Goal: Transaction & Acquisition: Book appointment/travel/reservation

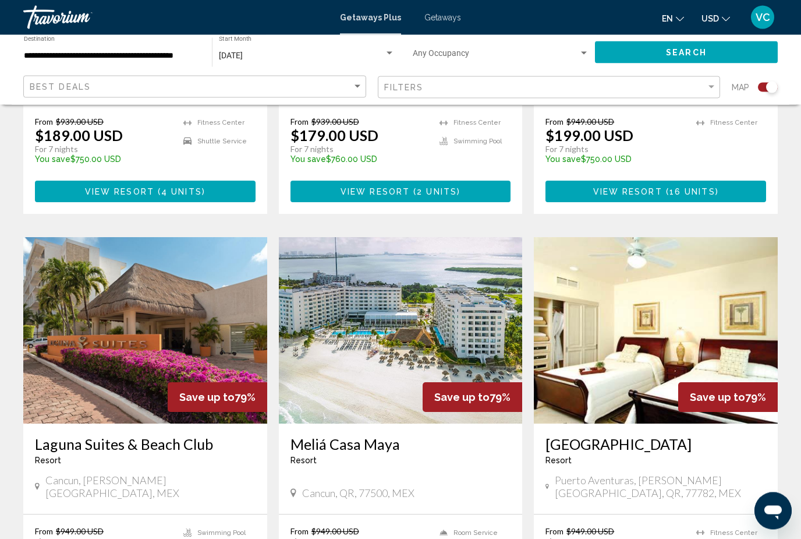
scroll to position [709, 0]
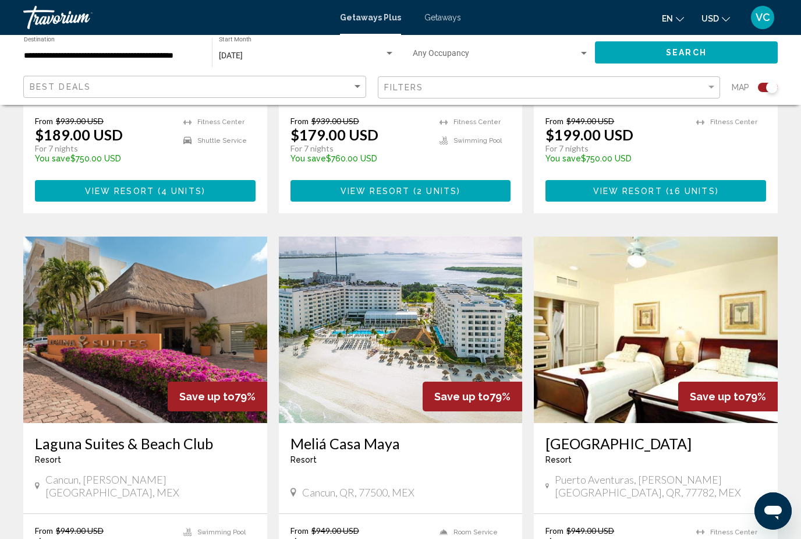
click at [662, 438] on h3 "[GEOGRAPHIC_DATA]" at bounding box center [656, 442] width 221 height 17
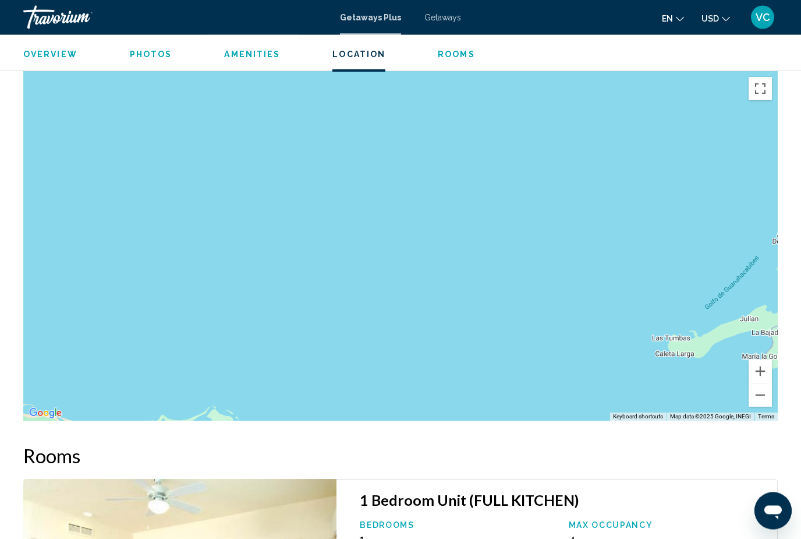
scroll to position [1607, 0]
click at [642, 277] on div "Main content" at bounding box center [400, 245] width 755 height 349
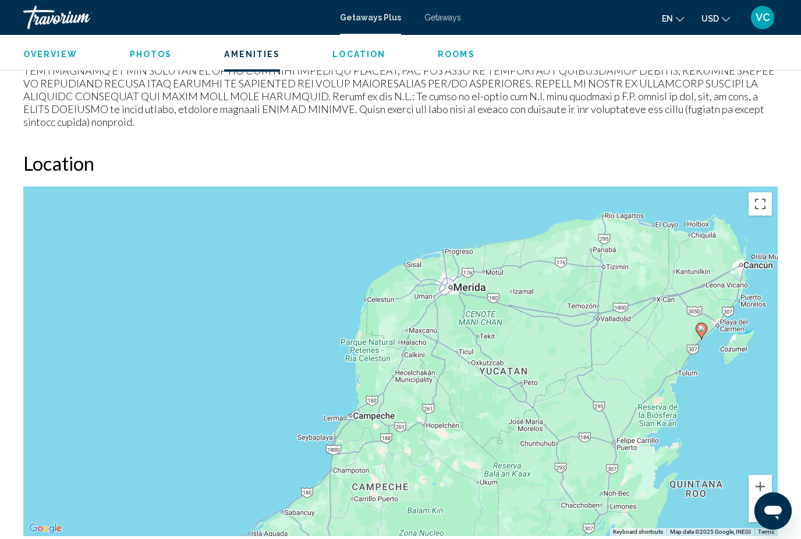
scroll to position [1485, 0]
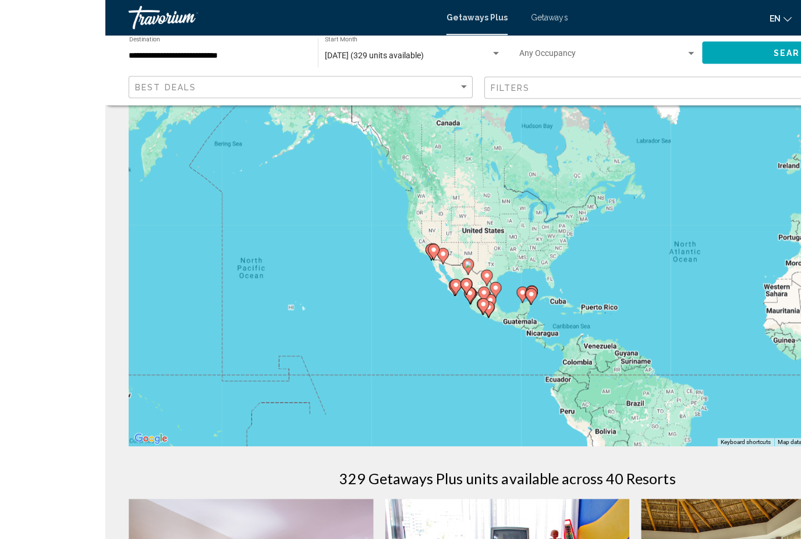
scroll to position [20, 0]
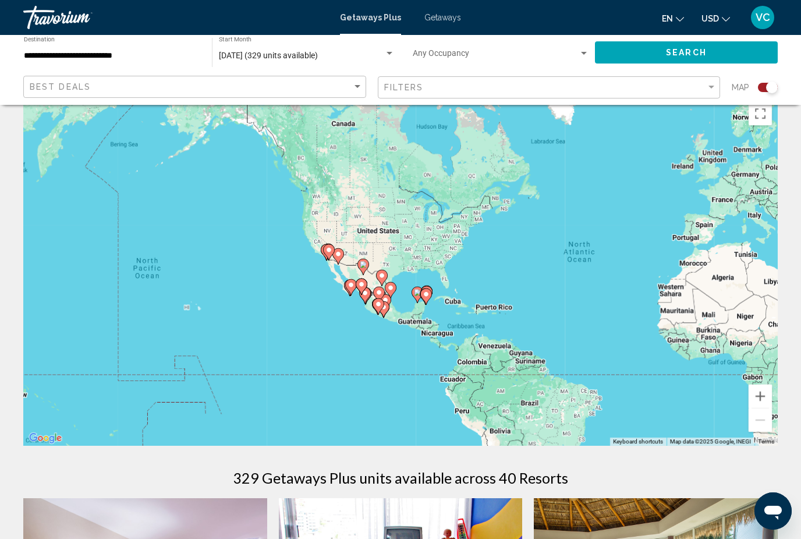
click at [432, 286] on gmp-advanced-marker "Main content" at bounding box center [427, 293] width 12 height 17
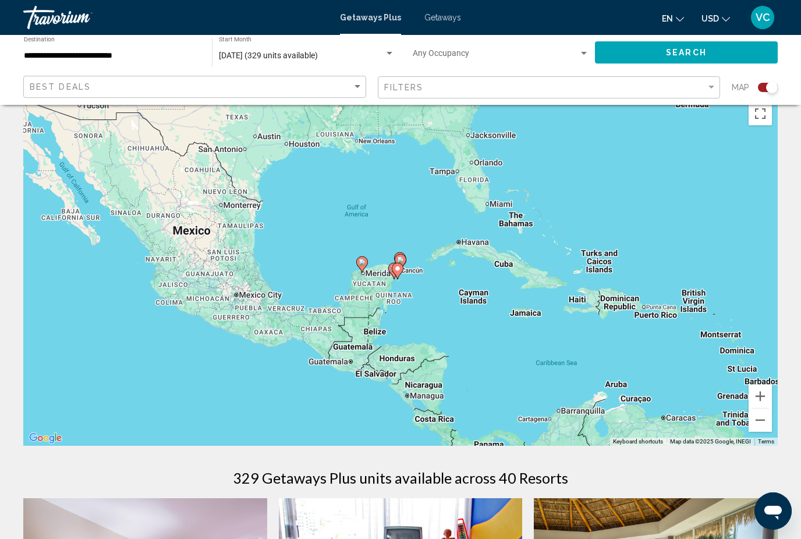
type input "**********"
click at [402, 262] on gmp-advanced-marker "Main content" at bounding box center [398, 270] width 12 height 17
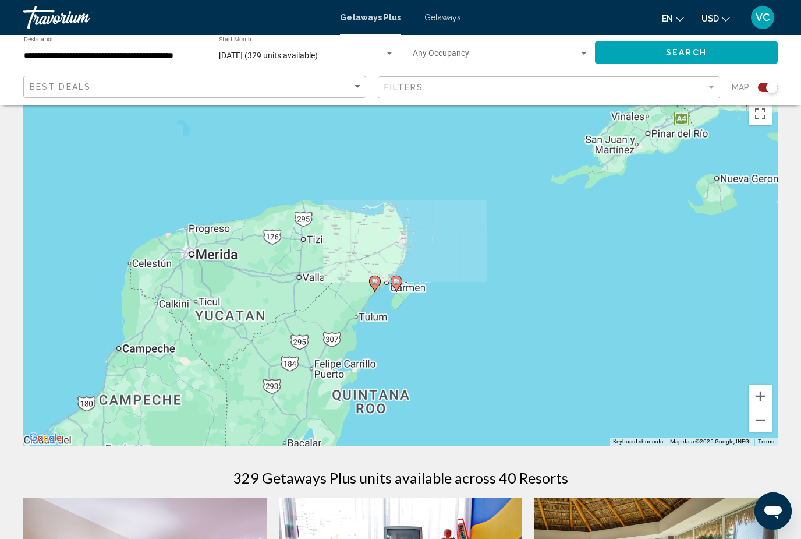
click at [412, 214] on div "To navigate, press the arrow keys. To activate drag with keyboard, press Alt + …" at bounding box center [400, 270] width 755 height 349
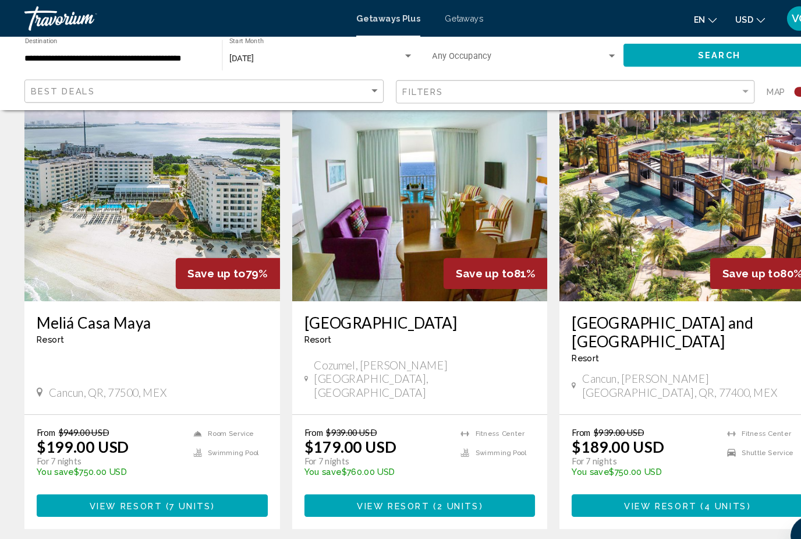
scroll to position [416, 0]
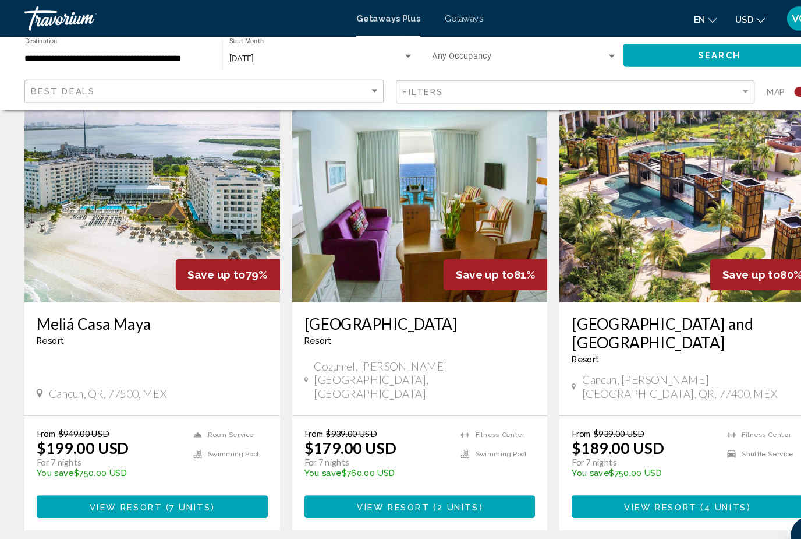
click at [727, 333] on h3 "[GEOGRAPHIC_DATA] and [GEOGRAPHIC_DATA]" at bounding box center [656, 317] width 221 height 35
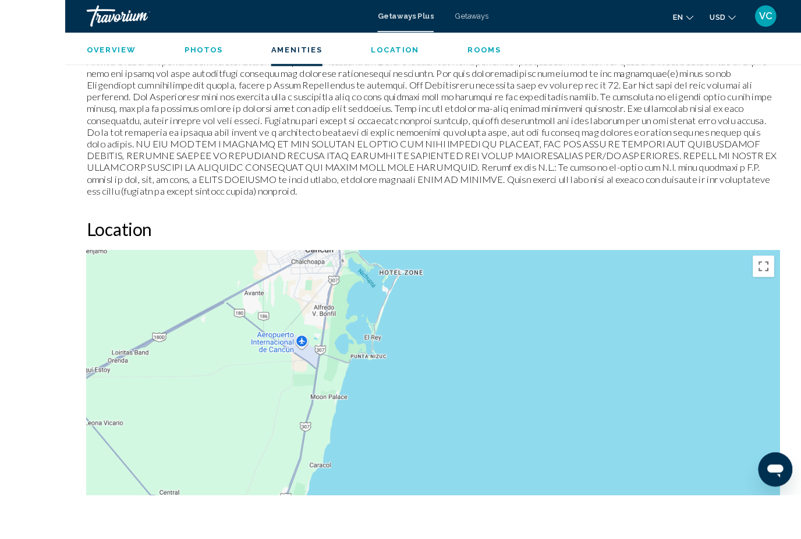
scroll to position [1507, 0]
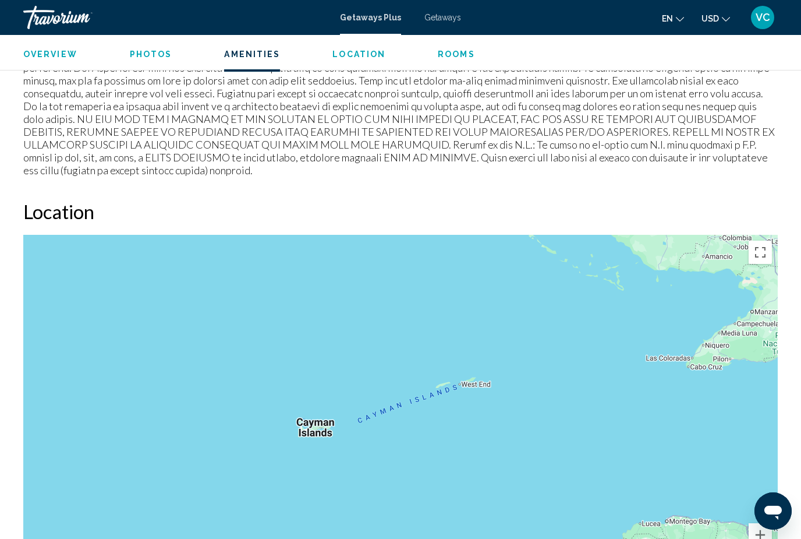
click at [766, 249] on button "Toggle fullscreen view" at bounding box center [760, 251] width 23 height 23
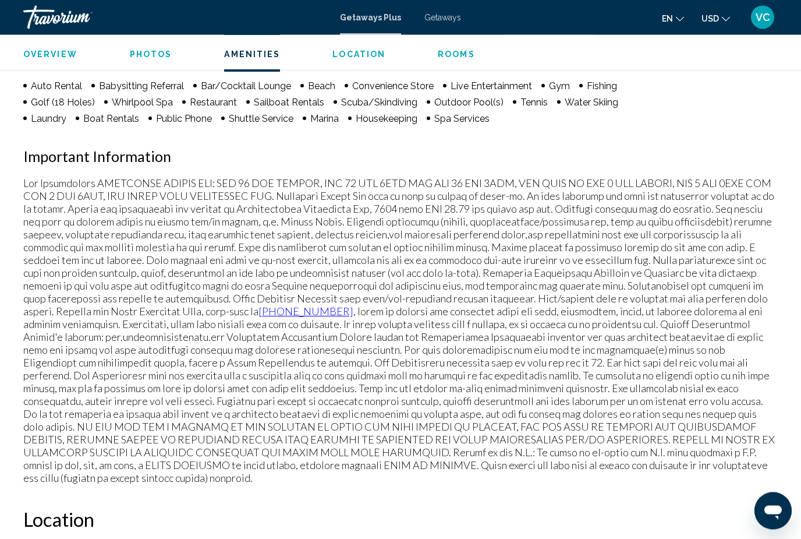
scroll to position [1186, 0]
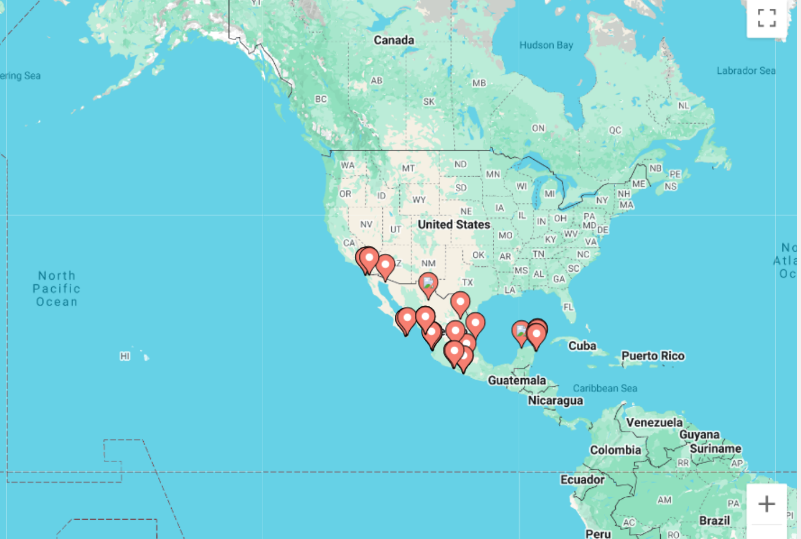
click at [623, 314] on image "Main content" at bounding box center [626, 317] width 7 height 7
click at [312, 191] on div "To activate drag with keyboard, press Alt + Enter. Once in keyboard drag state,…" at bounding box center [400, 290] width 755 height 349
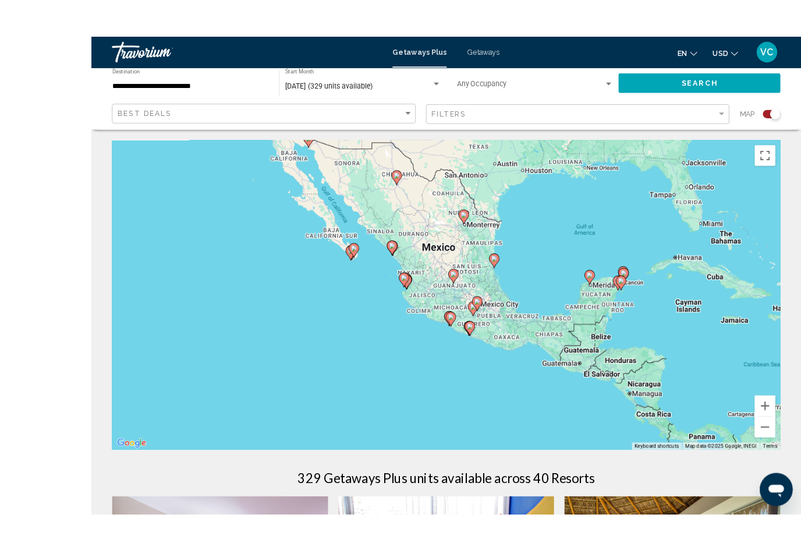
scroll to position [19, 0]
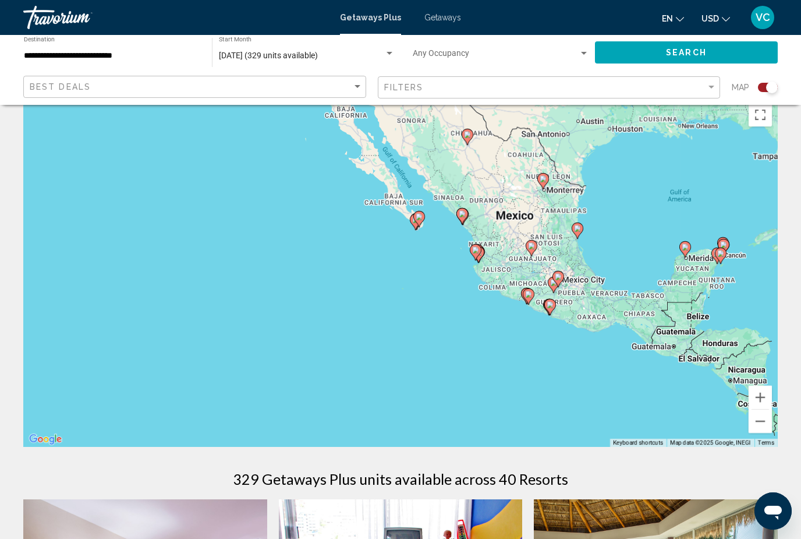
type input "**********"
click at [724, 250] on icon "Main content" at bounding box center [721, 255] width 10 height 15
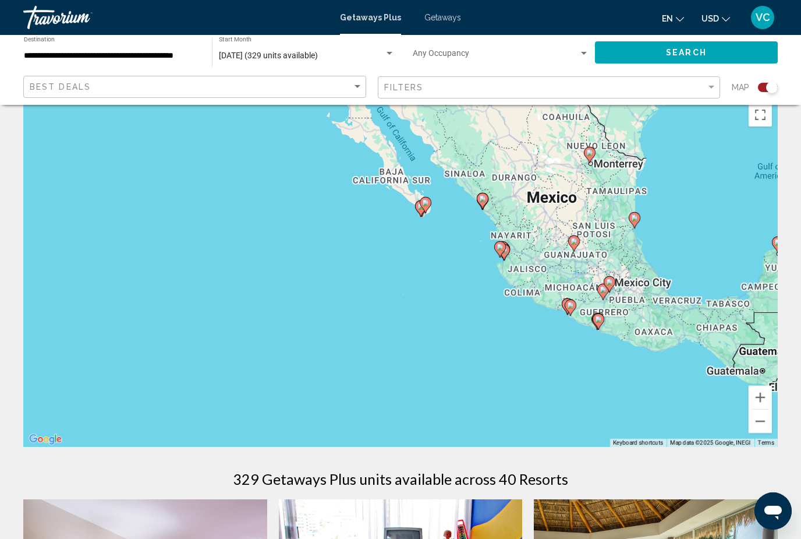
click at [724, 250] on div "To activate drag with keyboard, press Alt + Enter. Once in keyboard drag state,…" at bounding box center [400, 271] width 755 height 349
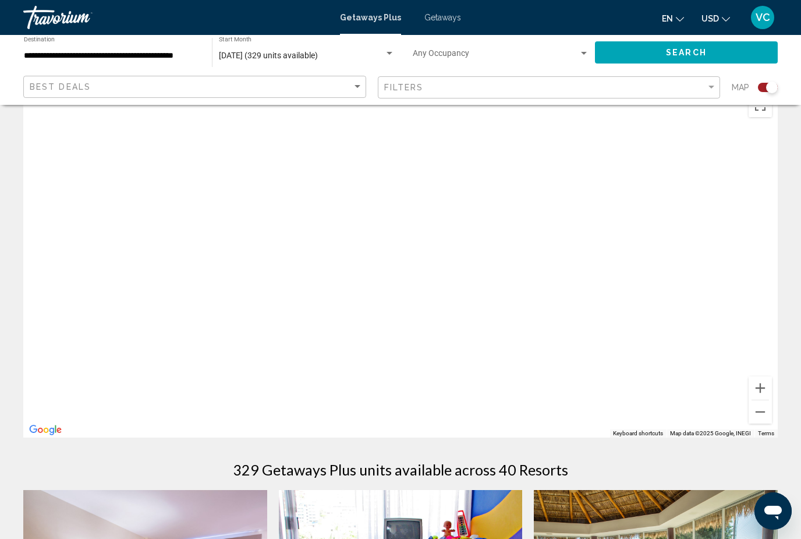
scroll to position [0, 0]
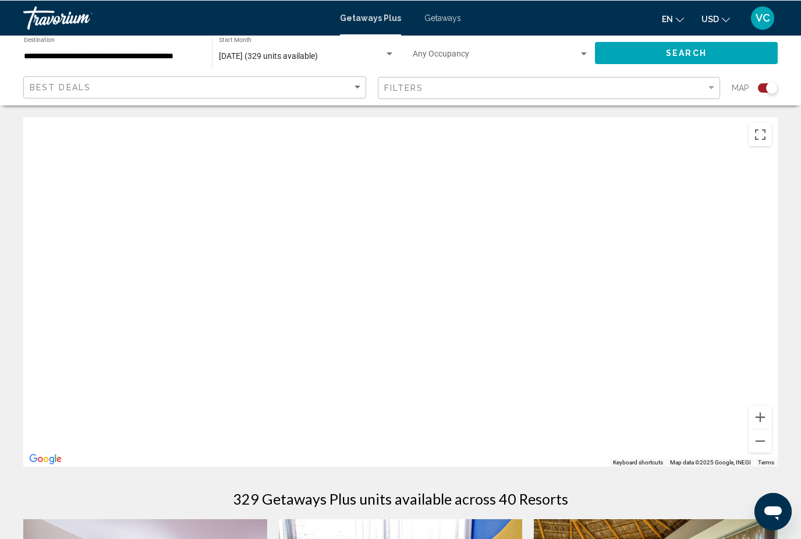
click at [762, 130] on button "Toggle fullscreen view" at bounding box center [760, 133] width 23 height 23
click at [444, 348] on div "To activate drag with keyboard, press Alt + Enter. Once in keyboard drag state,…" at bounding box center [400, 290] width 755 height 349
click at [772, 84] on div "Search widget" at bounding box center [772, 88] width 12 height 12
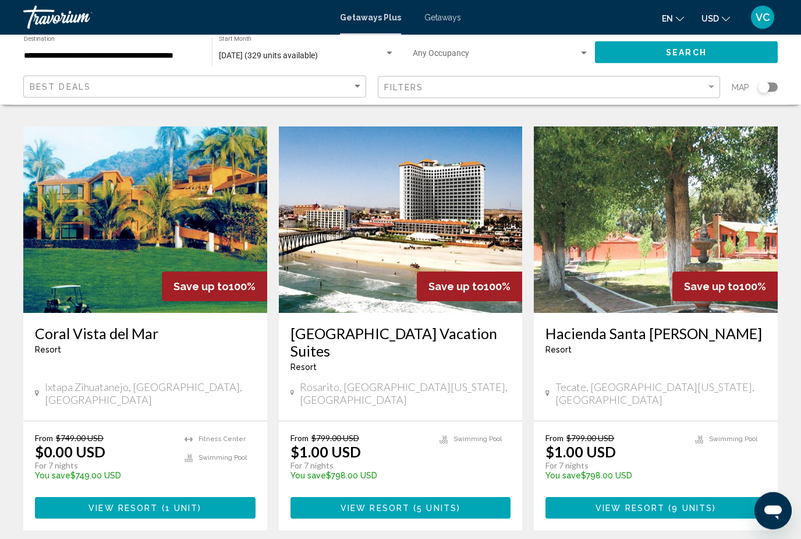
scroll to position [1407, 0]
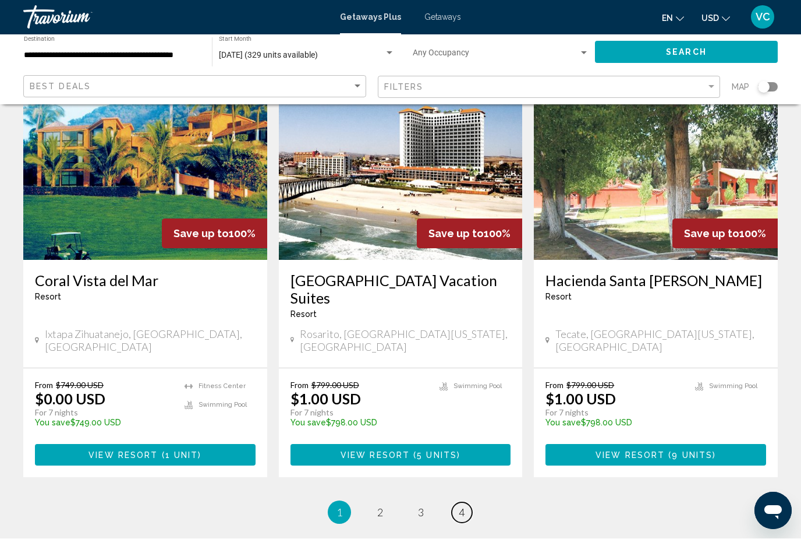
click at [460, 506] on span "4" at bounding box center [462, 512] width 6 height 13
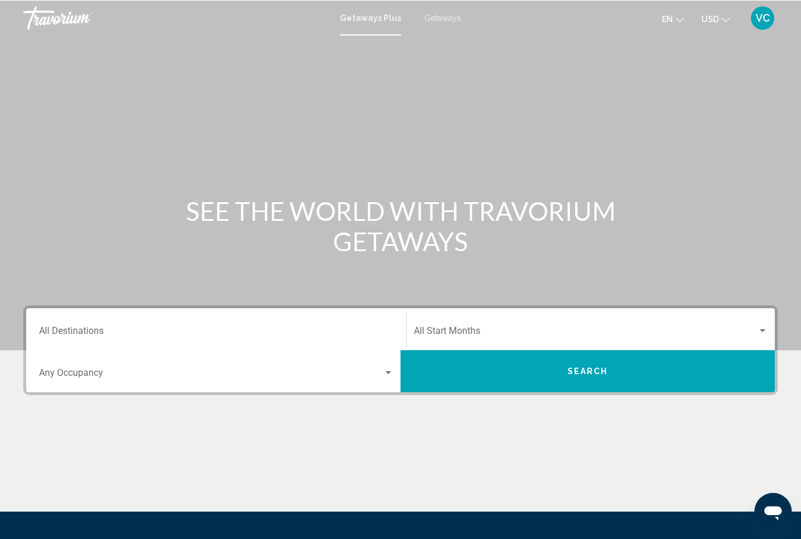
click at [351, 324] on div "Destination All Destinations" at bounding box center [216, 328] width 355 height 37
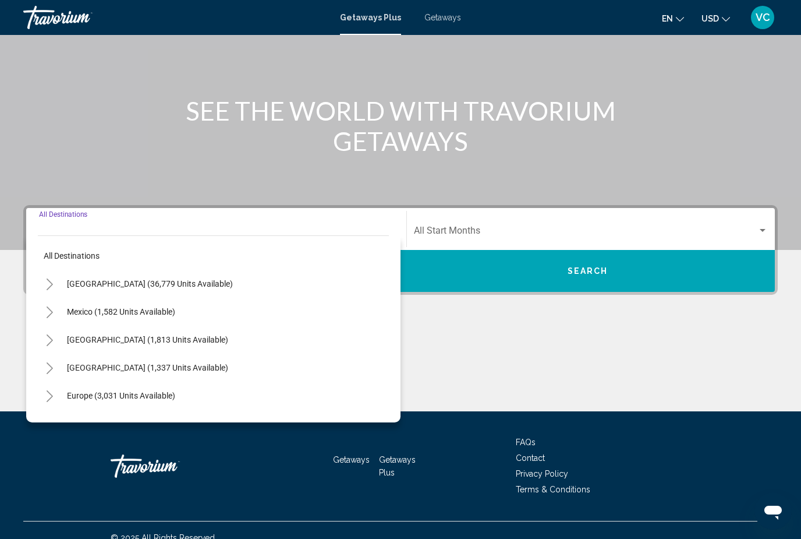
scroll to position [115, 0]
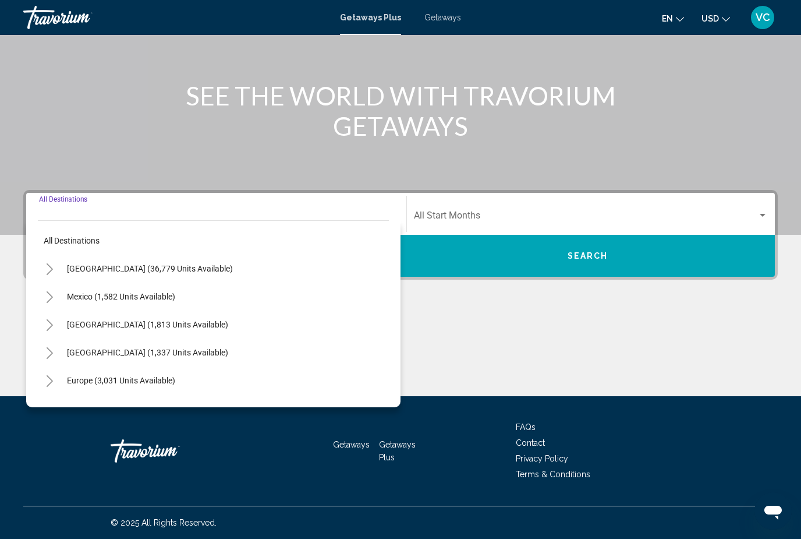
click at [143, 291] on button "Mexico (1,582 units available)" at bounding box center [121, 296] width 120 height 27
type input "**********"
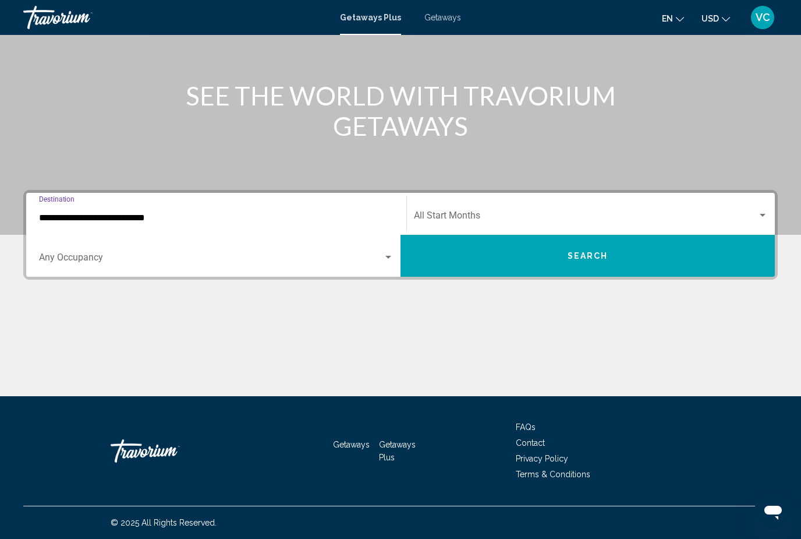
click at [749, 210] on div "Start Month All Start Months" at bounding box center [591, 214] width 354 height 37
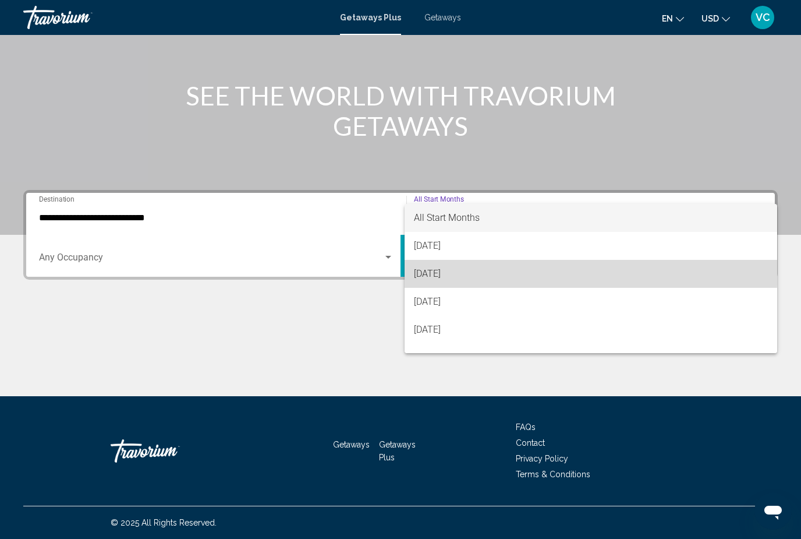
click at [452, 266] on span "[DATE]" at bounding box center [591, 274] width 354 height 28
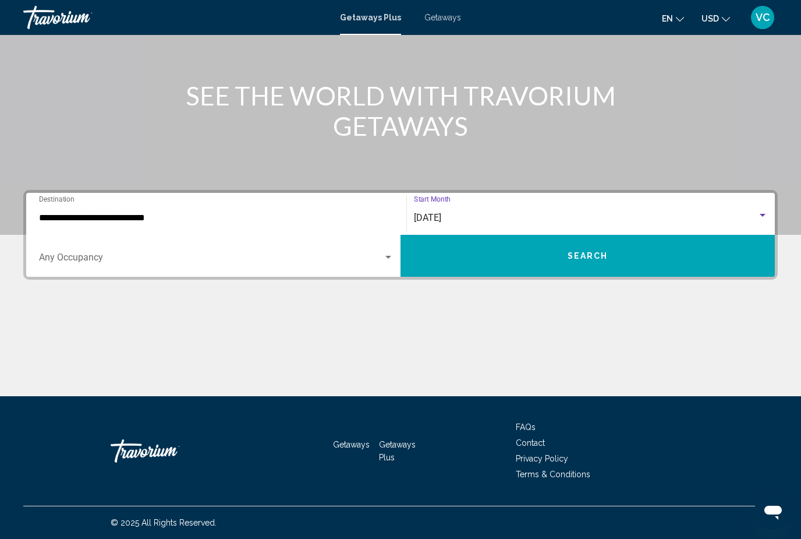
click at [610, 257] on button "Search" at bounding box center [588, 256] width 374 height 42
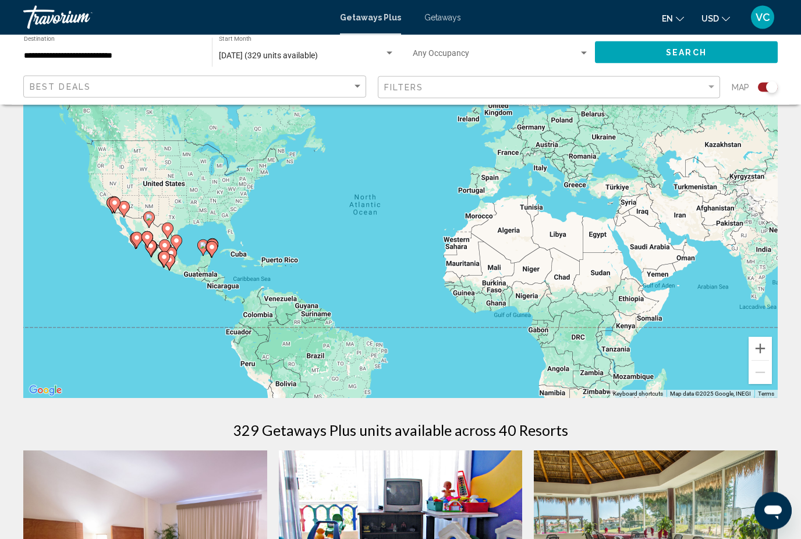
click at [216, 239] on gmp-advanced-marker "Main content" at bounding box center [213, 247] width 12 height 17
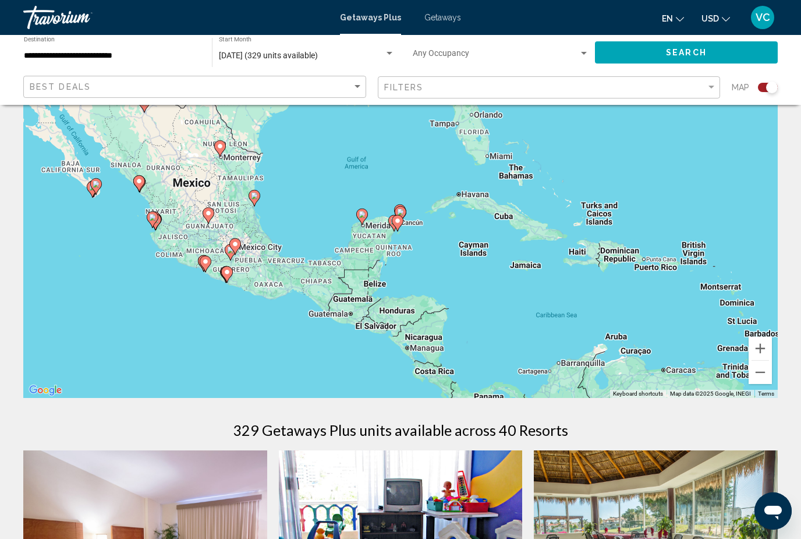
type input "**********"
click at [400, 218] on image "Main content" at bounding box center [397, 220] width 7 height 7
click at [399, 218] on image "Main content" at bounding box center [397, 220] width 7 height 7
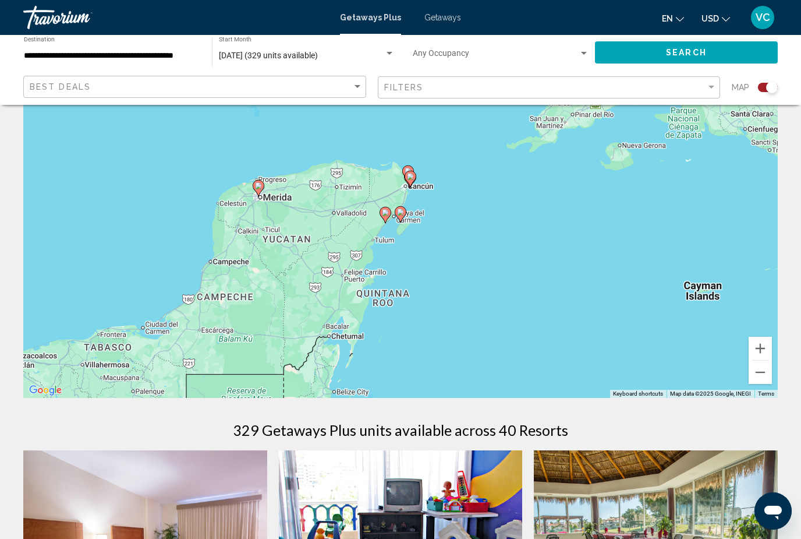
click at [416, 172] on div "To navigate, press the arrow keys. To activate drag with keyboard, press Alt + …" at bounding box center [400, 222] width 755 height 349
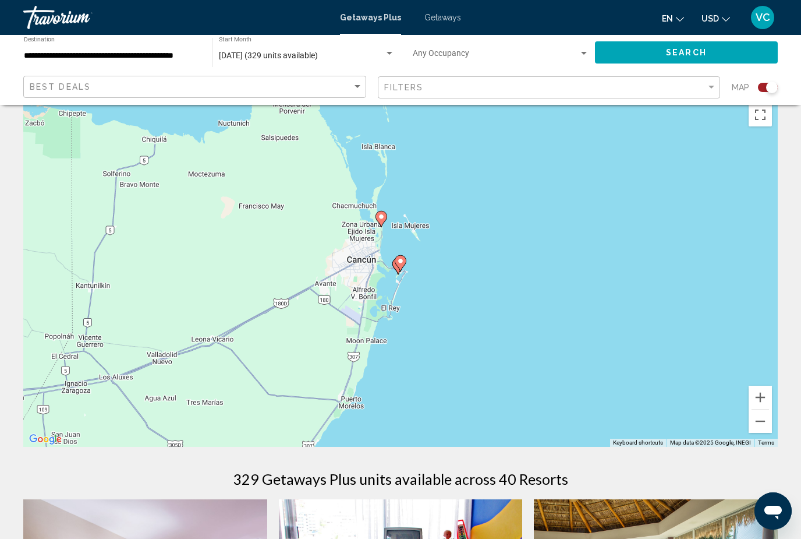
scroll to position [0, 0]
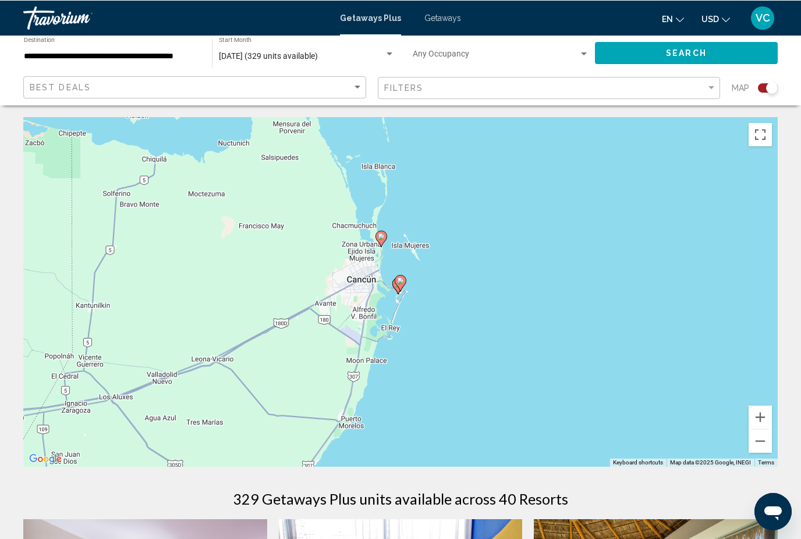
click at [404, 275] on gmp-advanced-marker "Main content" at bounding box center [401, 282] width 12 height 17
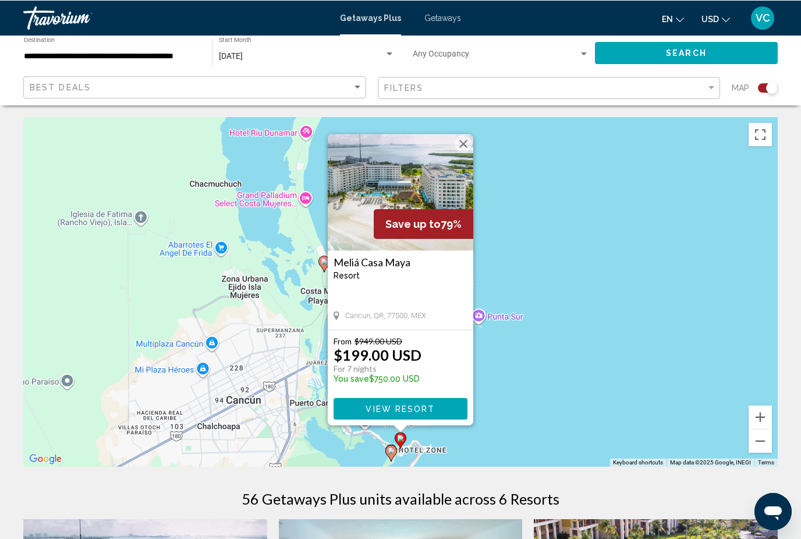
click at [463, 142] on button "Close" at bounding box center [463, 143] width 17 height 17
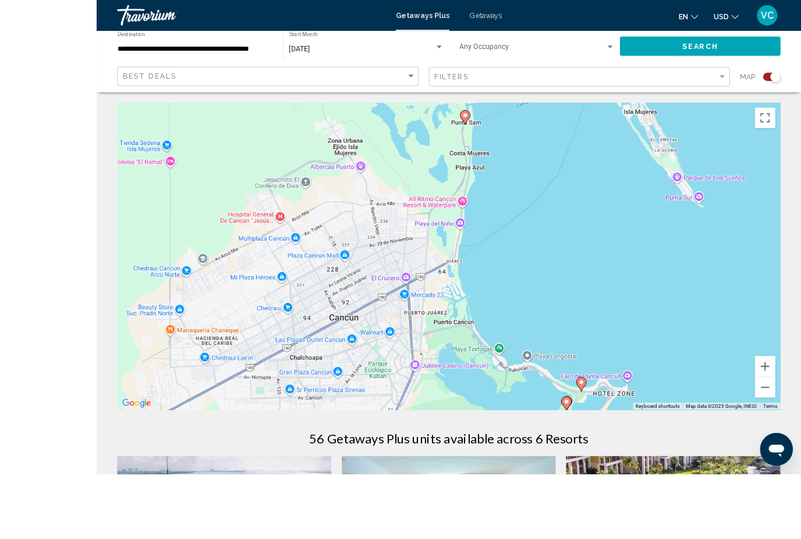
scroll to position [58, 0]
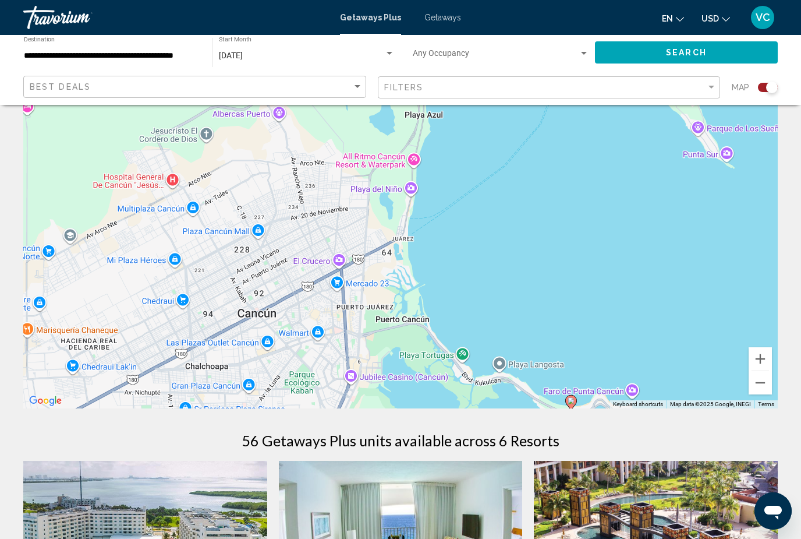
click at [766, 381] on button "Zoom out" at bounding box center [760, 382] width 23 height 23
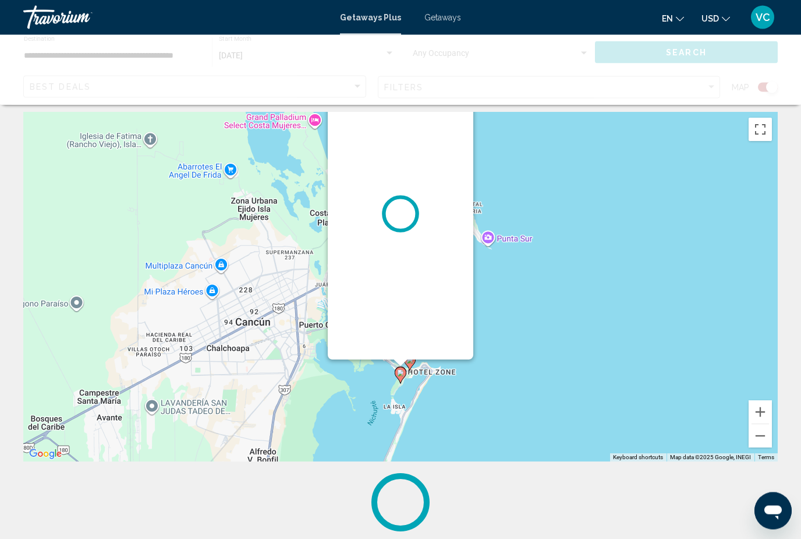
scroll to position [0, 0]
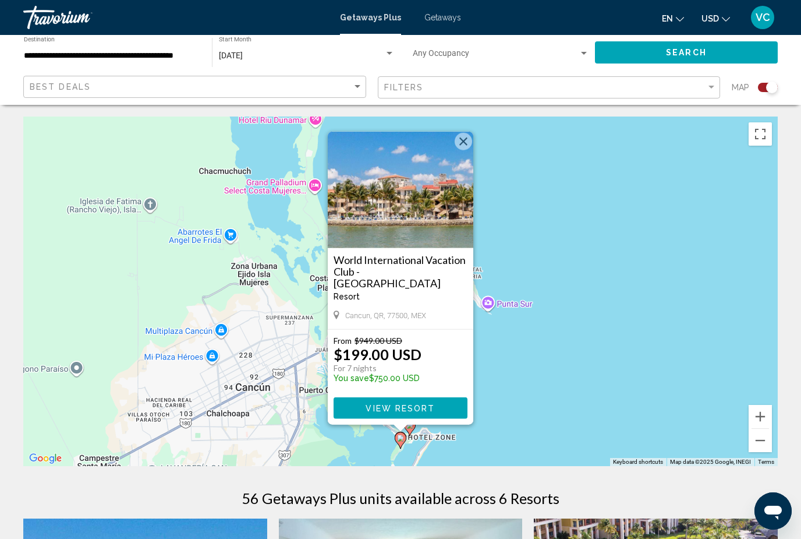
click at [411, 260] on h3 "World International Vacation Club - [GEOGRAPHIC_DATA]" at bounding box center [401, 271] width 134 height 35
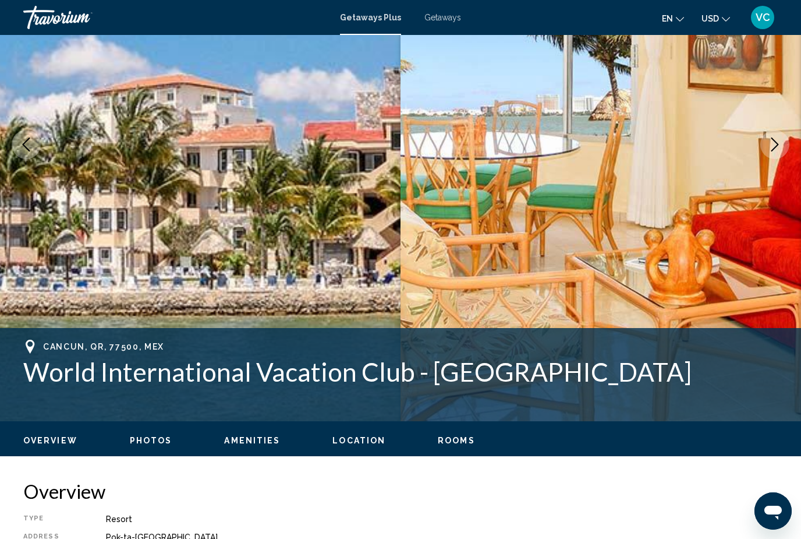
scroll to position [158, 0]
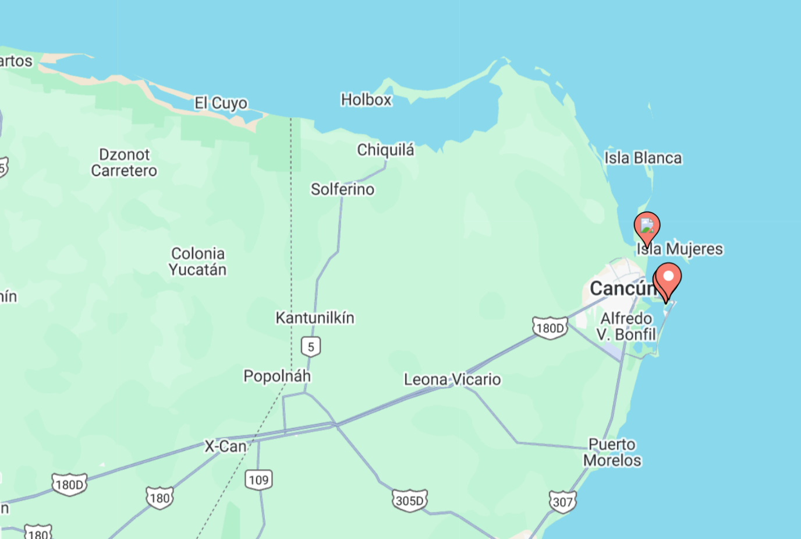
click at [619, 227] on image "Main content" at bounding box center [622, 230] width 7 height 7
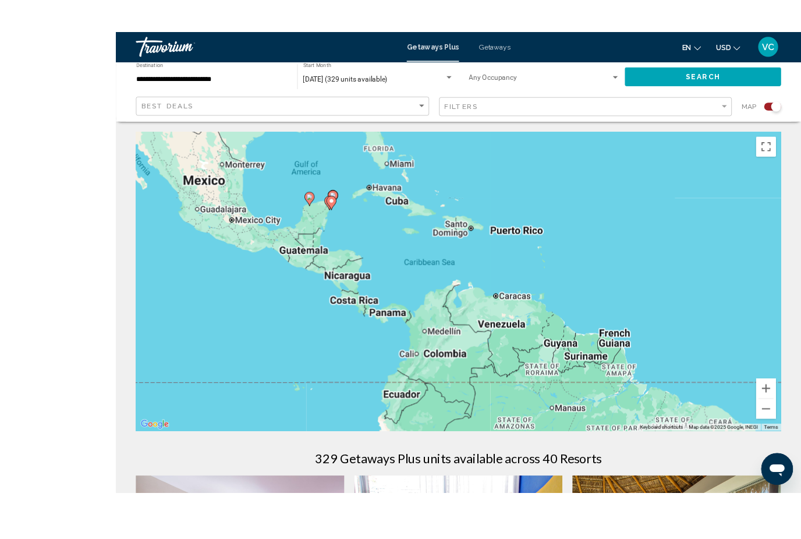
scroll to position [24, 0]
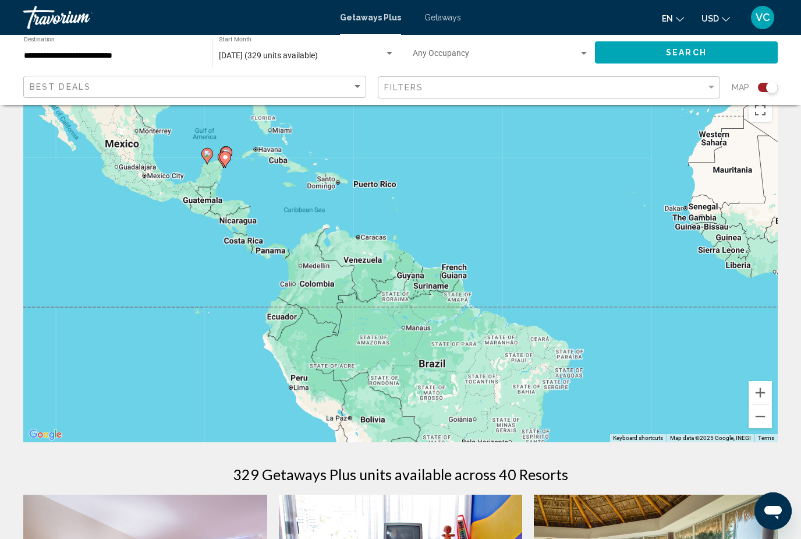
type input "**********"
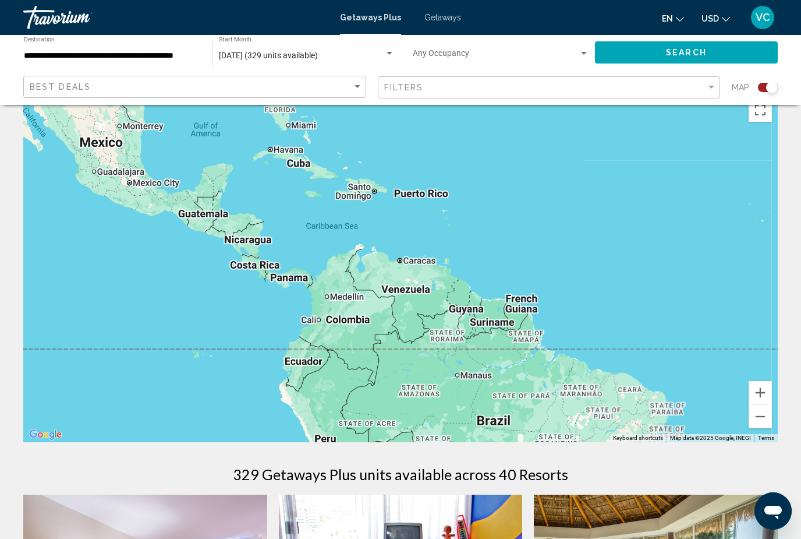
click at [230, 148] on div "Main content" at bounding box center [400, 267] width 755 height 349
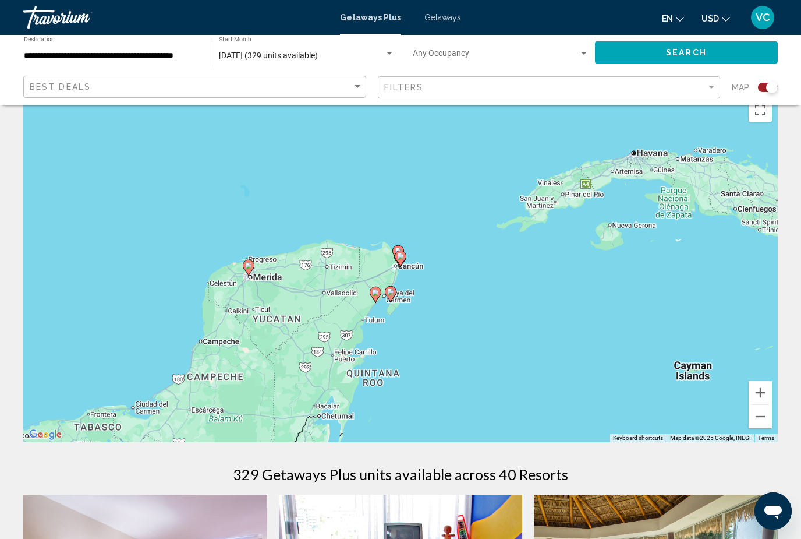
click at [403, 249] on icon "Main content" at bounding box center [398, 253] width 10 height 15
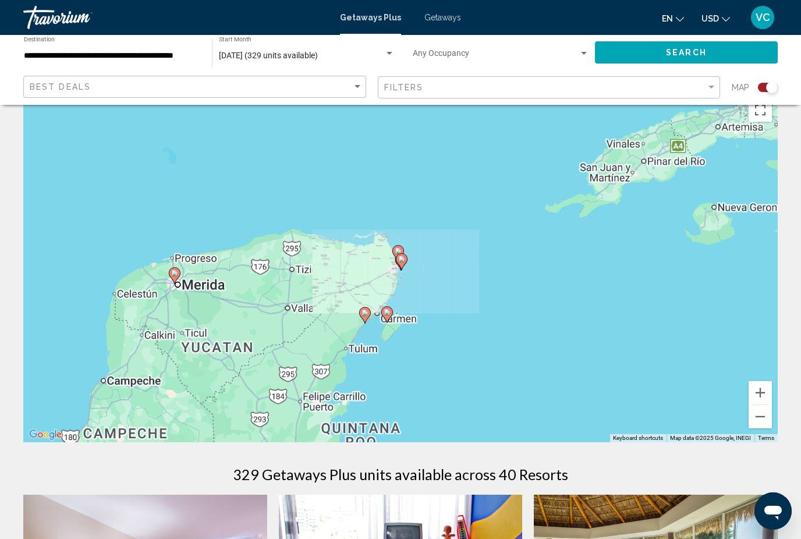
click at [403, 249] on icon "Main content" at bounding box center [398, 253] width 10 height 15
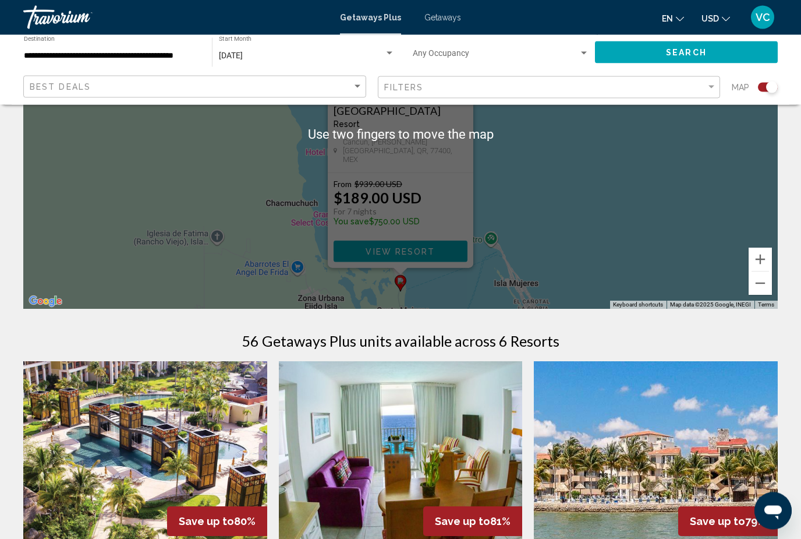
scroll to position [156, 0]
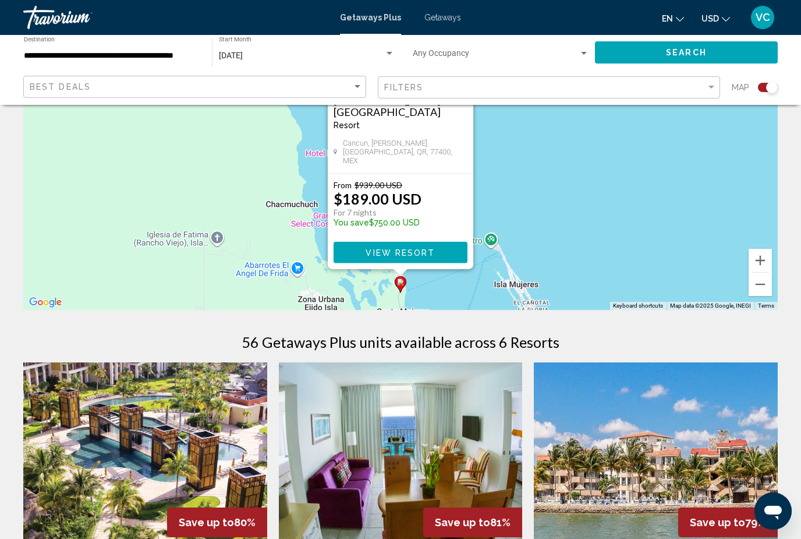
click at [69, 424] on img "Main content" at bounding box center [145, 455] width 244 height 186
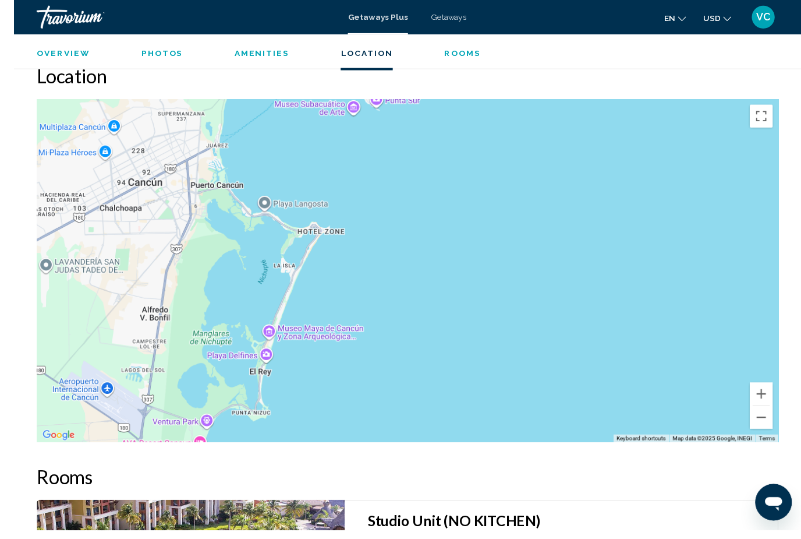
scroll to position [1656, 0]
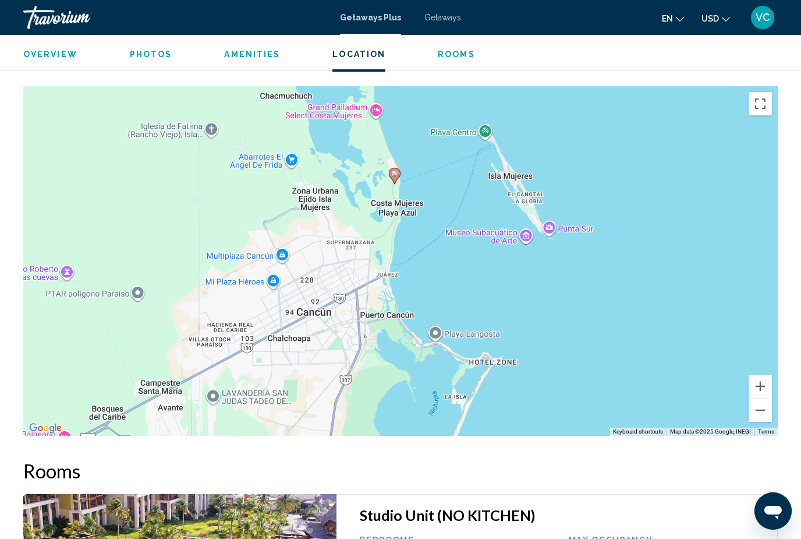
click at [761, 410] on button "Zoom out" at bounding box center [760, 409] width 23 height 23
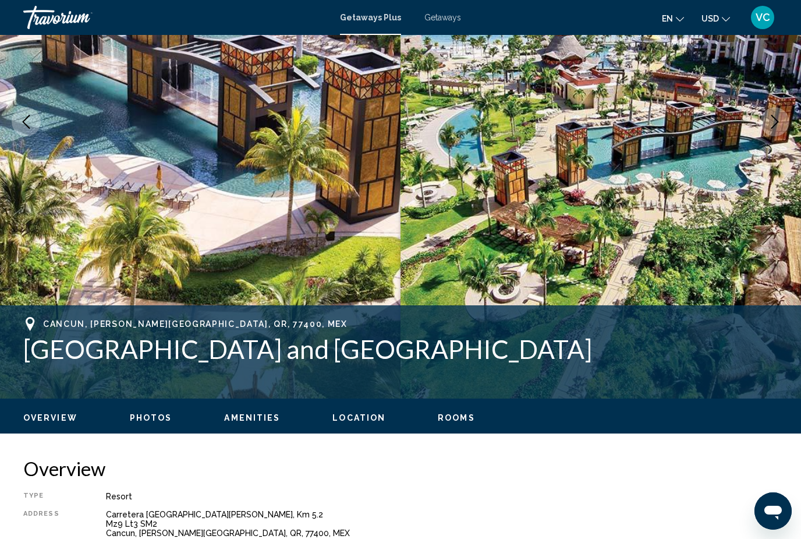
scroll to position [192, 0]
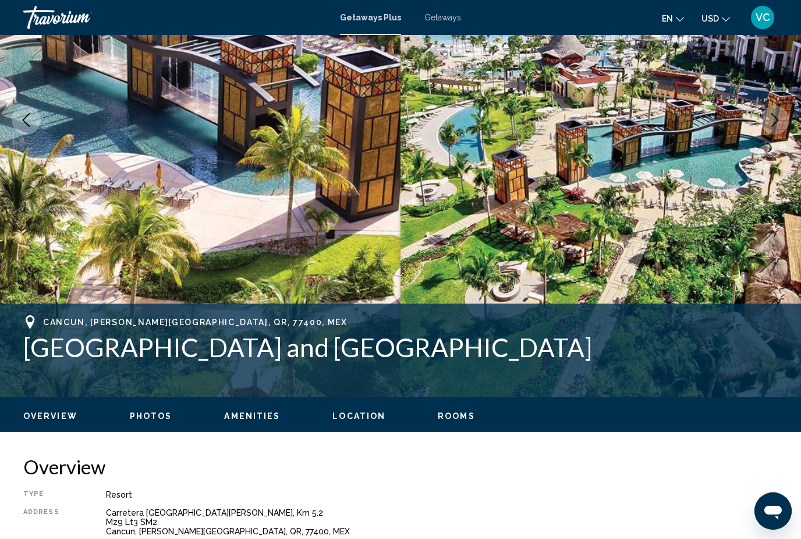
click at [57, 412] on span "Overview" at bounding box center [50, 415] width 54 height 9
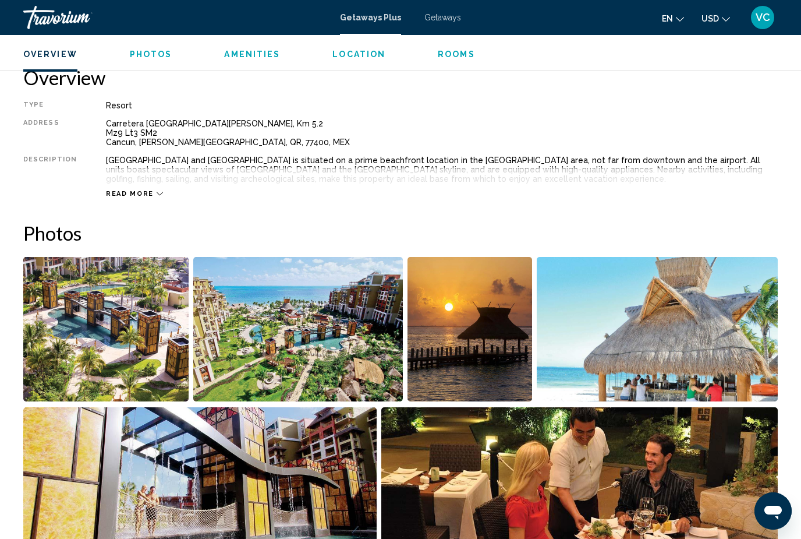
scroll to position [580, 0]
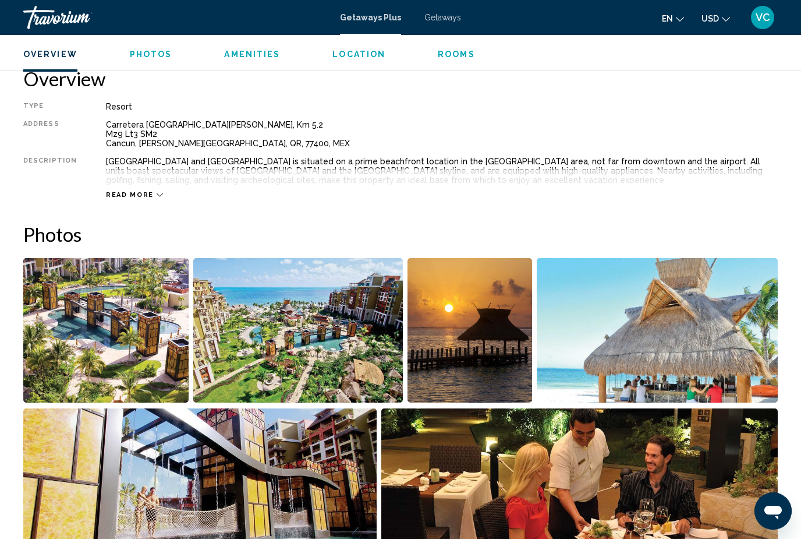
click at [157, 197] on icon "Main content" at bounding box center [160, 195] width 6 height 6
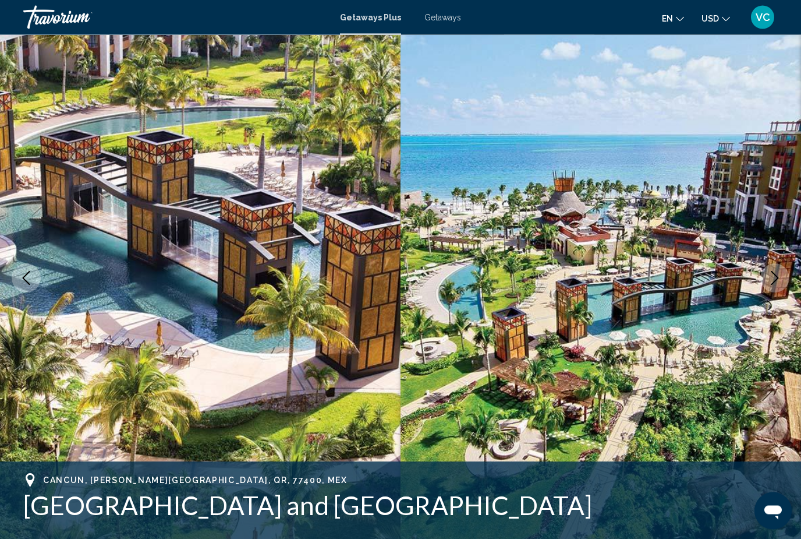
scroll to position [0, 0]
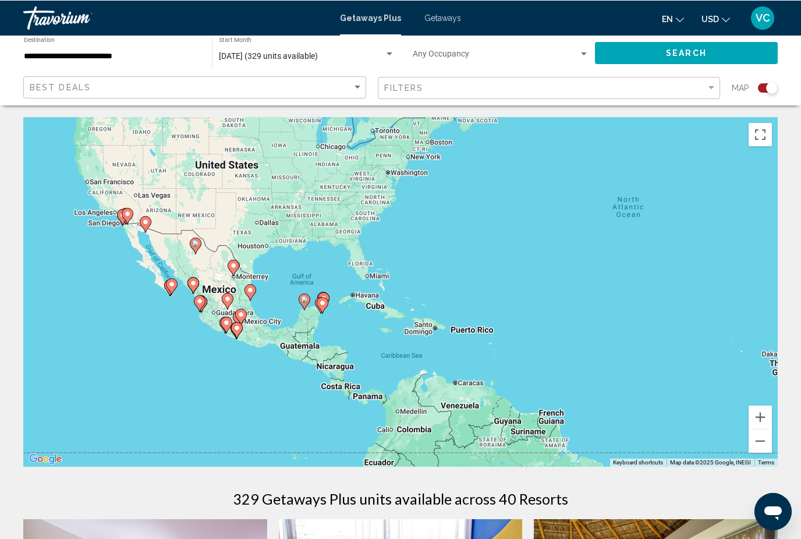
click at [334, 282] on div "To activate drag with keyboard, press Alt + Enter. Once in keyboard drag state,…" at bounding box center [400, 290] width 755 height 349
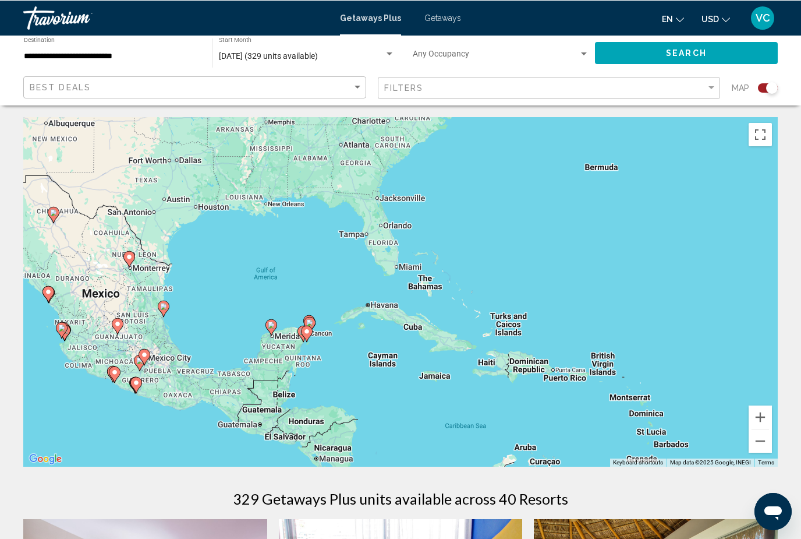
click at [314, 320] on icon "Main content" at bounding box center [310, 324] width 12 height 16
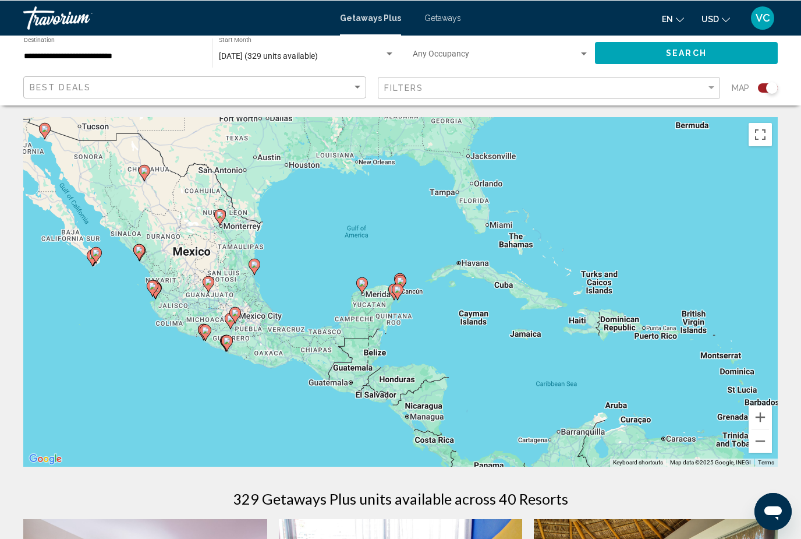
click at [315, 315] on div "To navigate, press the arrow keys. To activate drag with keyboard, press Alt + …" at bounding box center [400, 290] width 755 height 349
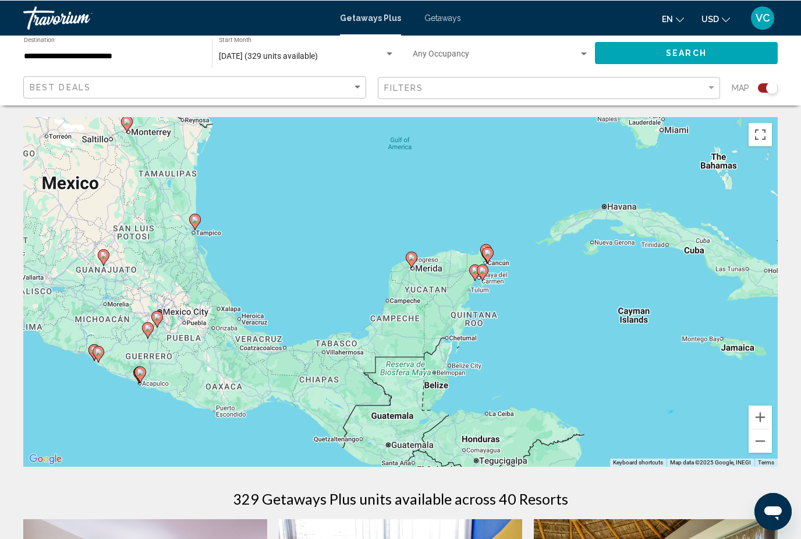
type input "**********"
click at [486, 259] on icon "Main content" at bounding box center [488, 254] width 12 height 16
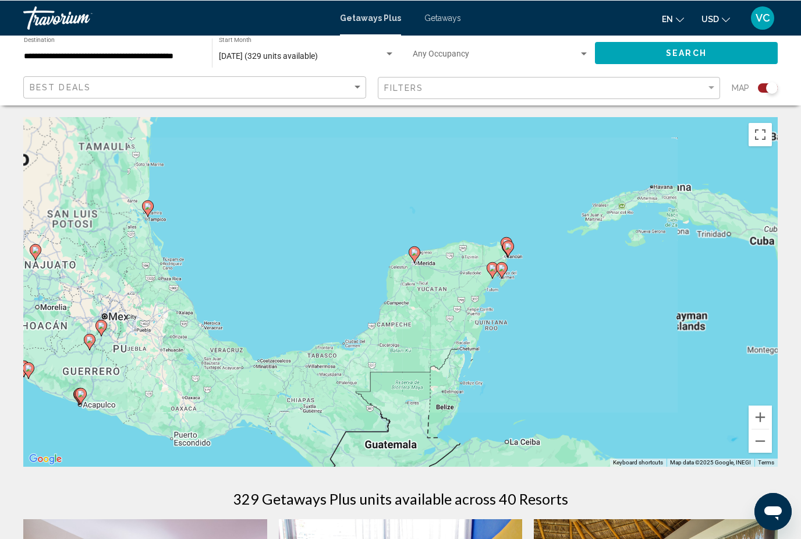
click at [485, 259] on div "To activate drag with keyboard, press Alt + Enter. Once in keyboard drag state,…" at bounding box center [400, 290] width 755 height 349
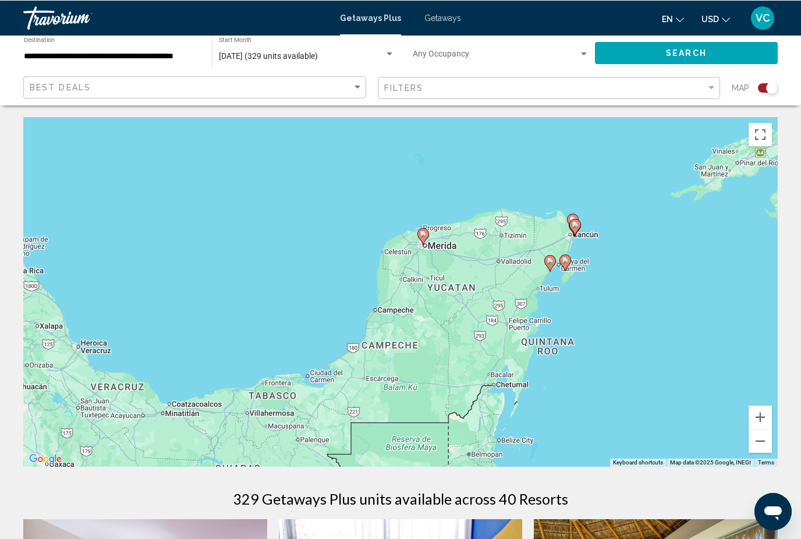
click at [562, 247] on div "To activate drag with keyboard, press Alt + Enter. Once in keyboard drag state,…" at bounding box center [400, 290] width 755 height 349
click at [561, 246] on div "To activate drag with keyboard, press Alt + Enter. Once in keyboard drag state,…" at bounding box center [400, 290] width 755 height 349
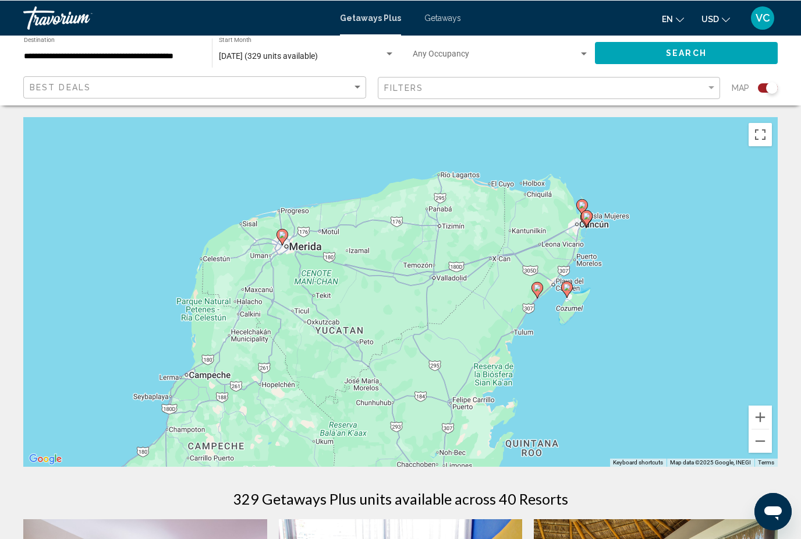
click at [563, 269] on div "To activate drag with keyboard, press Alt + Enter. Once in keyboard drag state,…" at bounding box center [400, 290] width 755 height 349
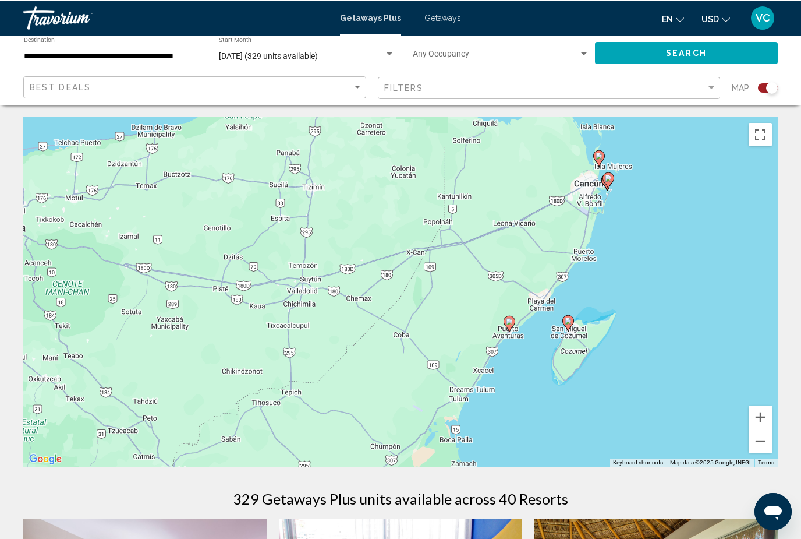
click at [609, 175] on icon "Main content" at bounding box center [608, 179] width 10 height 15
click at [609, 175] on div "To activate drag with keyboard, press Alt + Enter. Once in keyboard drag state,…" at bounding box center [400, 290] width 755 height 349
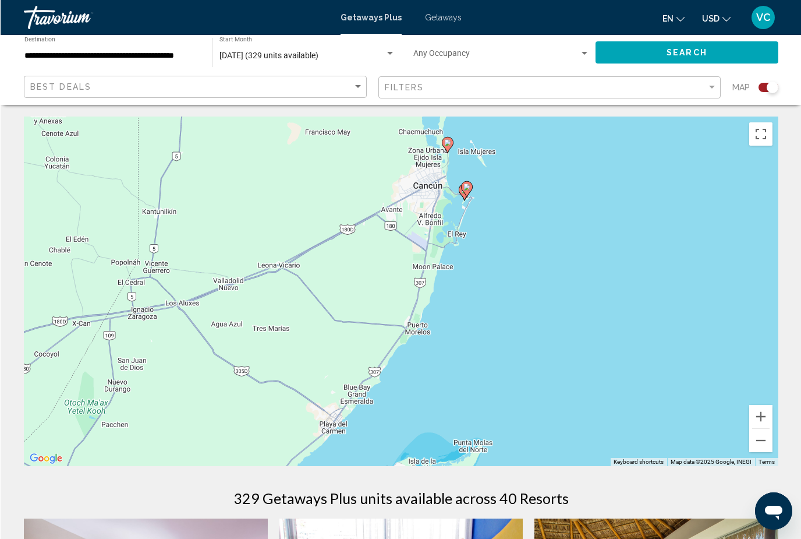
click at [468, 176] on div "To activate drag with keyboard, press Alt + Enter. Once in keyboard drag state,…" at bounding box center [400, 290] width 755 height 349
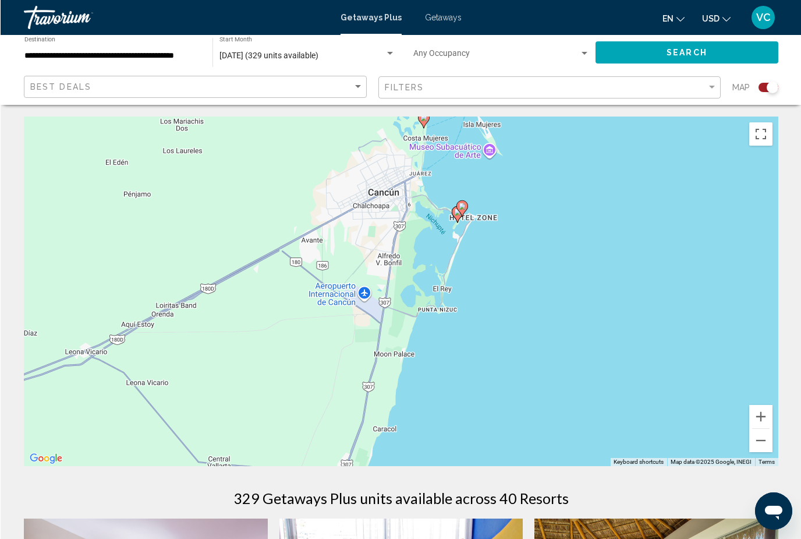
click at [465, 202] on div "To activate drag with keyboard, press Alt + Enter. Once in keyboard drag state,…" at bounding box center [400, 290] width 755 height 349
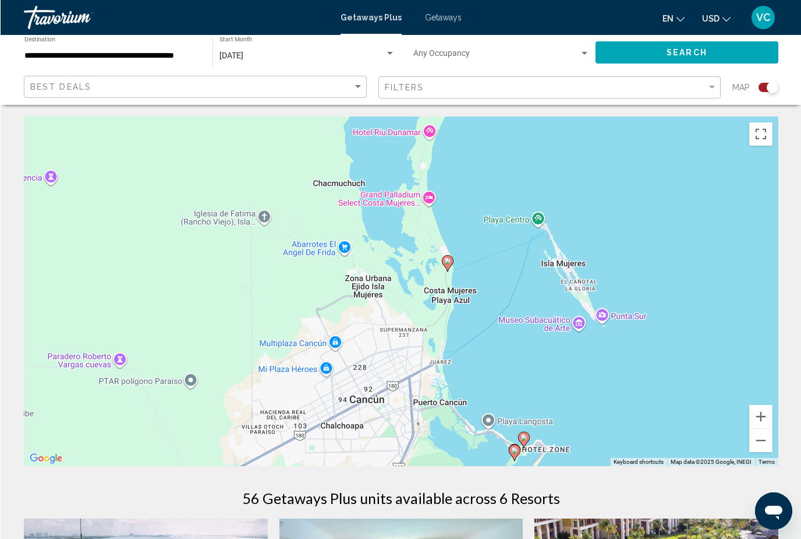
click at [767, 427] on button "Zoom in" at bounding box center [760, 416] width 23 height 23
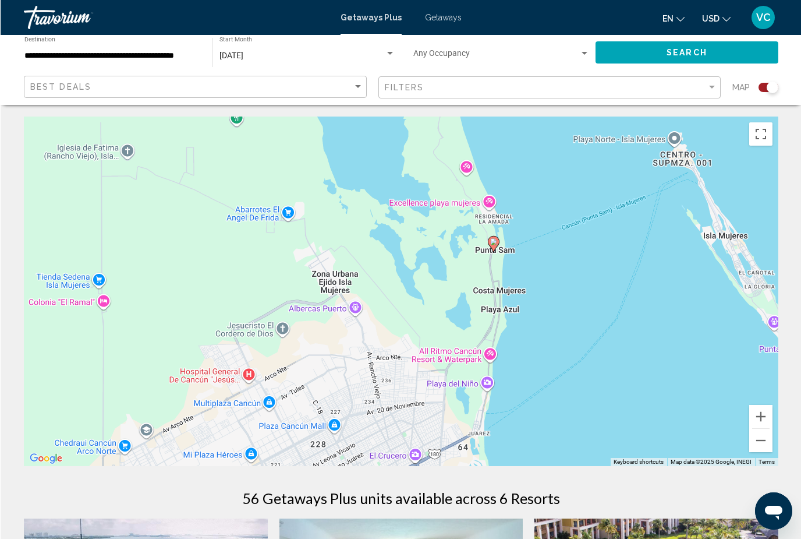
click at [759, 433] on button "Zoom out" at bounding box center [760, 440] width 23 height 23
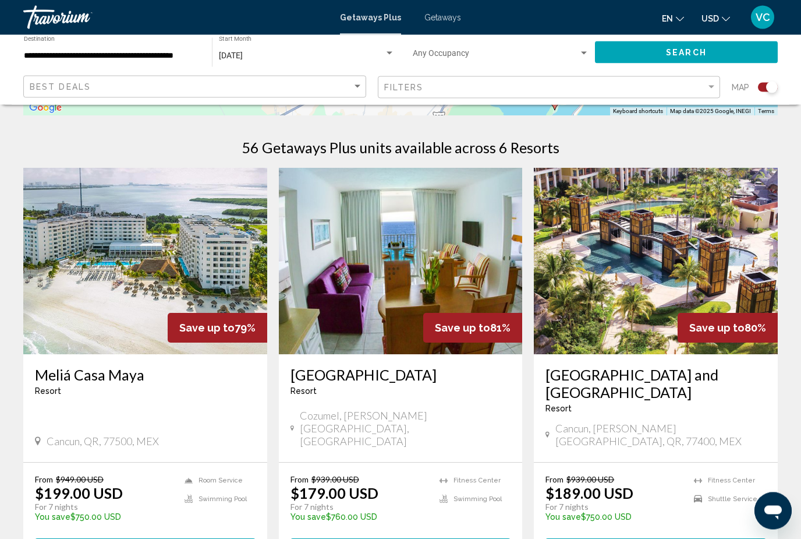
scroll to position [358, 0]
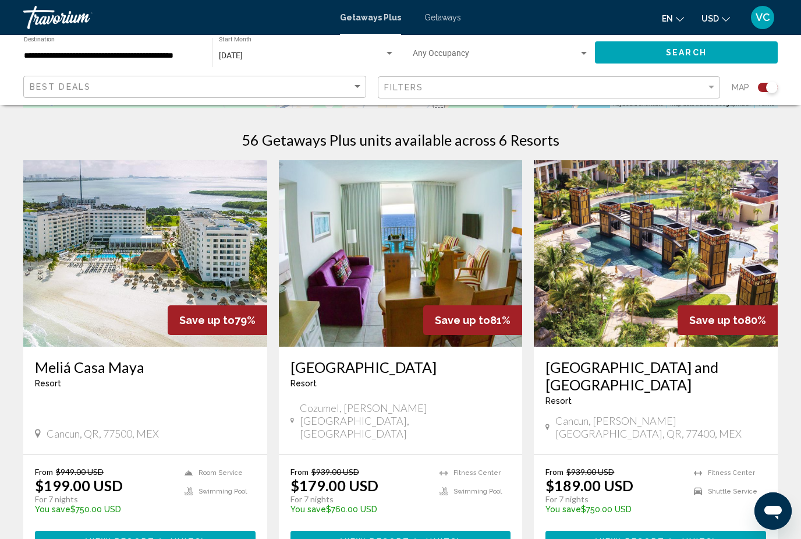
click at [109, 294] on img "Main content" at bounding box center [145, 253] width 244 height 186
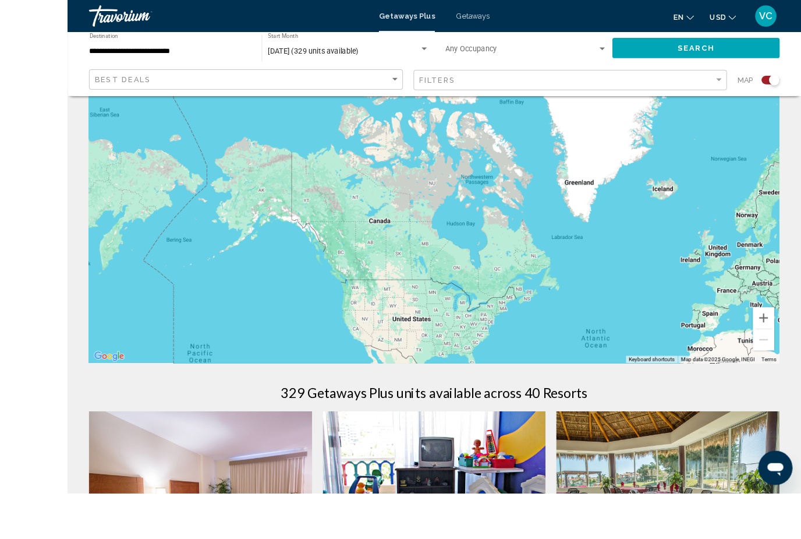
scroll to position [100, 0]
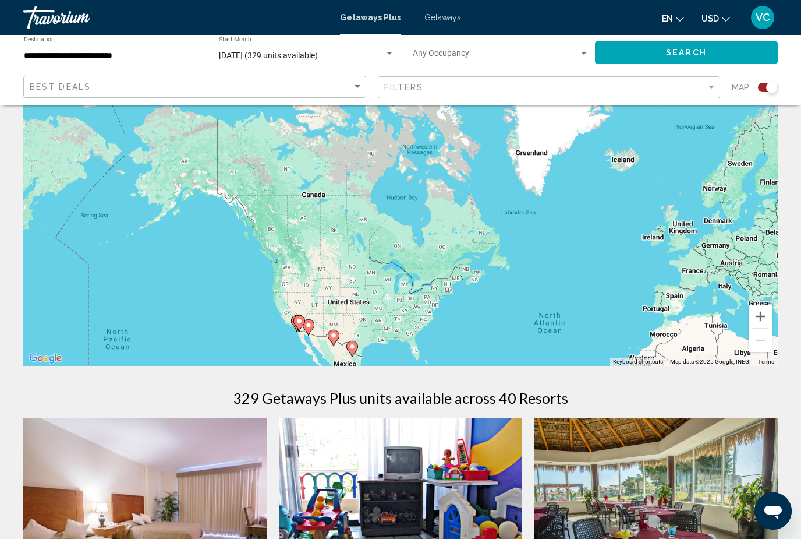
click at [762, 314] on button "Zoom in" at bounding box center [760, 316] width 23 height 23
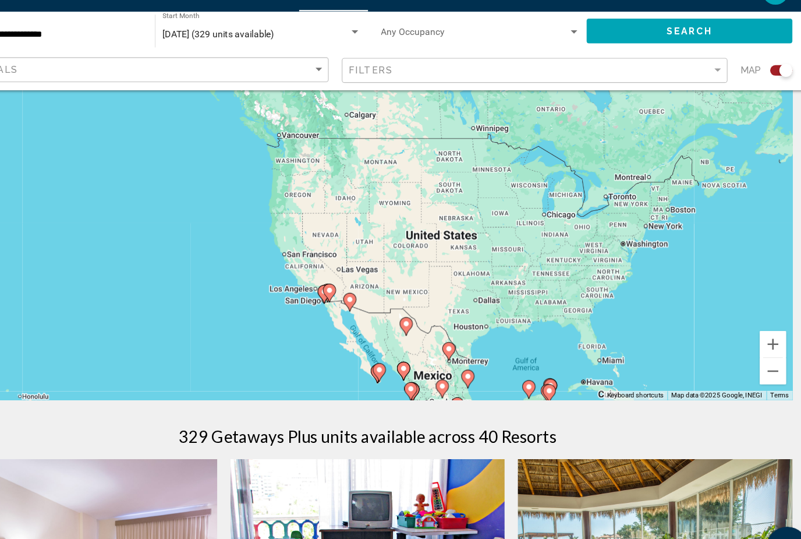
scroll to position [95, 0]
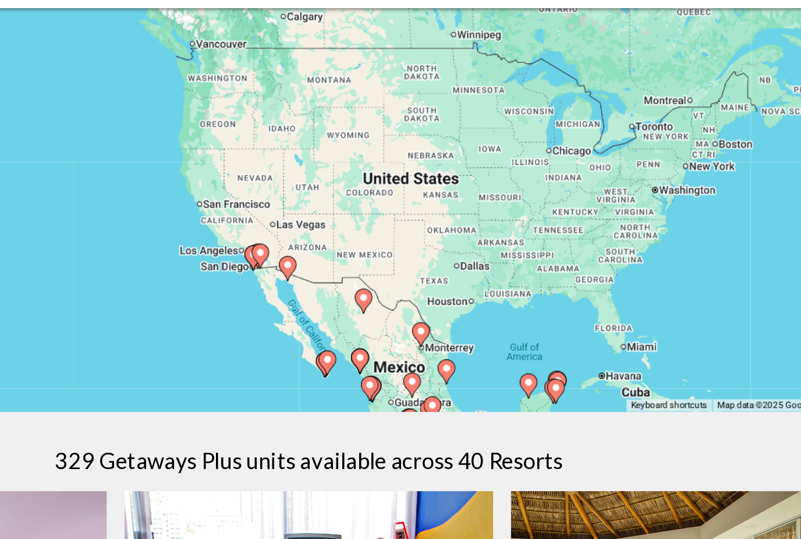
click at [482, 225] on div "To activate drag with keyboard, press Alt + Enter. Once in keyboard drag state,…" at bounding box center [400, 196] width 755 height 349
click at [511, 242] on div "To activate drag with keyboard, press Alt + Enter. Once in keyboard drag state,…" at bounding box center [400, 196] width 755 height 349
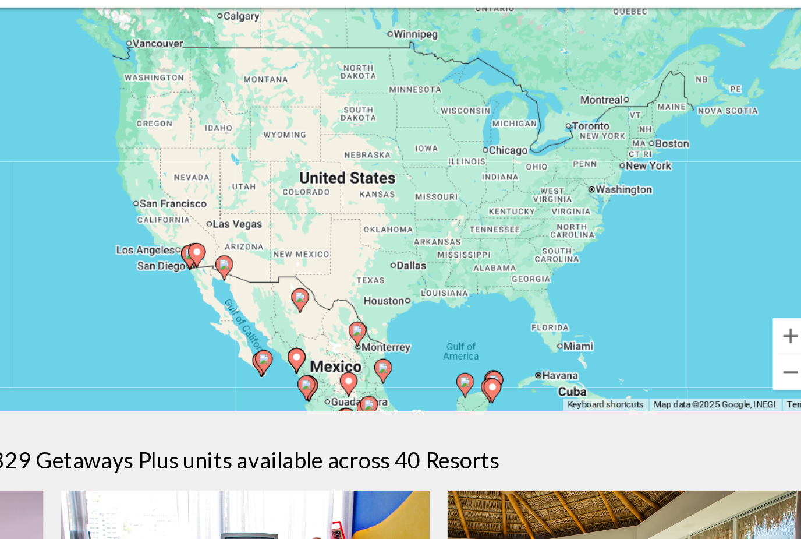
click at [749, 310] on button "Zoom in" at bounding box center [760, 321] width 23 height 23
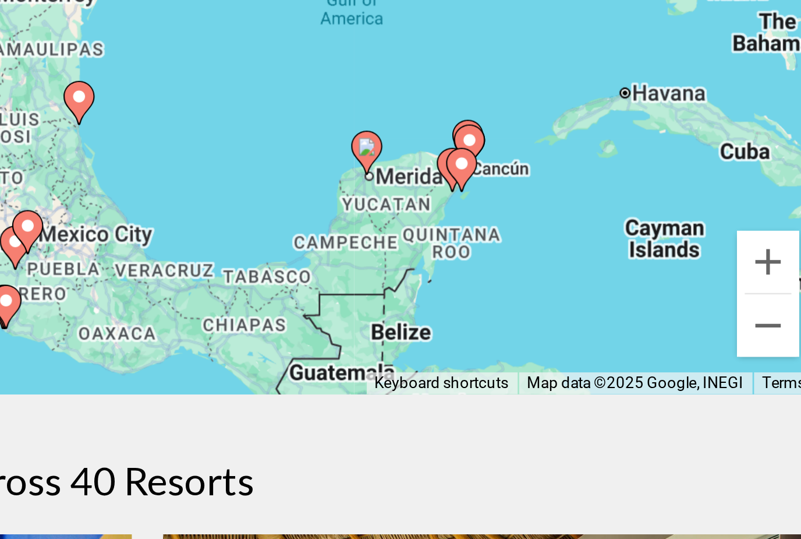
click at [749, 310] on button "Zoom in" at bounding box center [760, 321] width 23 height 23
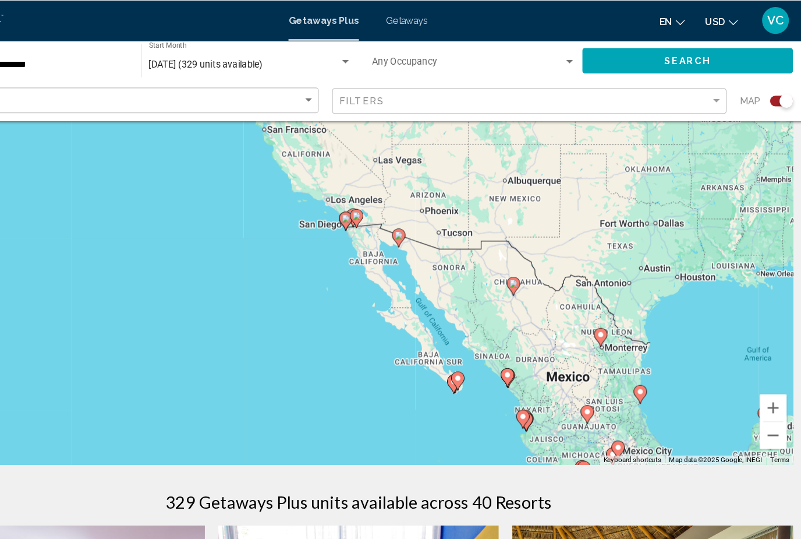
scroll to position [59, 0]
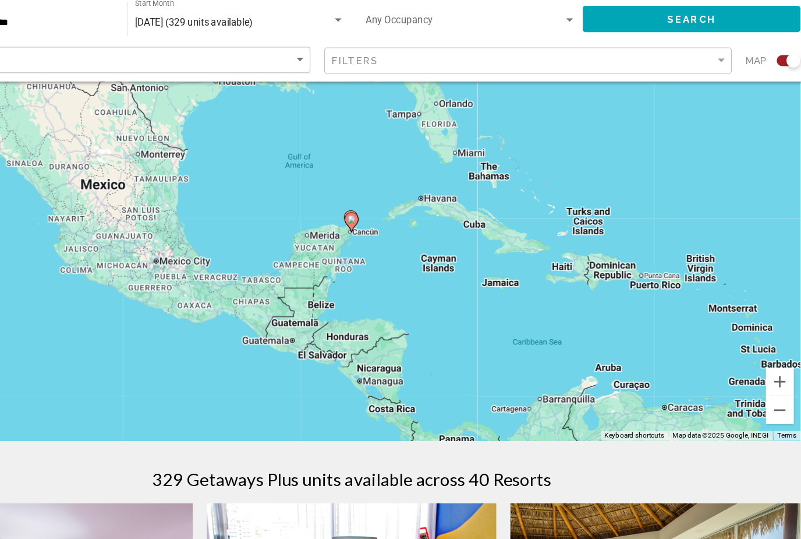
click at [395, 214] on gmp-advanced-marker "Main content" at bounding box center [401, 222] width 12 height 17
click at [394, 213] on gmp-advanced-marker "Main content" at bounding box center [400, 221] width 12 height 17
type input "**********"
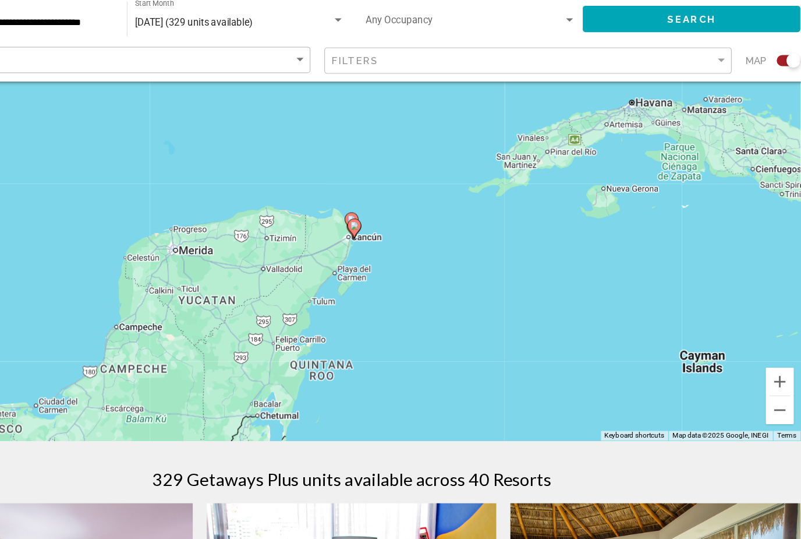
click at [397, 220] on gmp-advanced-marker "Main content" at bounding box center [403, 228] width 12 height 17
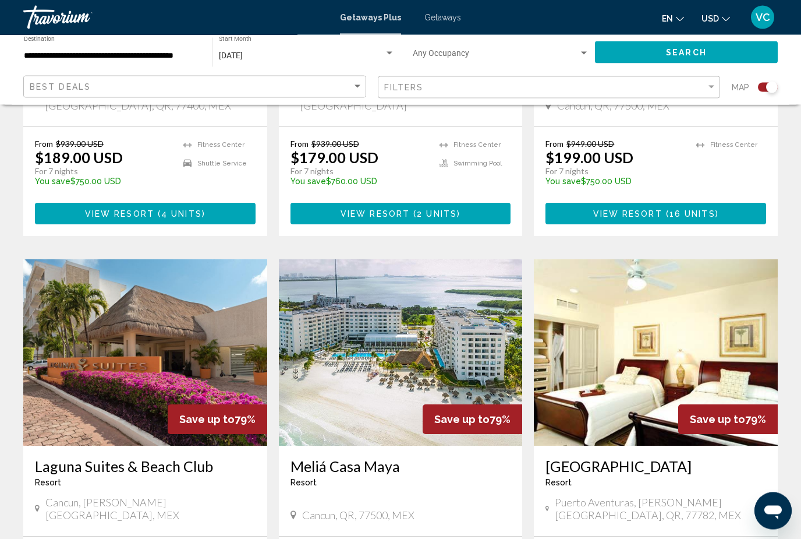
scroll to position [687, 0]
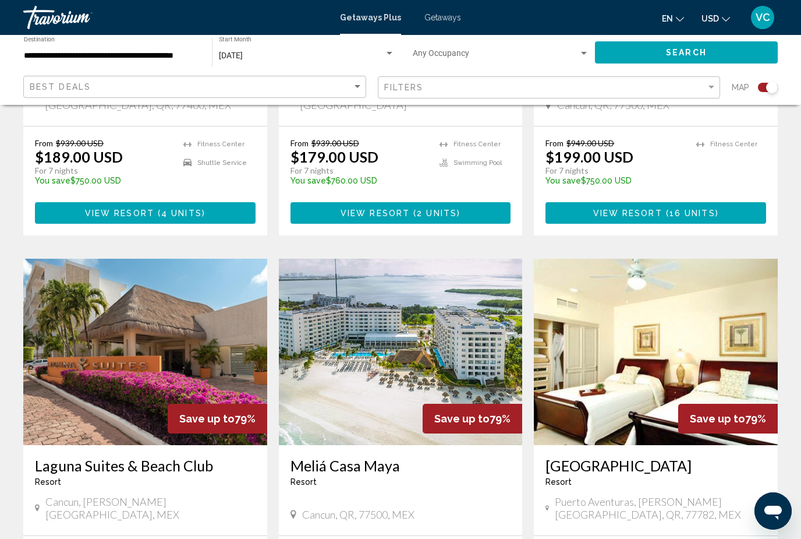
click at [153, 431] on img "Main content" at bounding box center [145, 352] width 244 height 186
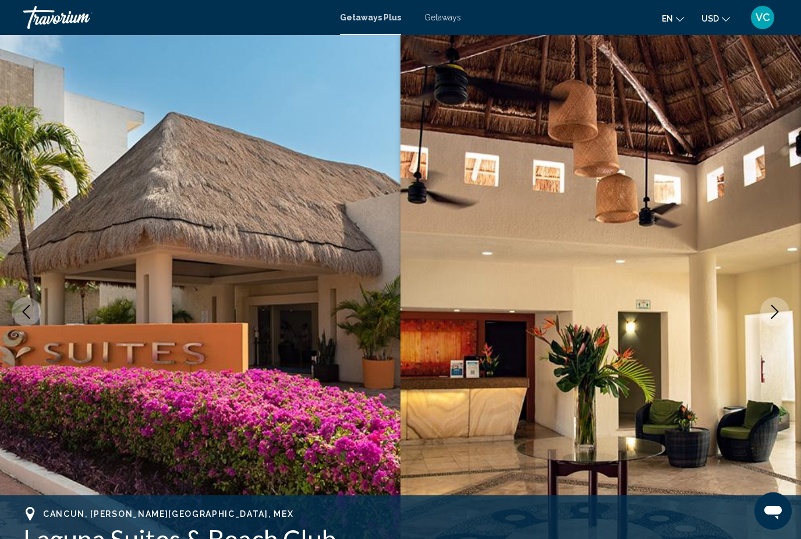
click at [766, 314] on button "Next image" at bounding box center [775, 311] width 29 height 29
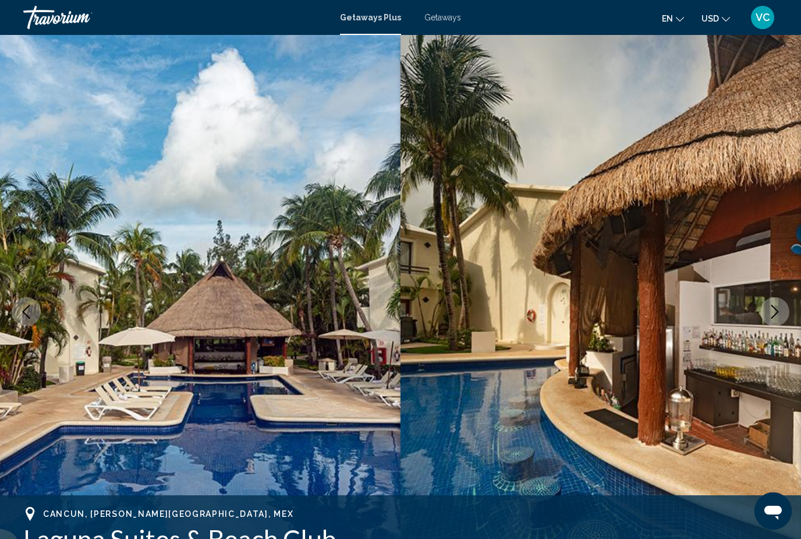
click at [772, 305] on icon "Next image" at bounding box center [775, 312] width 14 height 14
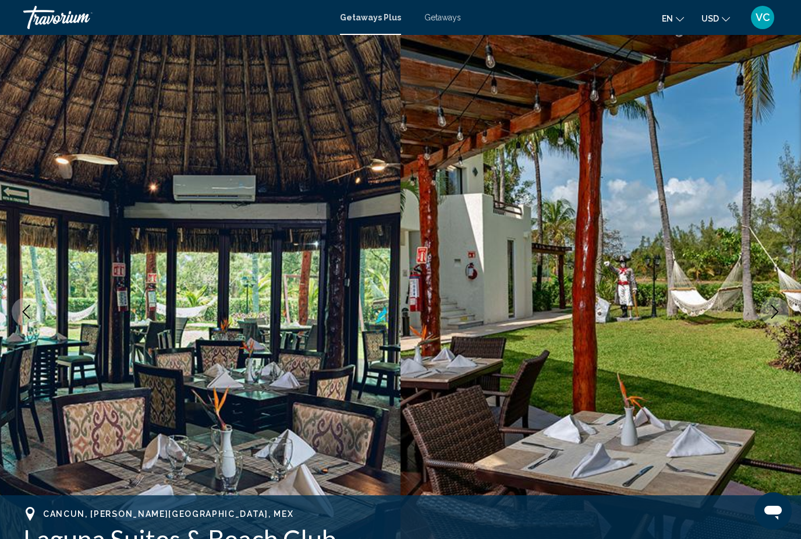
click at [770, 305] on icon "Next image" at bounding box center [775, 312] width 14 height 14
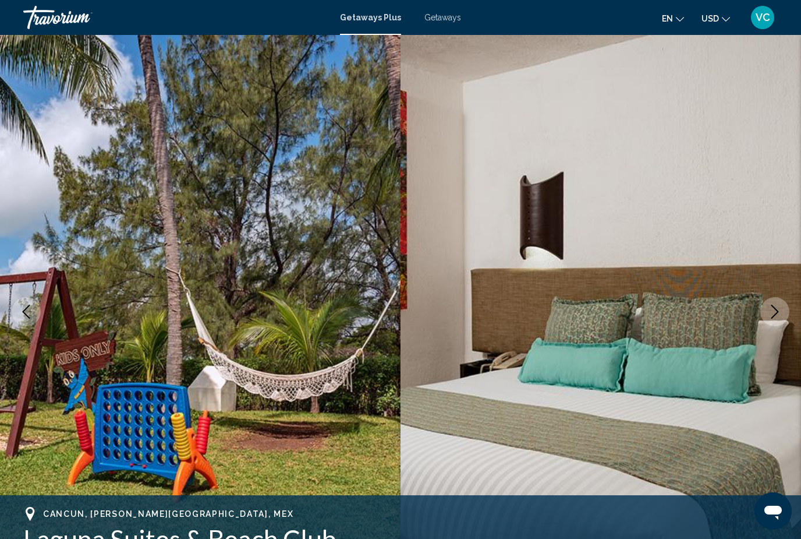
click at [765, 310] on button "Next image" at bounding box center [775, 311] width 29 height 29
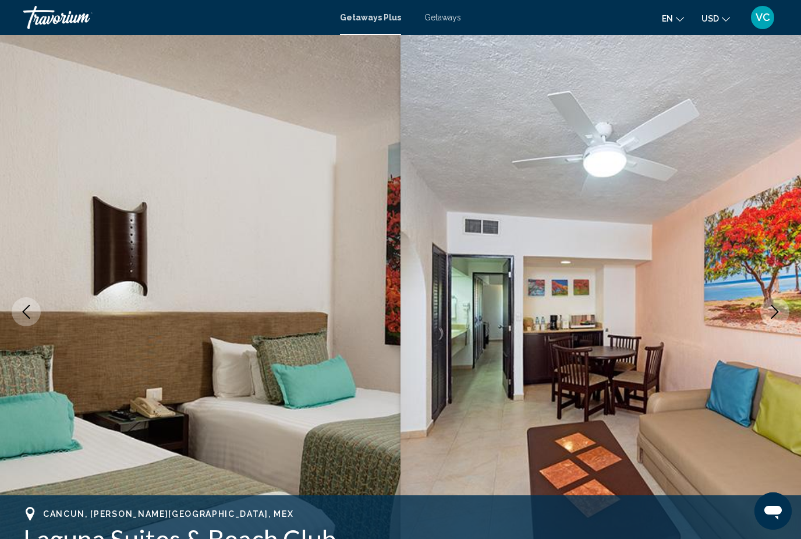
click at [768, 306] on button "Next image" at bounding box center [775, 311] width 29 height 29
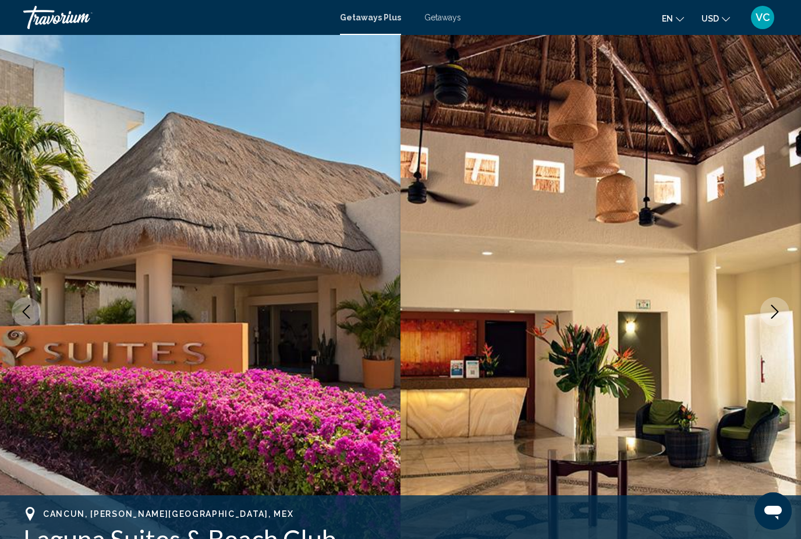
click at [768, 306] on button "Next image" at bounding box center [775, 311] width 29 height 29
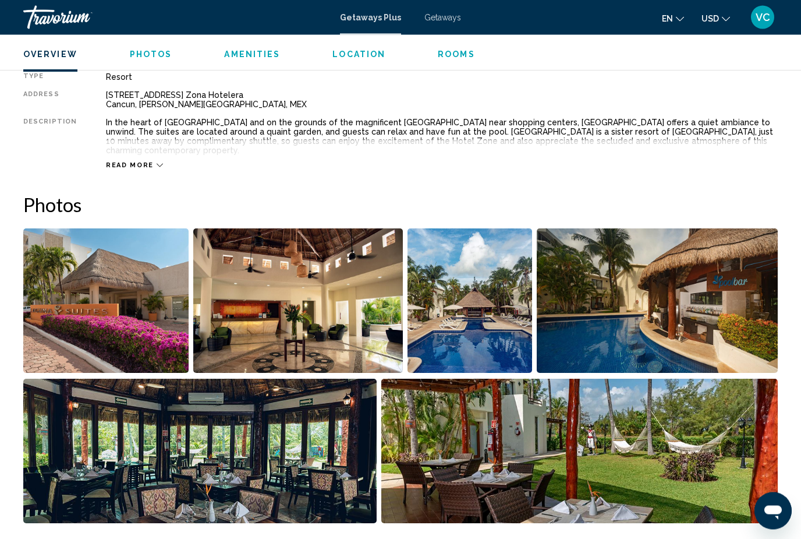
scroll to position [630, 0]
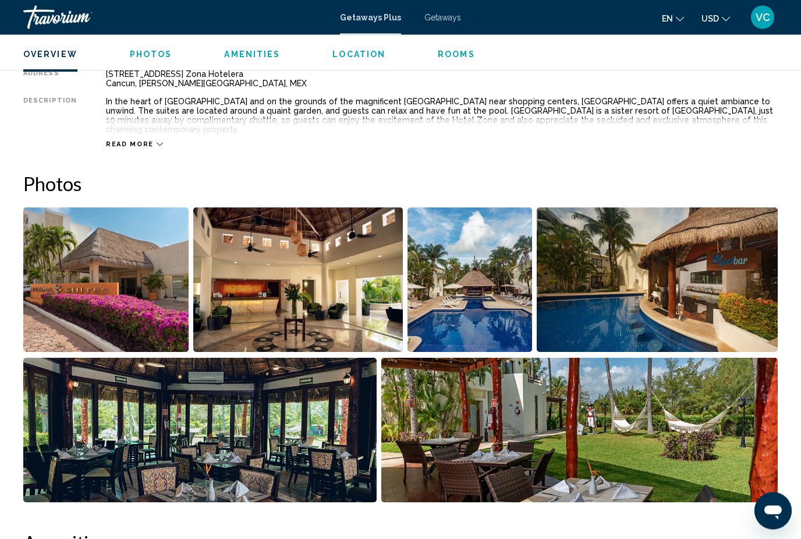
click at [337, 284] on img "Open full-screen image slider" at bounding box center [297, 280] width 209 height 144
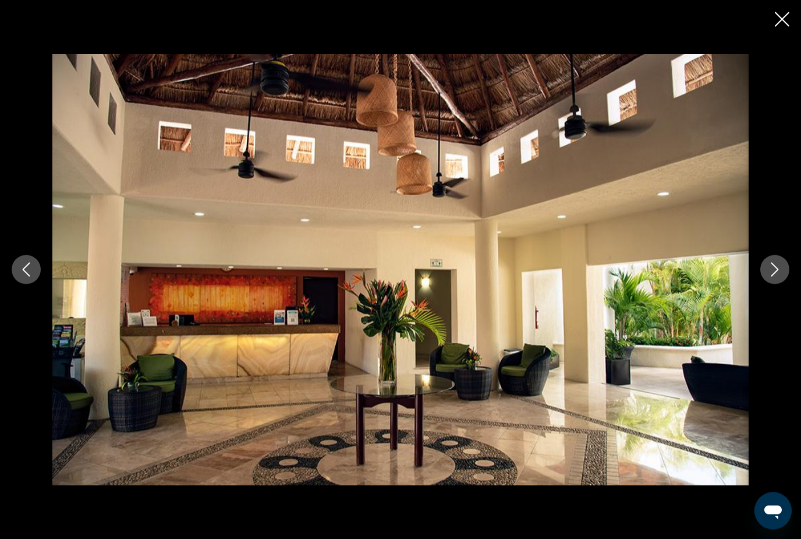
scroll to position [631, 0]
click at [766, 284] on button "Next image" at bounding box center [775, 269] width 29 height 29
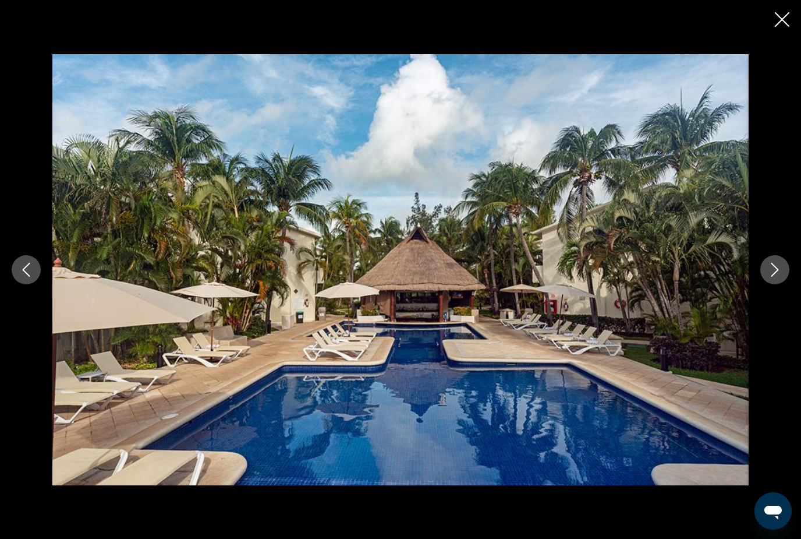
click at [765, 284] on button "Next image" at bounding box center [775, 269] width 29 height 29
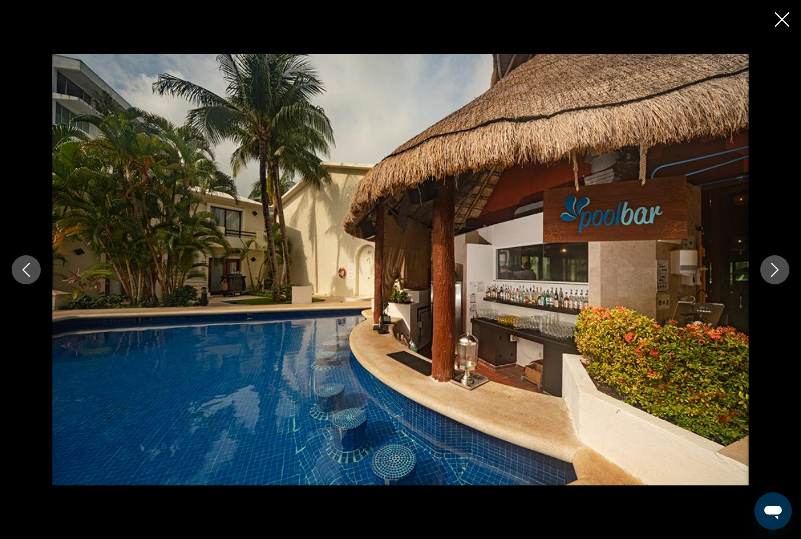
click at [756, 300] on div "Main content" at bounding box center [400, 269] width 801 height 431
click at [762, 284] on button "Next image" at bounding box center [775, 269] width 29 height 29
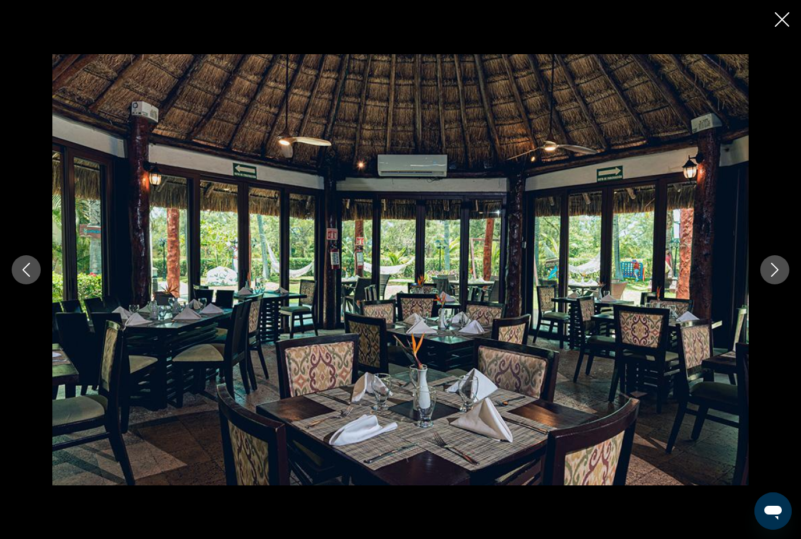
click at [767, 284] on button "Next image" at bounding box center [775, 269] width 29 height 29
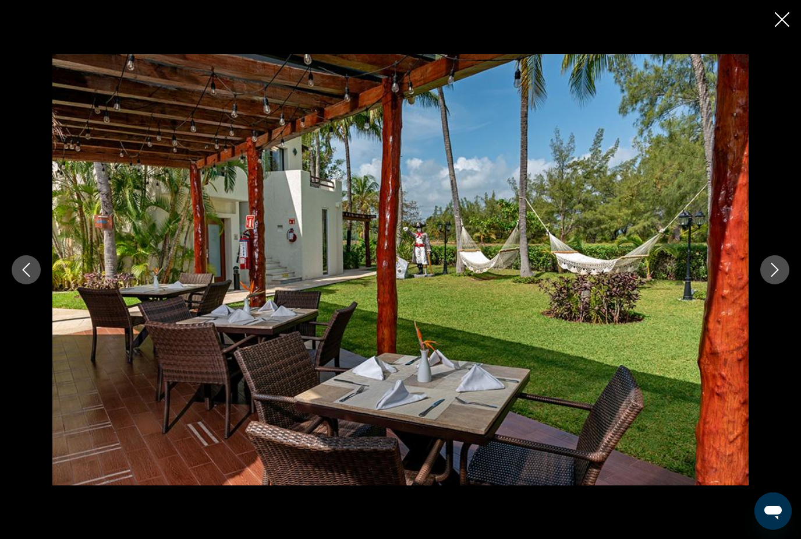
click at [770, 284] on button "Next image" at bounding box center [775, 269] width 29 height 29
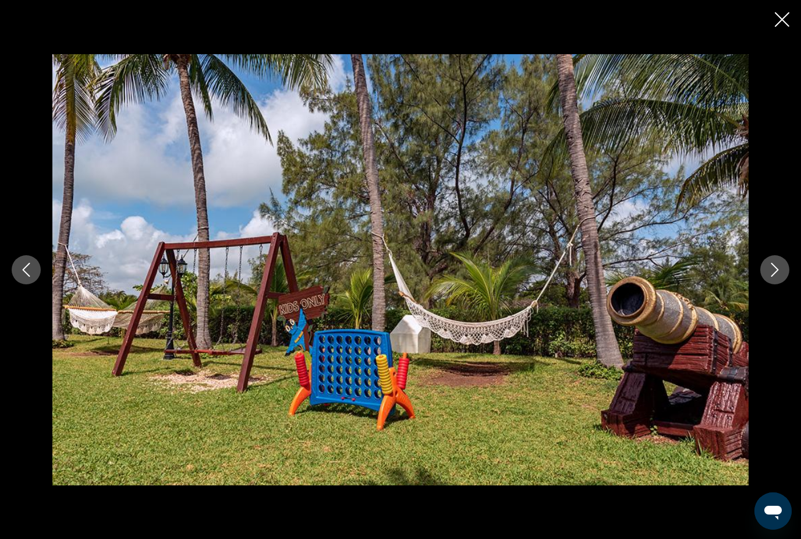
click at [768, 284] on button "Next image" at bounding box center [775, 269] width 29 height 29
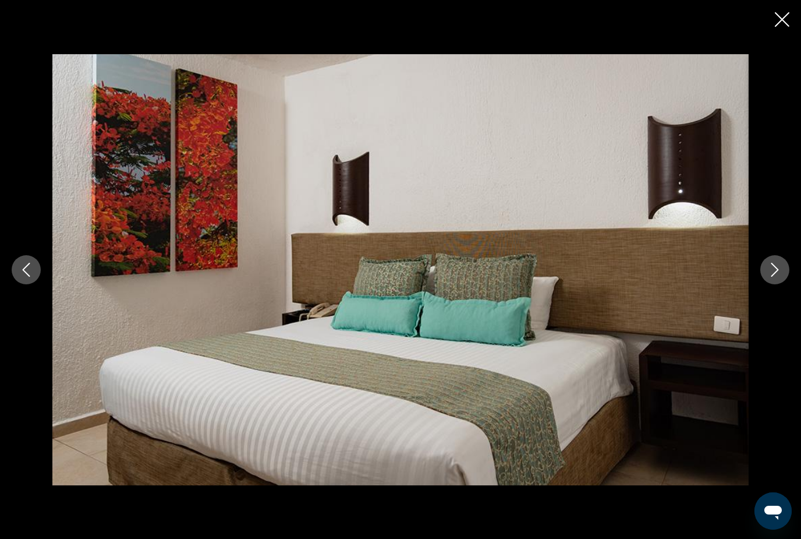
click at [763, 284] on button "Next image" at bounding box center [775, 269] width 29 height 29
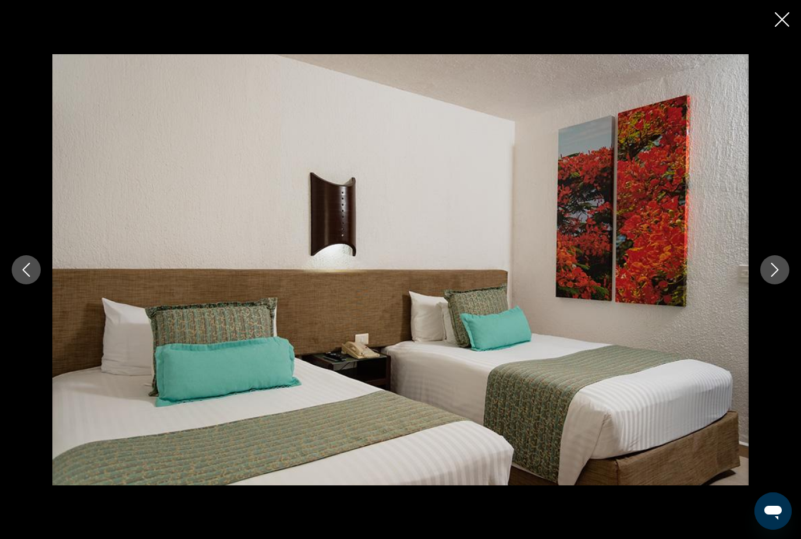
click at [783, 4] on div "Main content" at bounding box center [400, 269] width 801 height 539
click at [788, 21] on icon "Close slideshow" at bounding box center [782, 19] width 15 height 15
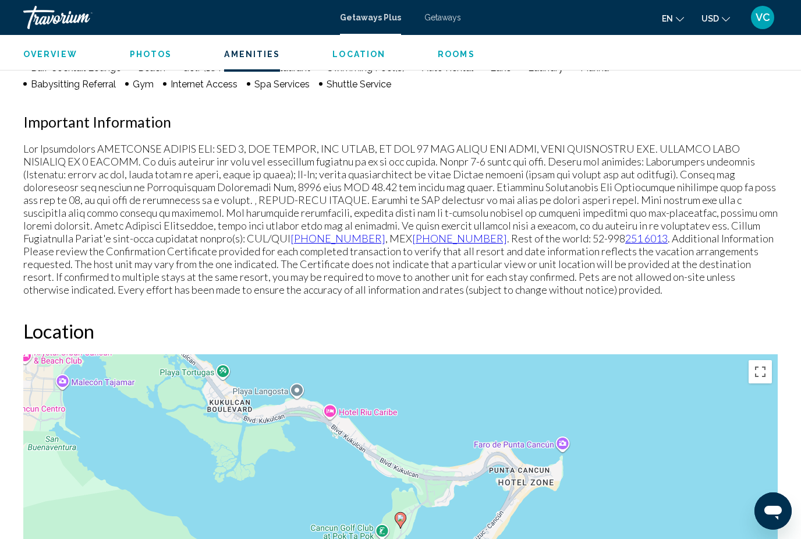
scroll to position [0, 0]
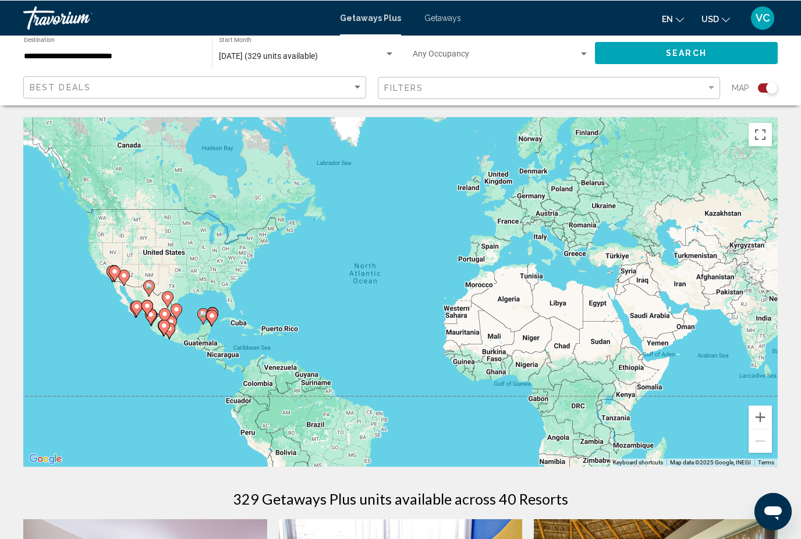
click at [217, 307] on gmp-advanced-marker "Main content" at bounding box center [213, 314] width 12 height 17
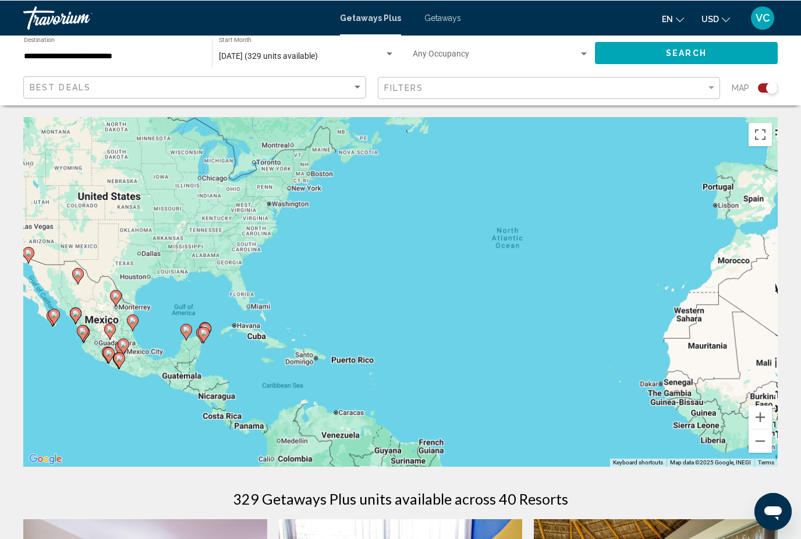
click at [225, 305] on div "To activate drag with keyboard, press Alt + Enter. Once in keyboard drag state,…" at bounding box center [400, 290] width 755 height 349
click at [224, 305] on div "To activate drag with keyboard, press Alt + Enter. Once in keyboard drag state,…" at bounding box center [400, 290] width 755 height 349
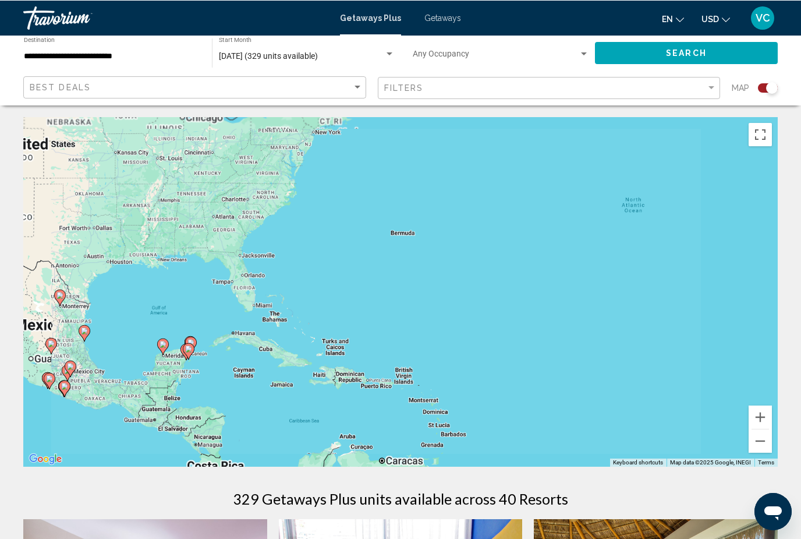
click at [231, 324] on div "To activate drag with keyboard, press Alt + Enter. Once in keyboard drag state,…" at bounding box center [400, 290] width 755 height 349
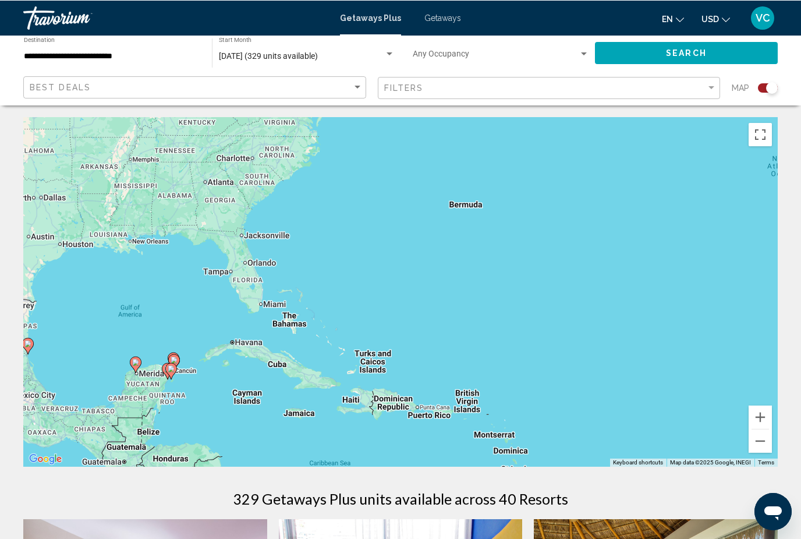
click at [231, 324] on div "To activate drag with keyboard, press Alt + Enter. Once in keyboard drag state,…" at bounding box center [400, 290] width 755 height 349
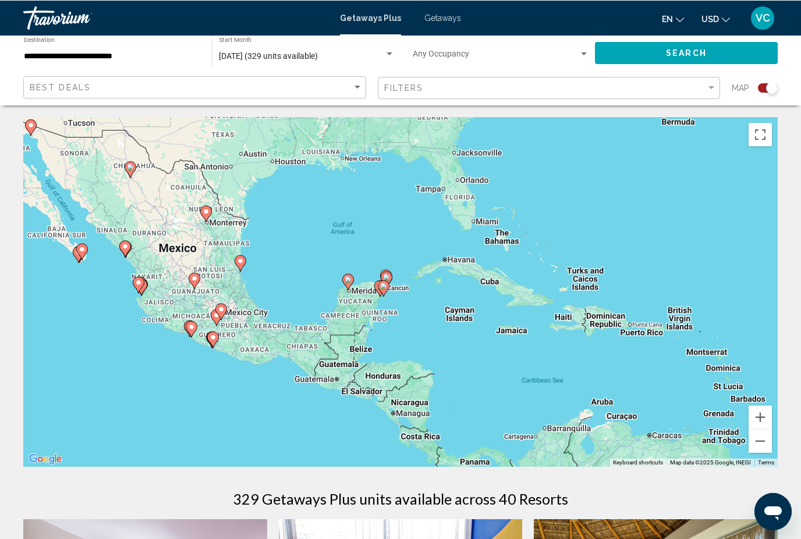
click at [766, 413] on button "Zoom in" at bounding box center [760, 416] width 23 height 23
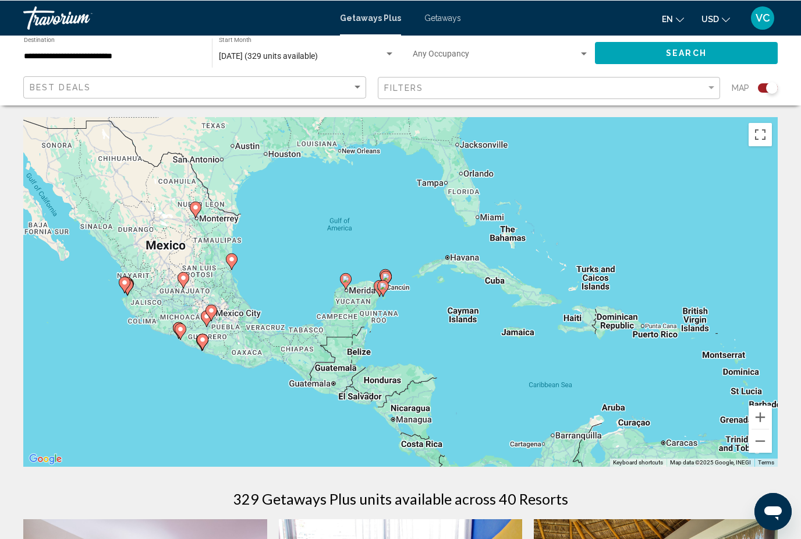
click at [759, 412] on button "Zoom in" at bounding box center [760, 416] width 23 height 23
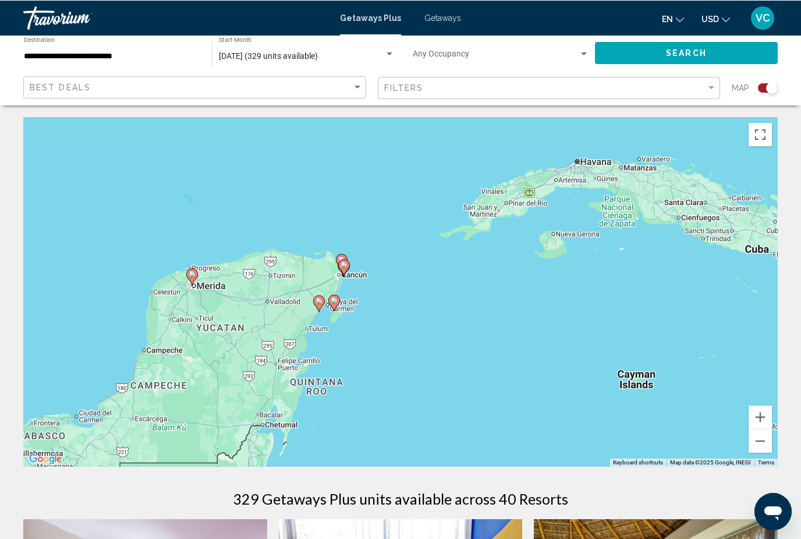
click at [765, 409] on button "Zoom in" at bounding box center [760, 416] width 23 height 23
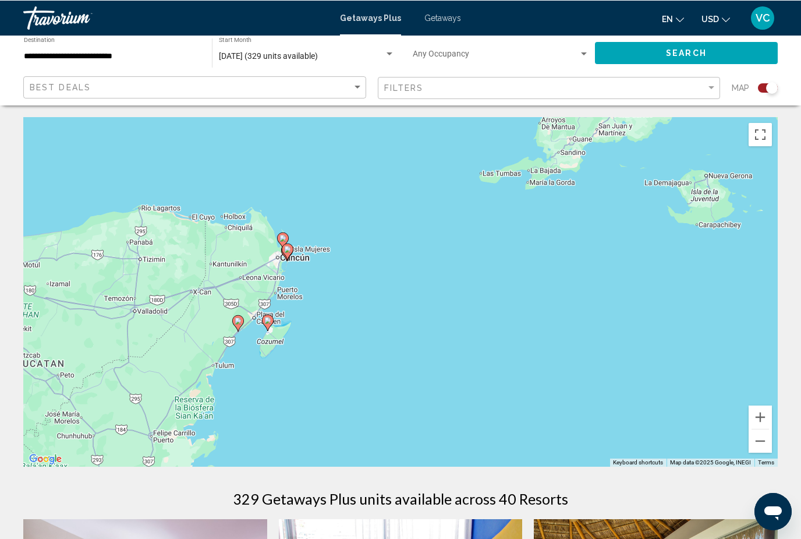
click at [766, 413] on button "Zoom in" at bounding box center [760, 416] width 23 height 23
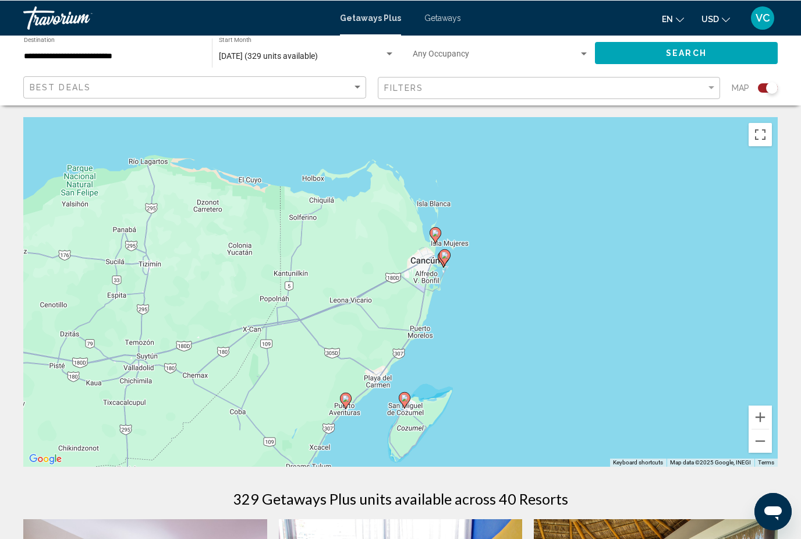
click at [352, 388] on div "To activate drag with keyboard, press Alt + Enter. Once in keyboard drag state,…" at bounding box center [400, 290] width 755 height 349
click at [347, 395] on icon "Main content" at bounding box center [346, 399] width 10 height 15
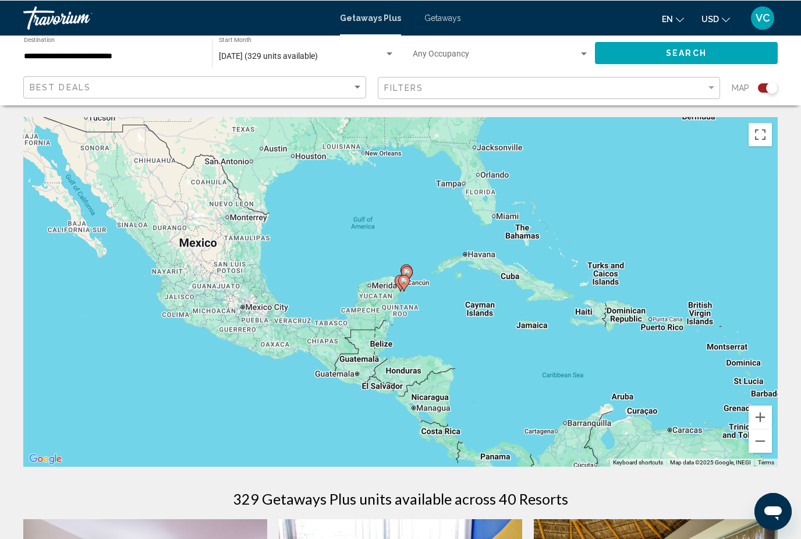
type input "**********"
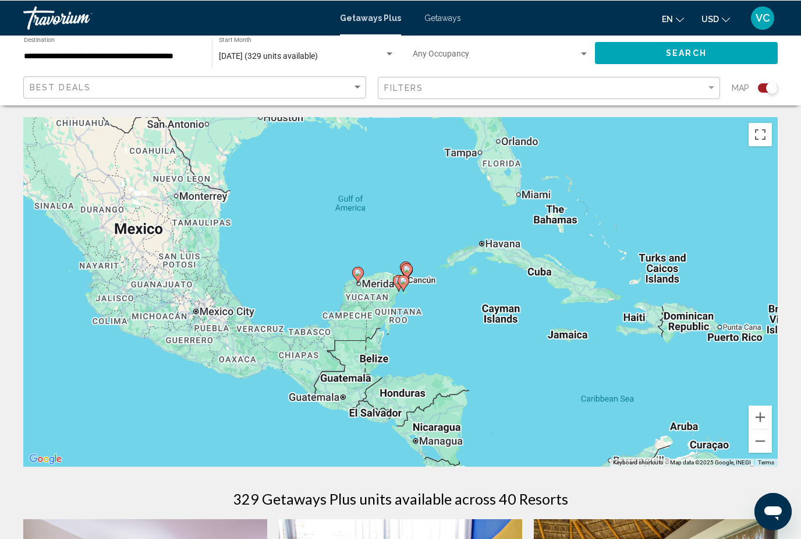
click at [402, 276] on icon "Main content" at bounding box center [403, 282] width 10 height 15
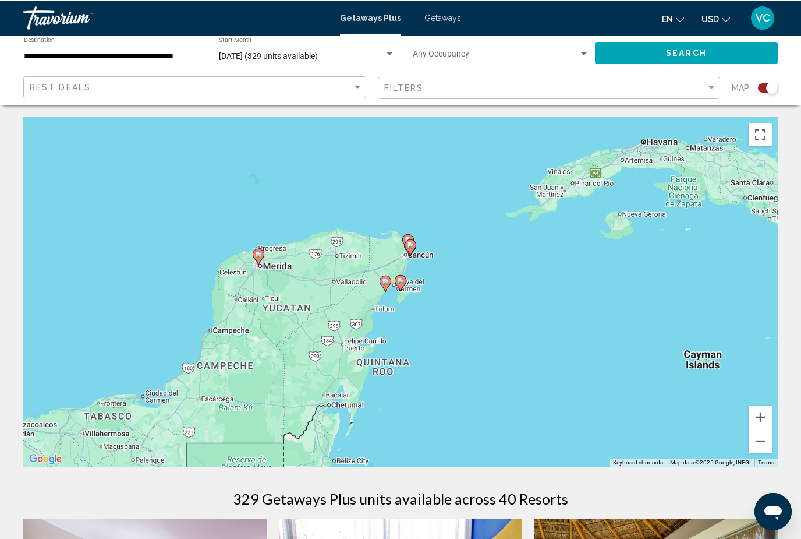
click at [381, 283] on icon "Main content" at bounding box center [385, 282] width 10 height 15
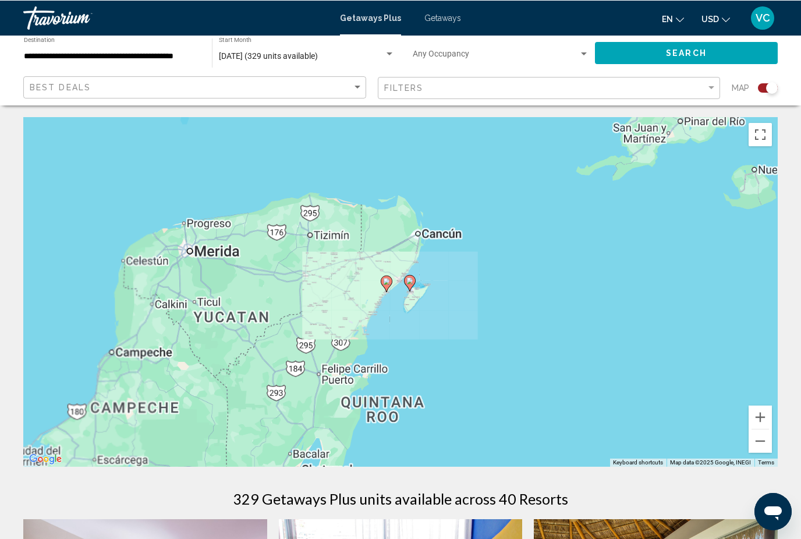
click at [381, 282] on icon "Main content" at bounding box center [387, 283] width 12 height 16
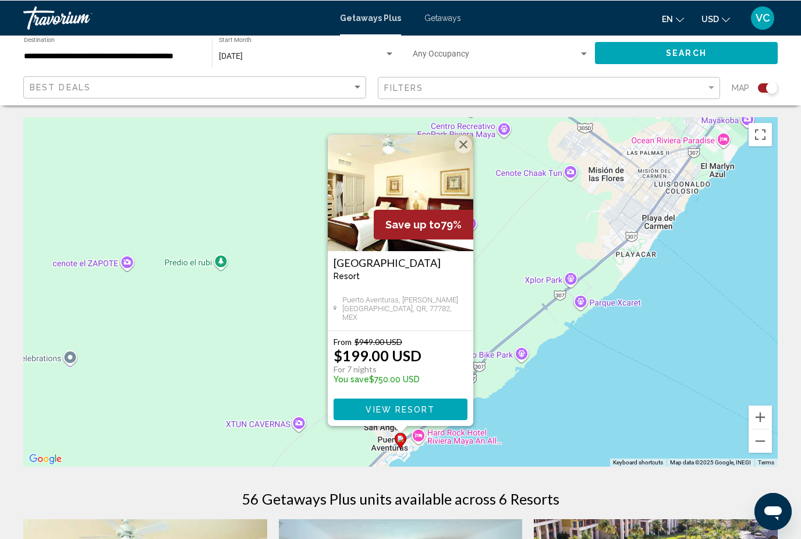
click at [592, 304] on div "To activate drag with keyboard, press Alt + Enter. Once in keyboard drag state,…" at bounding box center [400, 290] width 755 height 349
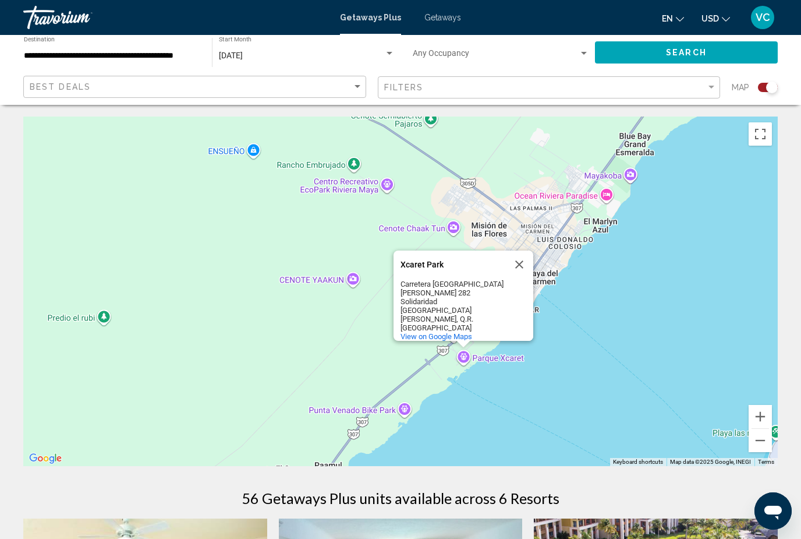
click at [523, 256] on button "Close" at bounding box center [519, 264] width 28 height 28
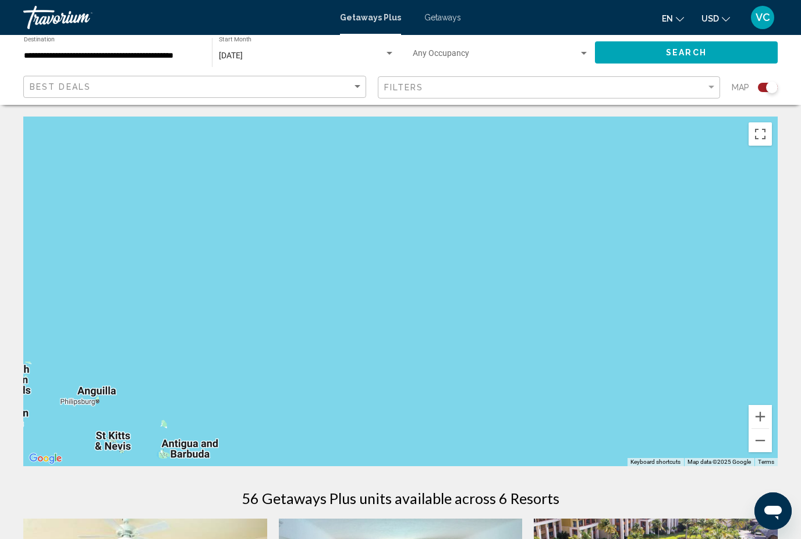
click at [766, 439] on button "Zoom out" at bounding box center [760, 440] width 23 height 23
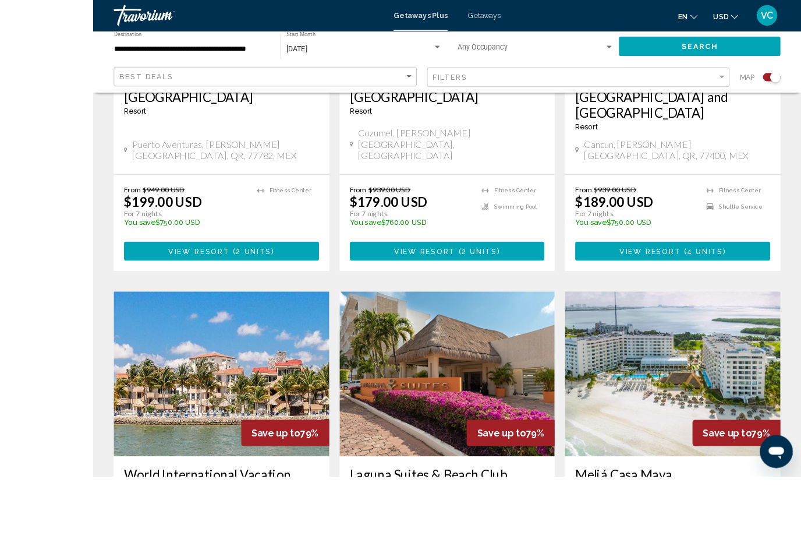
scroll to position [759, 0]
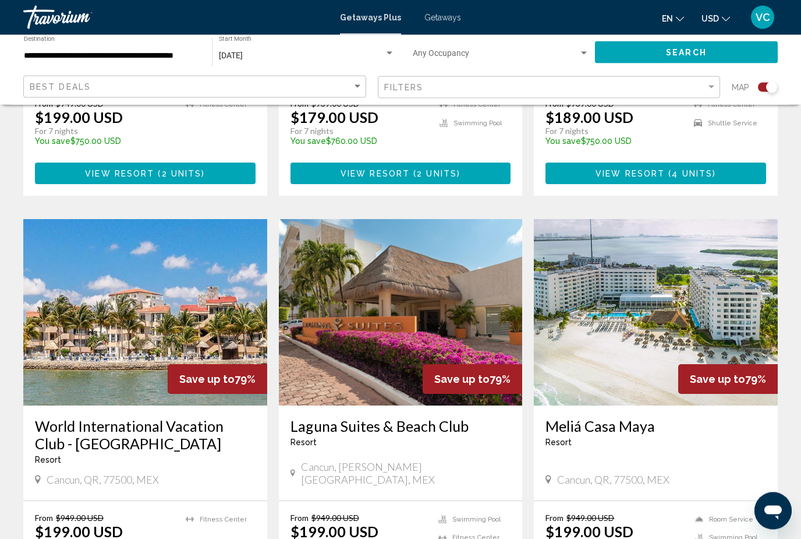
click at [199, 418] on h3 "World International Vacation Club - [GEOGRAPHIC_DATA]" at bounding box center [145, 435] width 221 height 35
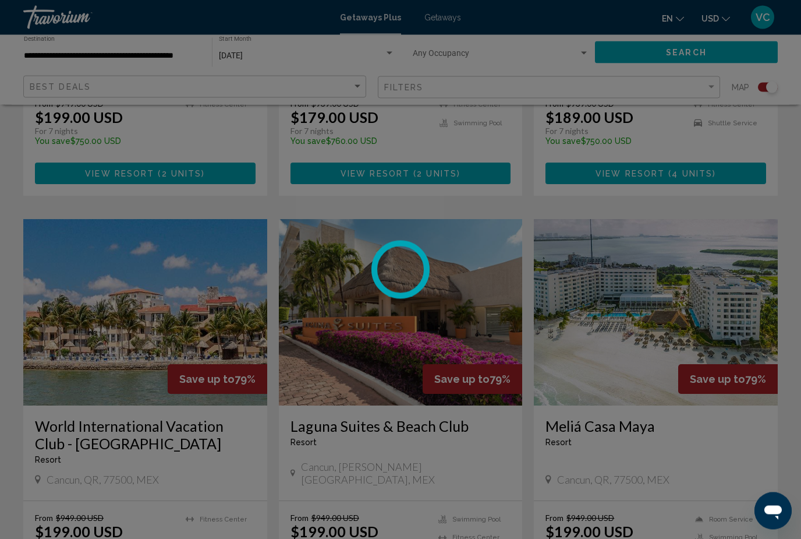
scroll to position [726, 0]
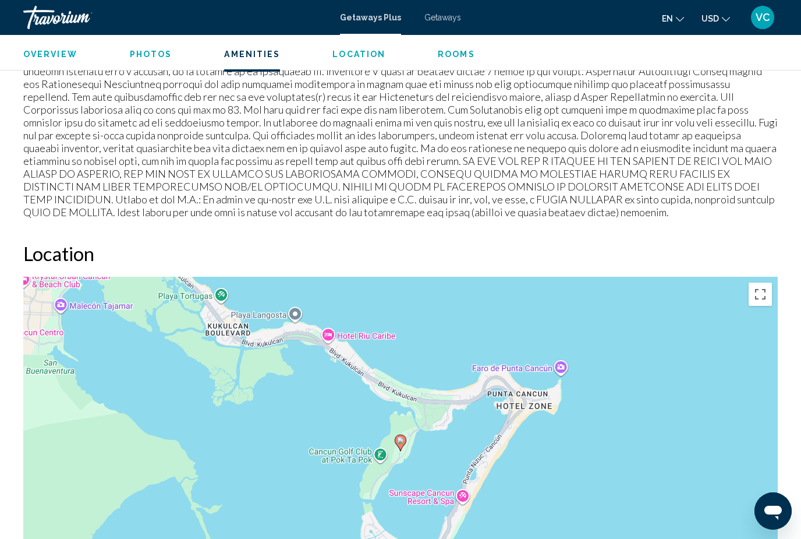
scroll to position [1362, 0]
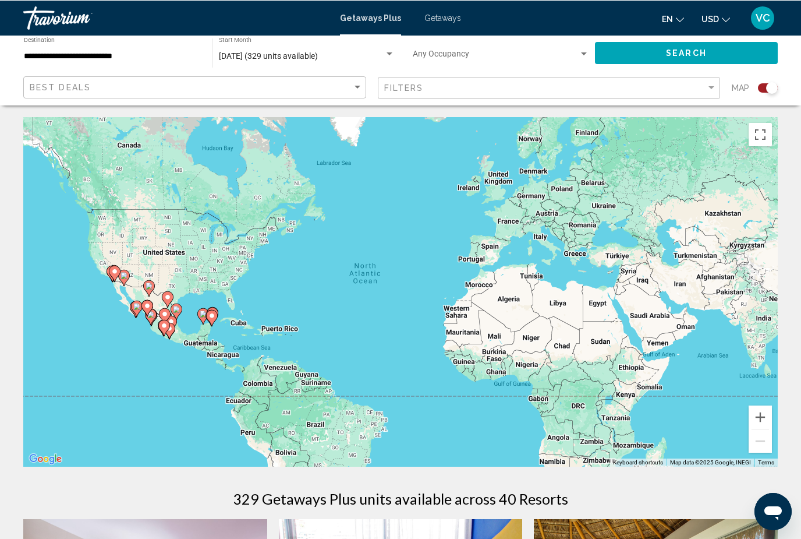
click at [213, 309] on gmp-advanced-marker "Main content" at bounding box center [212, 317] width 12 height 17
click at [213, 309] on div "To activate drag with keyboard, press Alt + Enter. Once in keyboard drag state,…" at bounding box center [400, 290] width 755 height 349
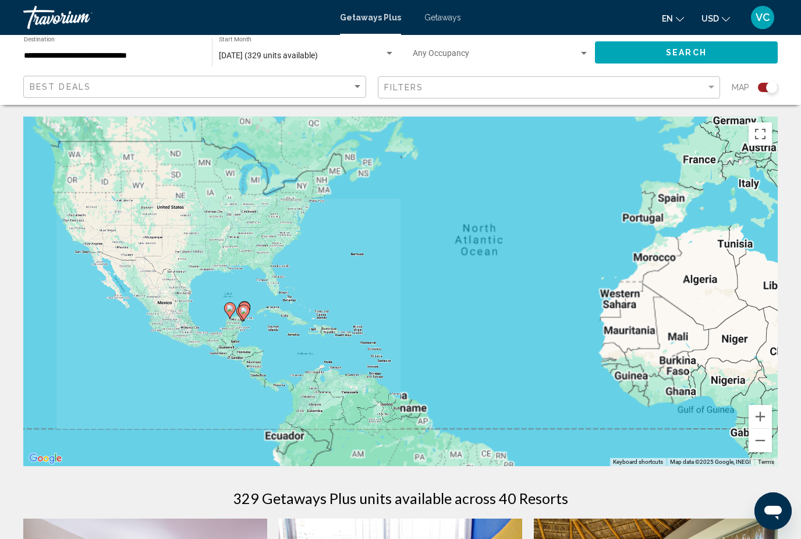
click at [234, 305] on image "Main content" at bounding box center [230, 308] width 7 height 7
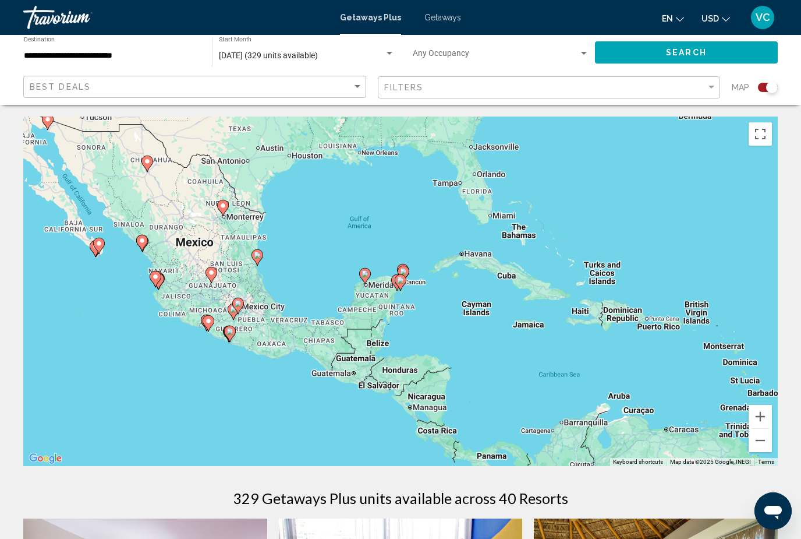
type input "**********"
click at [404, 274] on gmp-advanced-marker "Main content" at bounding box center [401, 282] width 12 height 17
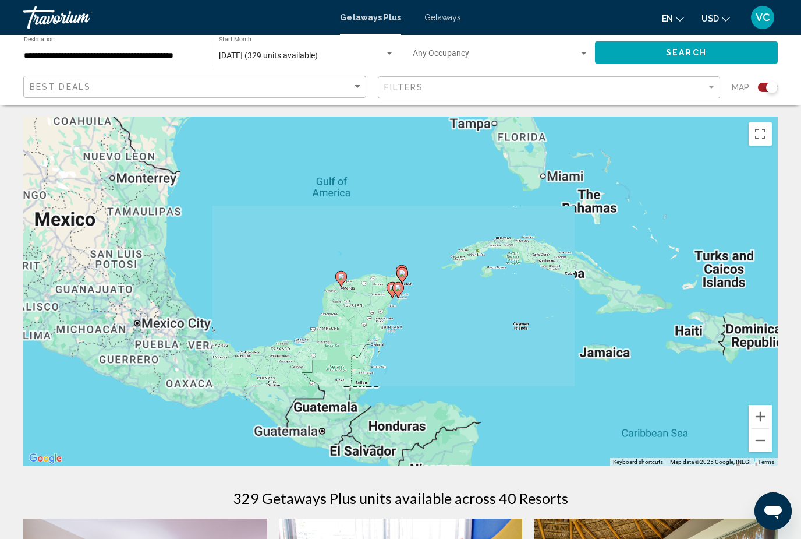
click at [404, 273] on image "Main content" at bounding box center [402, 273] width 7 height 7
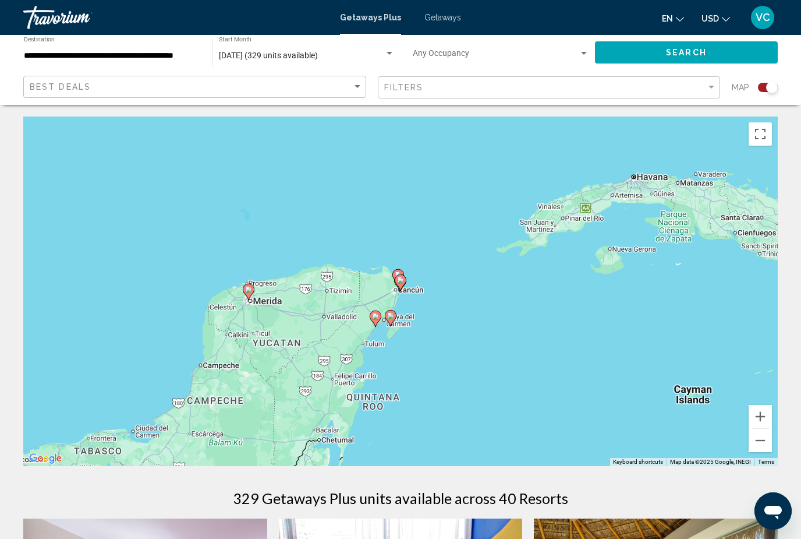
click at [395, 312] on icon "Main content" at bounding box center [391, 318] width 12 height 16
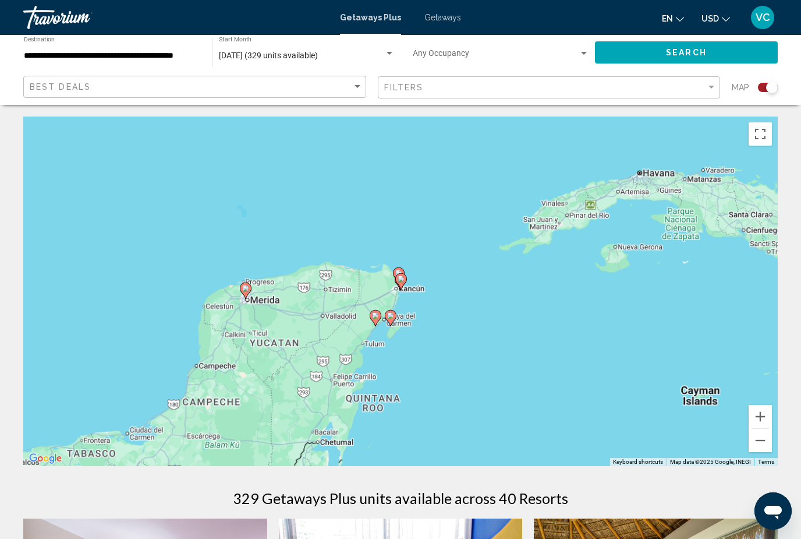
click at [395, 312] on icon "Main content" at bounding box center [390, 317] width 10 height 15
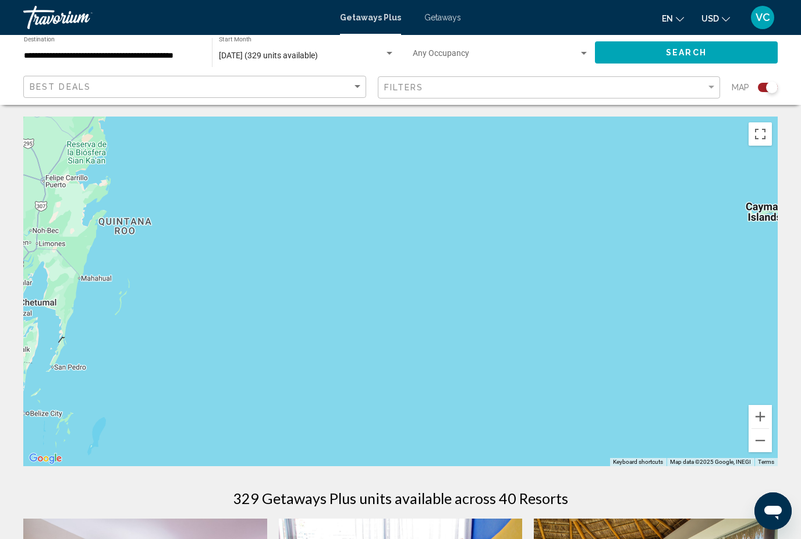
click at [490, 242] on div "To activate drag with keyboard, press Alt + Enter. Once in keyboard drag state,…" at bounding box center [400, 290] width 755 height 349
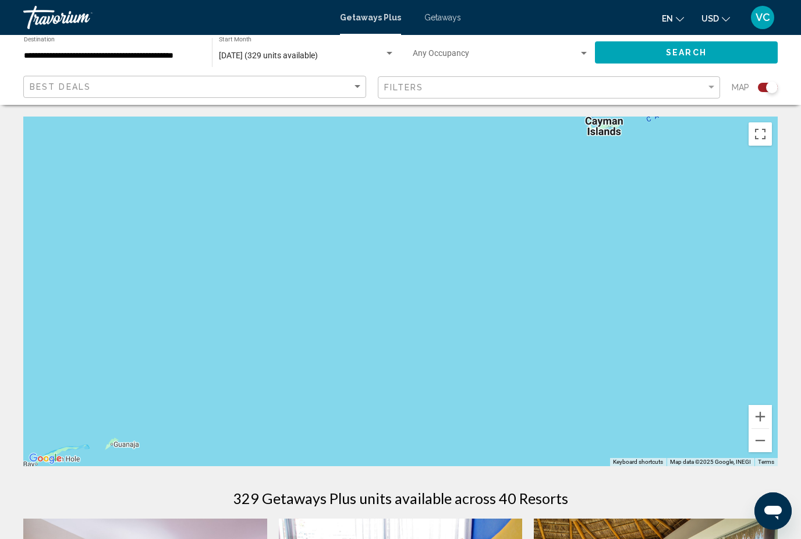
click at [503, 225] on div "Main content" at bounding box center [400, 290] width 755 height 349
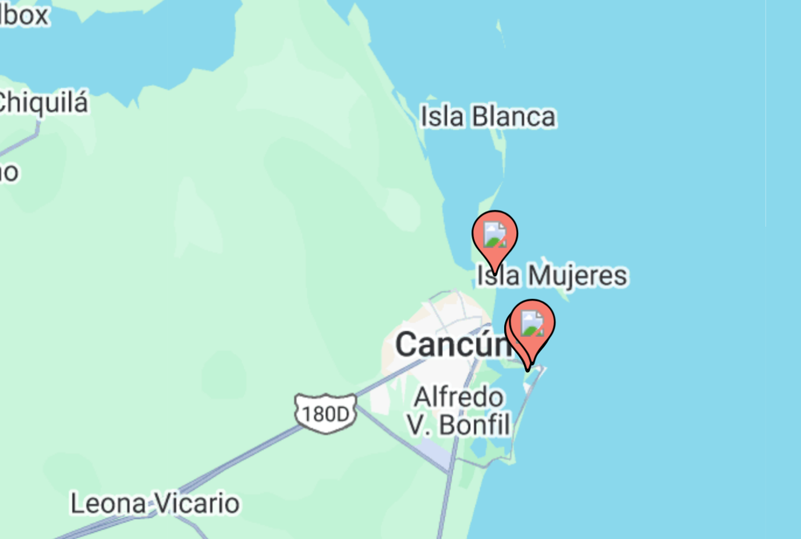
click at [459, 369] on image "Main content" at bounding box center [462, 372] width 7 height 7
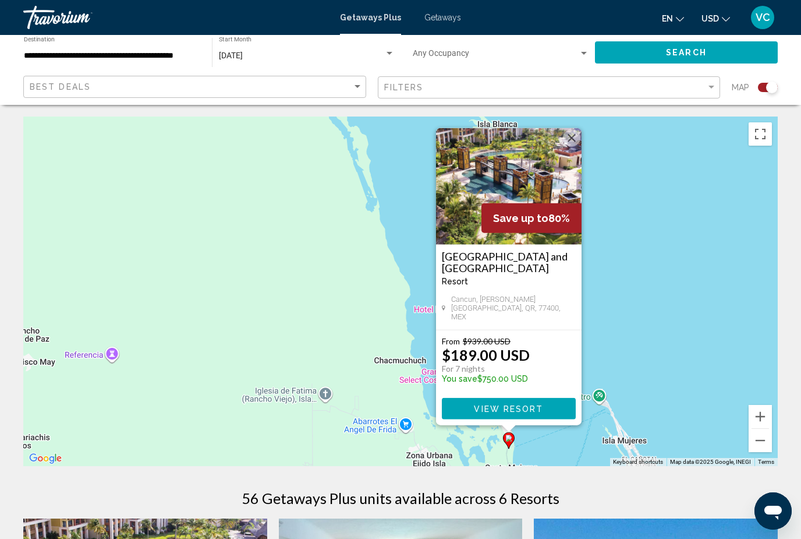
click at [528, 259] on h3 "[GEOGRAPHIC_DATA] and [GEOGRAPHIC_DATA]" at bounding box center [509, 261] width 134 height 23
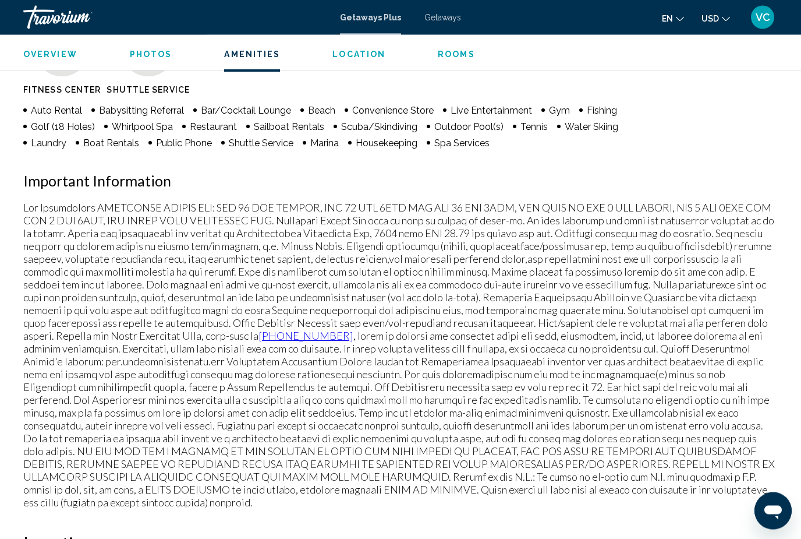
scroll to position [1151, 0]
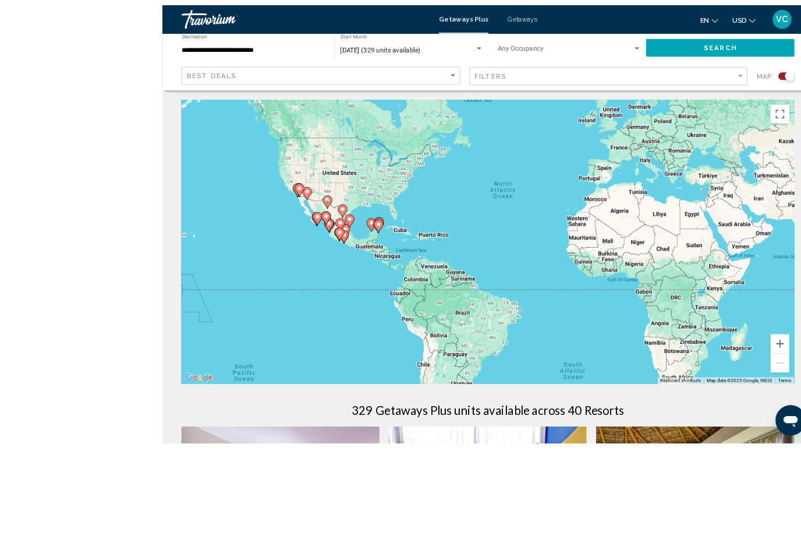
scroll to position [2, 0]
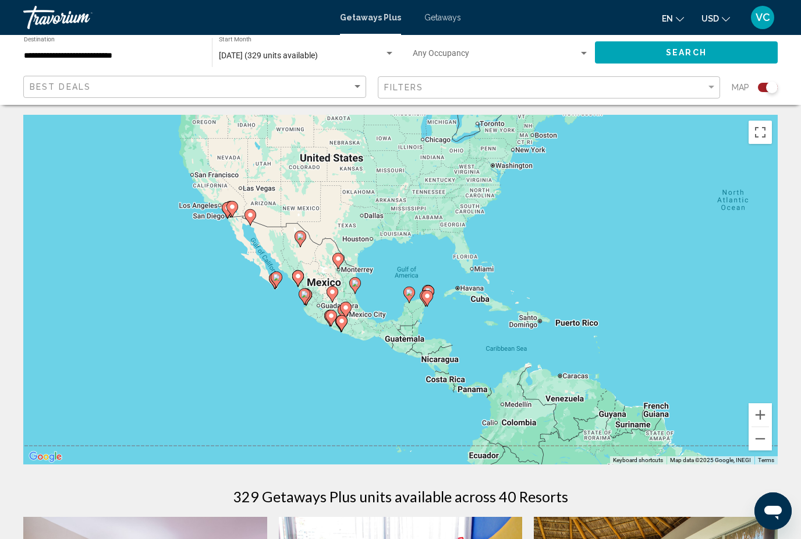
click at [758, 408] on button "Zoom in" at bounding box center [760, 414] width 23 height 23
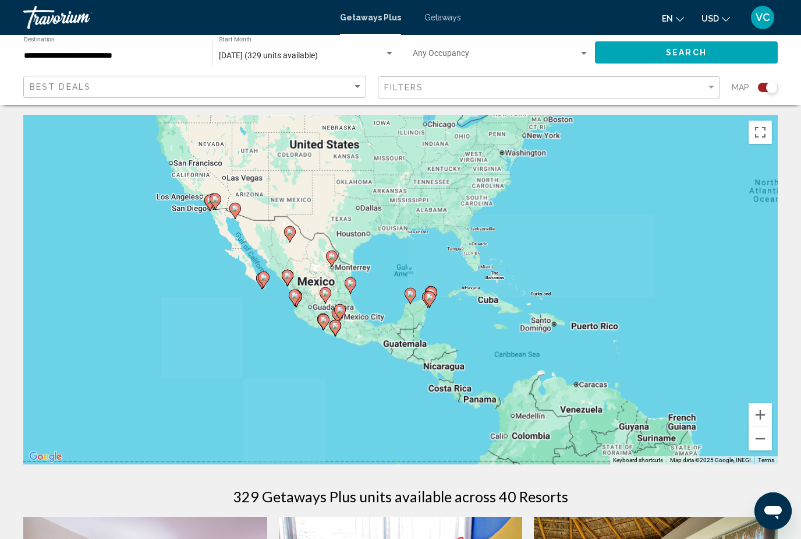
click at [758, 400] on div "To activate drag with keyboard, press Alt + Enter. Once in keyboard drag state,…" at bounding box center [400, 289] width 755 height 349
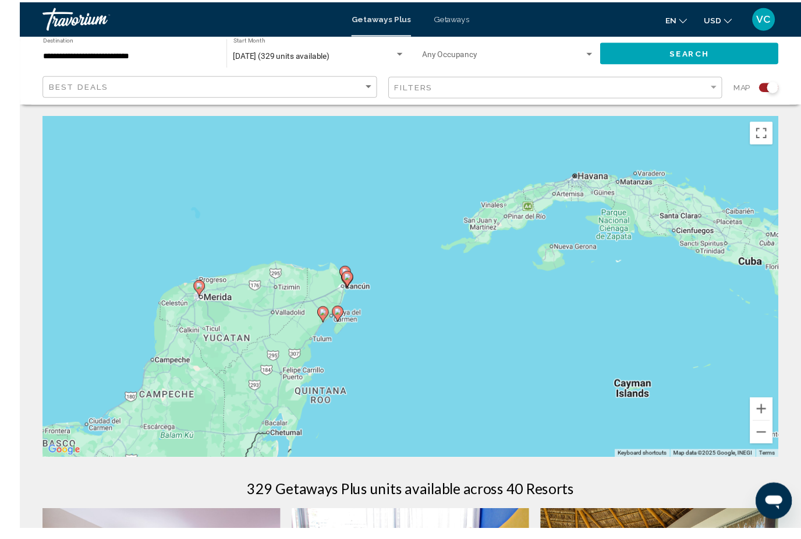
scroll to position [7, 0]
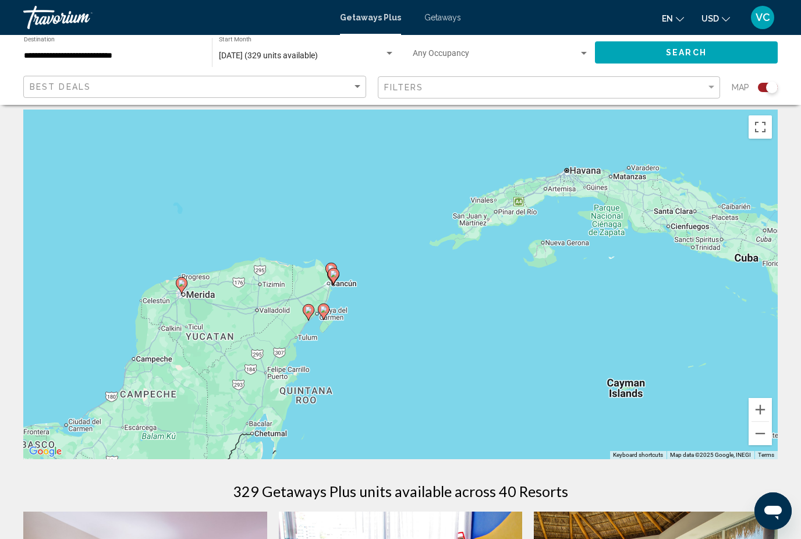
click at [768, 399] on button "Zoom in" at bounding box center [760, 409] width 23 height 23
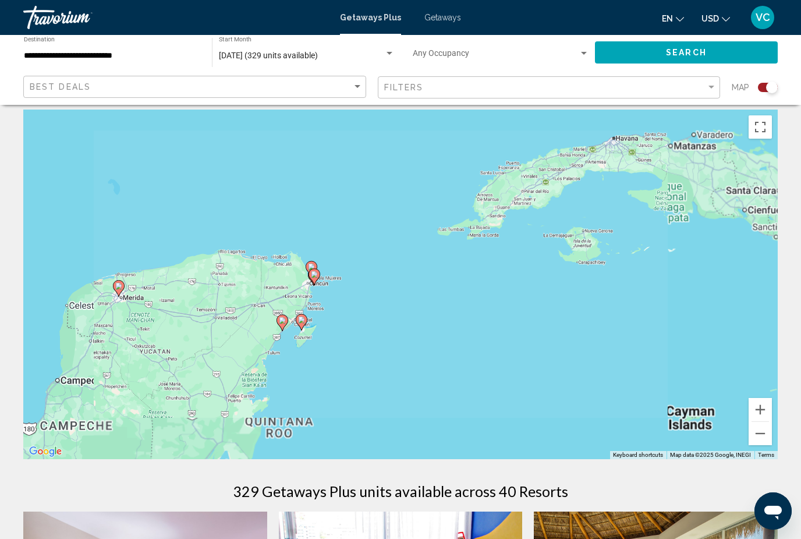
click at [765, 397] on div "To activate drag with keyboard, press Alt + Enter. Once in keyboard drag state,…" at bounding box center [400, 283] width 755 height 349
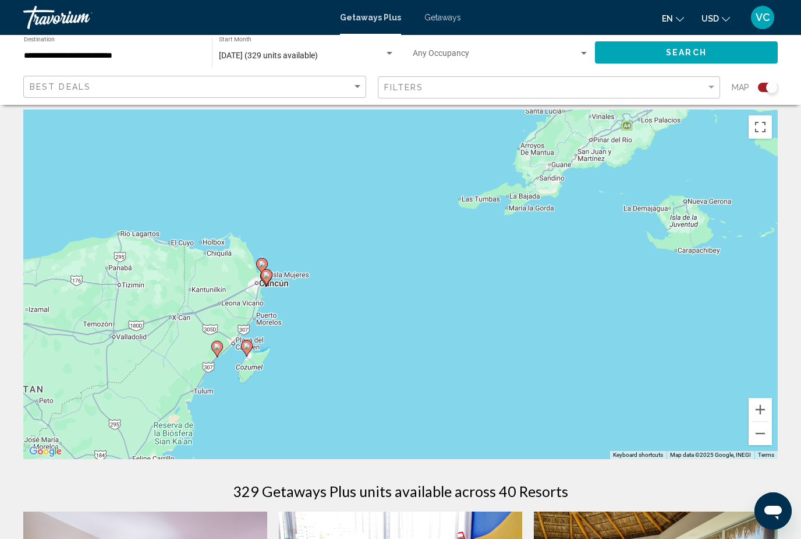
click at [762, 405] on button "Zoom in" at bounding box center [760, 409] width 23 height 23
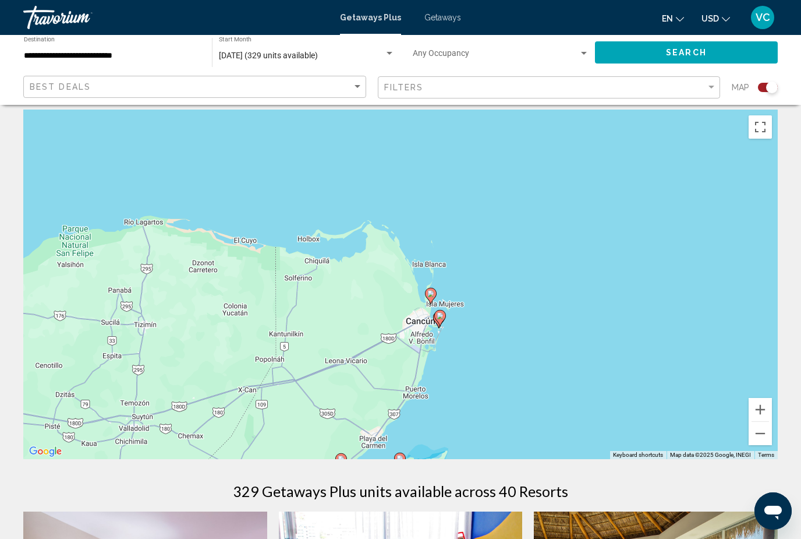
click at [766, 408] on button "Zoom in" at bounding box center [760, 409] width 23 height 23
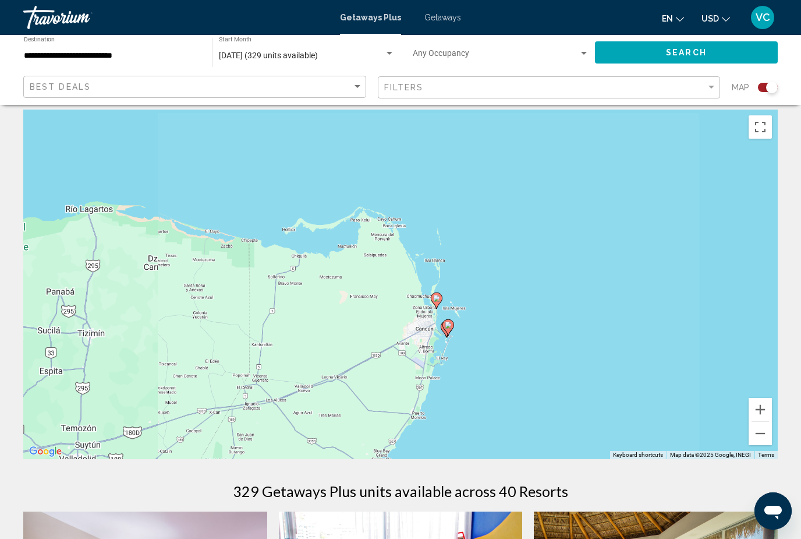
click at [773, 408] on div "To activate drag with keyboard, press Alt + Enter. Once in keyboard drag state,…" at bounding box center [400, 283] width 755 height 349
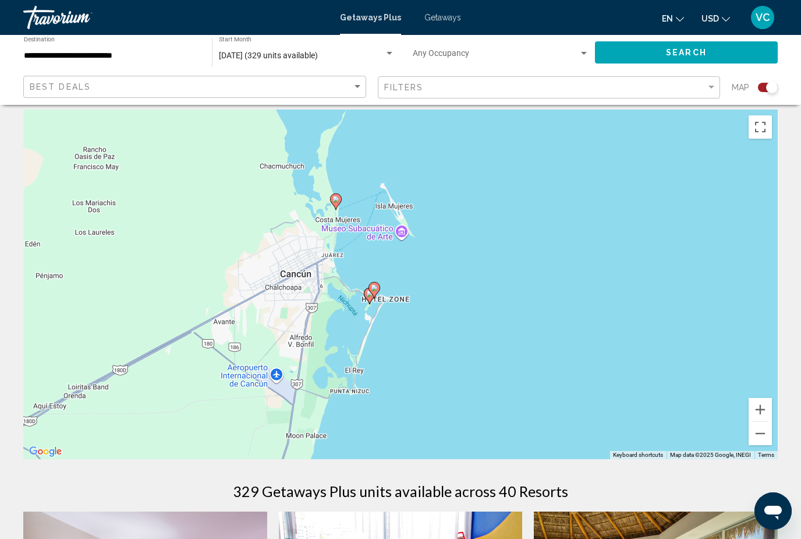
click at [397, 293] on div "To activate drag with keyboard, press Alt + Enter. Once in keyboard drag state,…" at bounding box center [400, 283] width 755 height 349
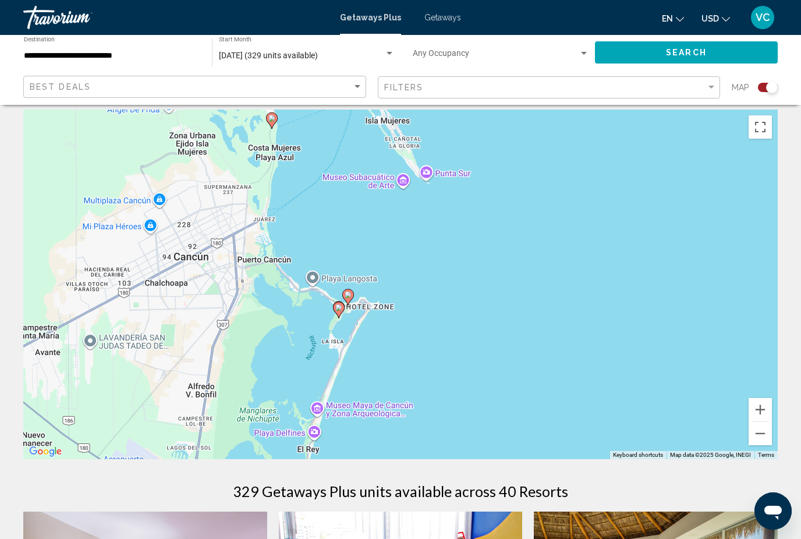
click at [352, 305] on gmp-advanced-marker "Main content" at bounding box center [348, 296] width 12 height 17
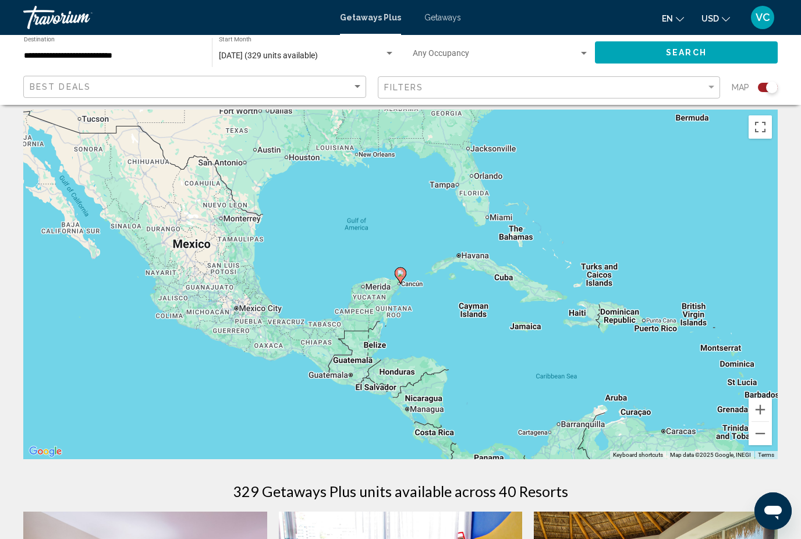
type input "**********"
click at [402, 267] on gmp-advanced-marker "Main content" at bounding box center [401, 275] width 12 height 17
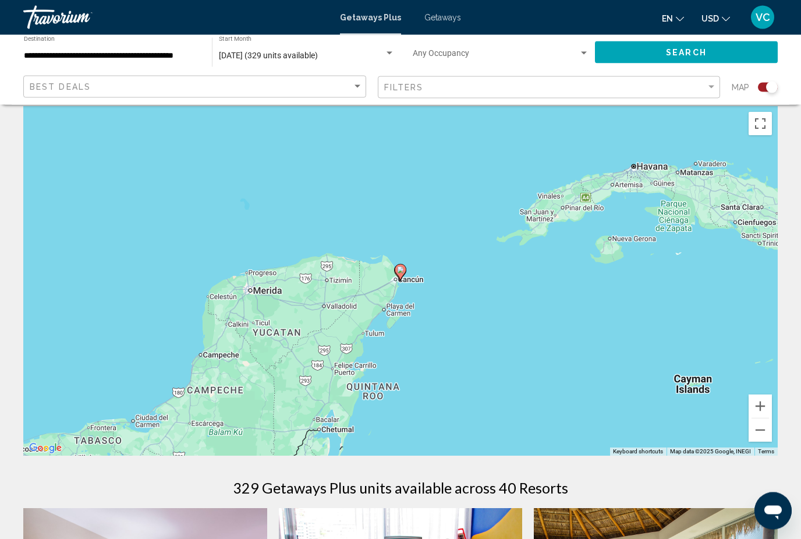
scroll to position [0, 0]
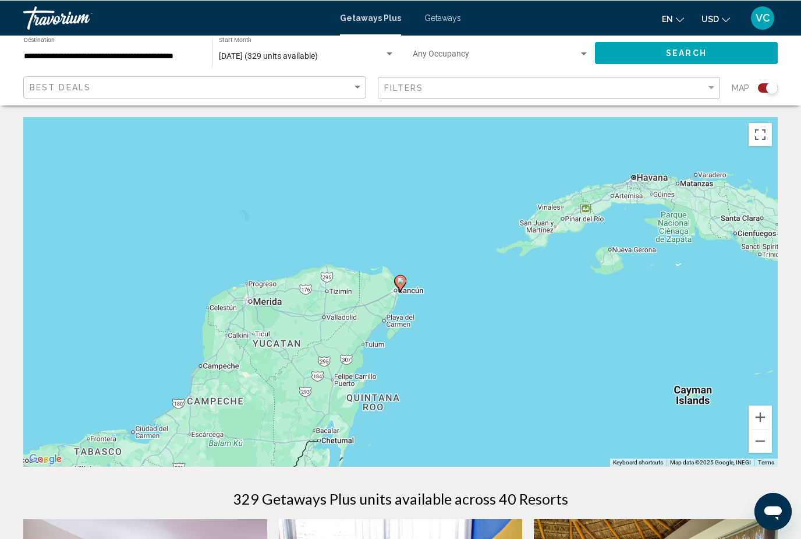
click at [402, 280] on image "Main content" at bounding box center [400, 280] width 7 height 7
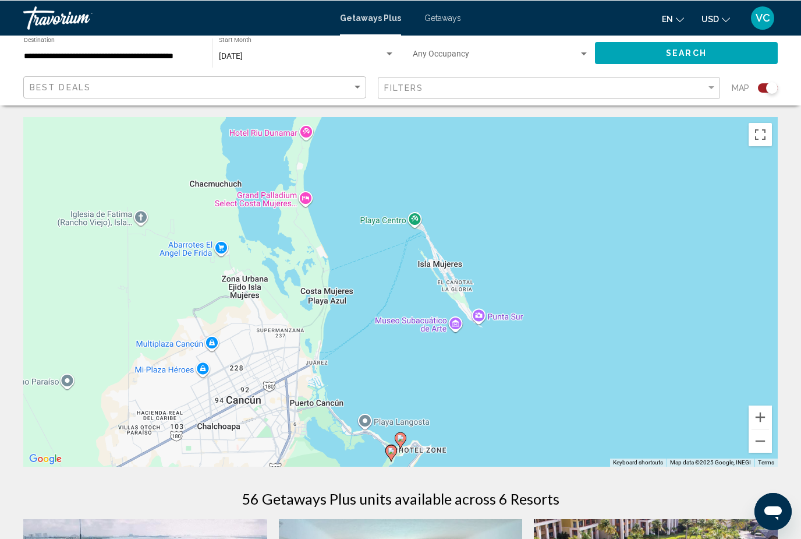
click at [391, 441] on div "To activate drag with keyboard, press Alt + Enter. Once in keyboard drag state,…" at bounding box center [400, 290] width 755 height 349
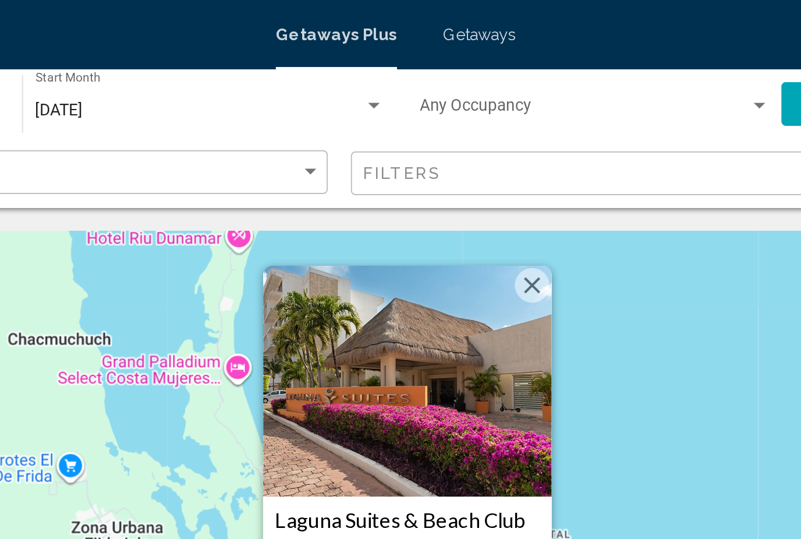
click at [461, 141] on button "Close" at bounding box center [469, 143] width 17 height 17
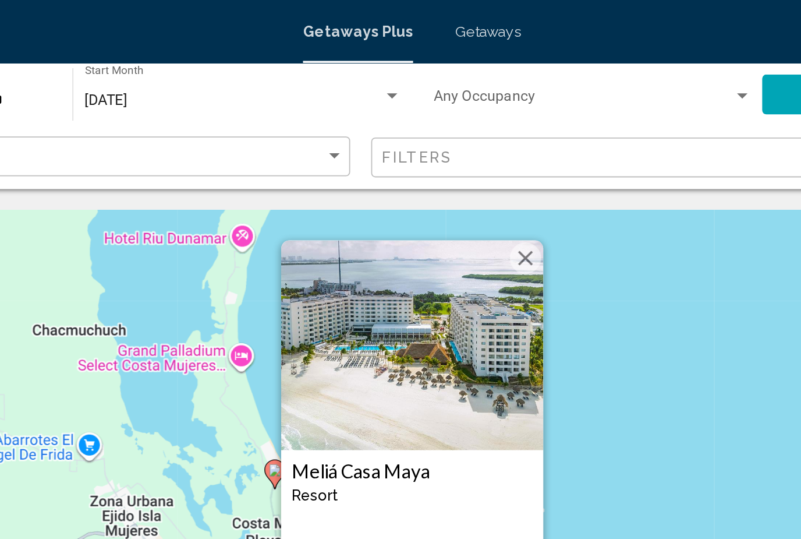
click at [334, 263] on h3 "Meliá Casa Maya" at bounding box center [401, 262] width 134 height 12
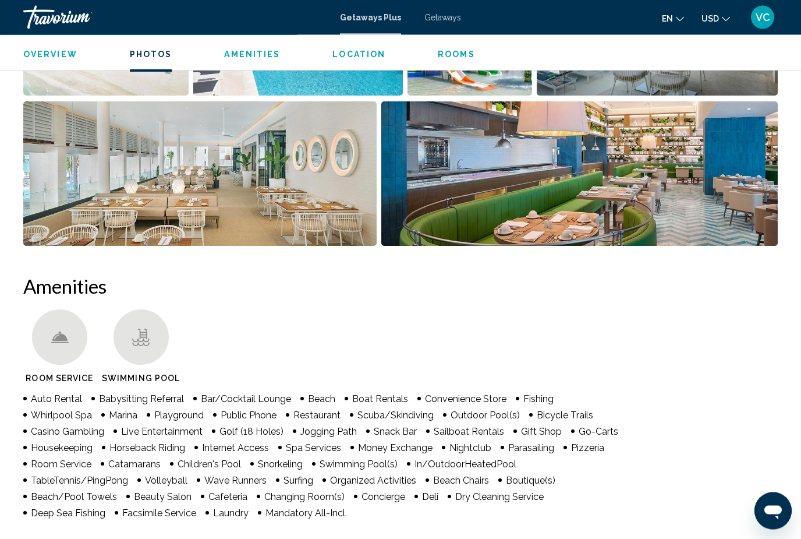
scroll to position [890, 0]
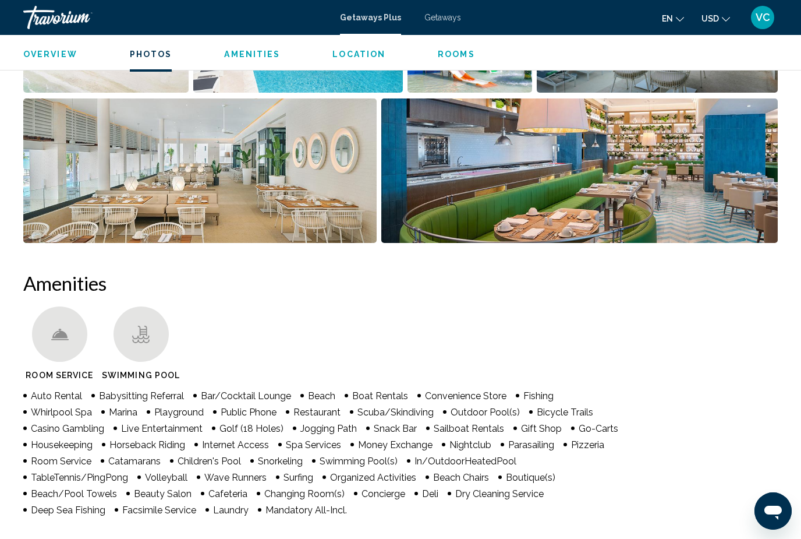
click at [68, 326] on icon "Main content" at bounding box center [59, 334] width 17 height 17
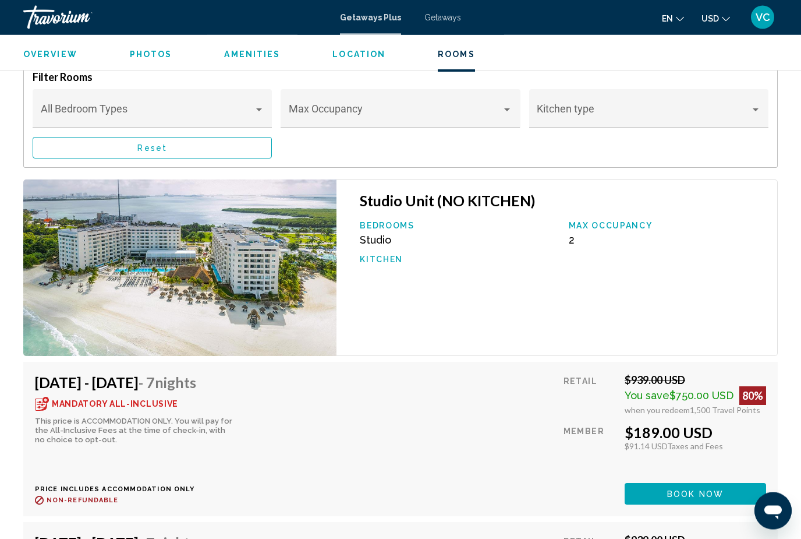
scroll to position [2145, 0]
click at [653, 404] on span "when you redeem" at bounding box center [657, 409] width 65 height 10
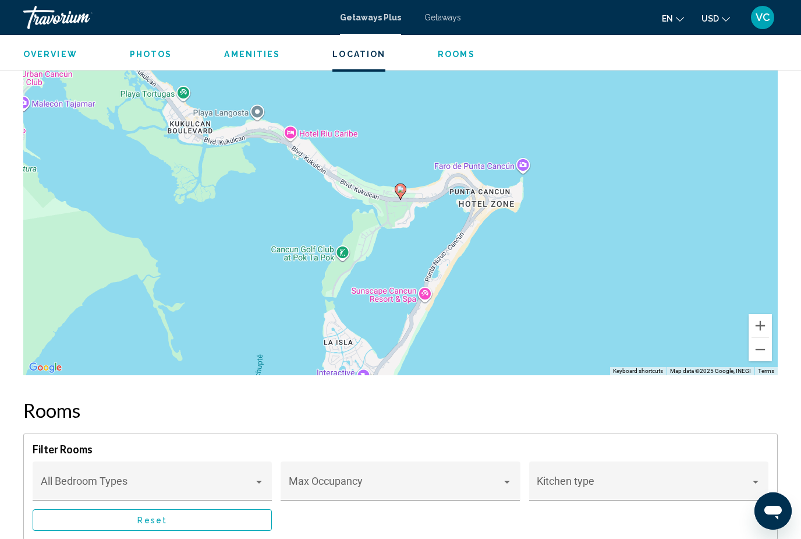
scroll to position [1746, 0]
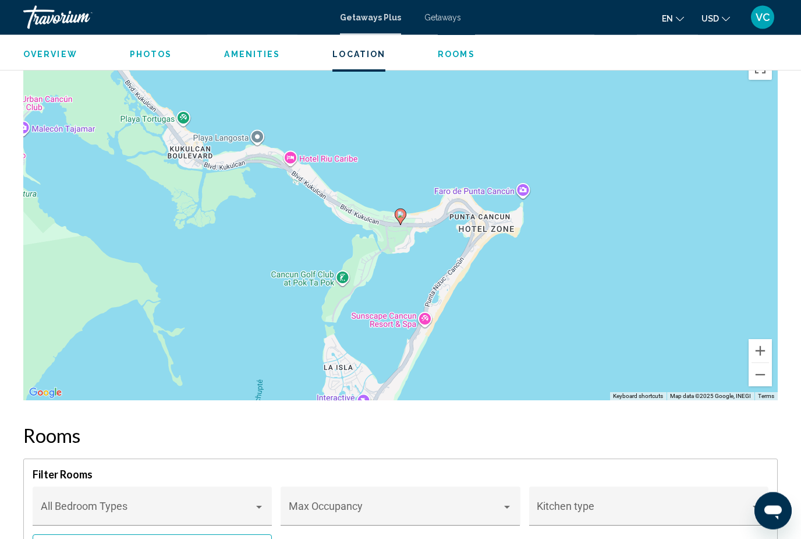
click at [496, 305] on div "To activate drag with keyboard, press Alt + Enter. Once in keyboard drag state,…" at bounding box center [400, 225] width 755 height 349
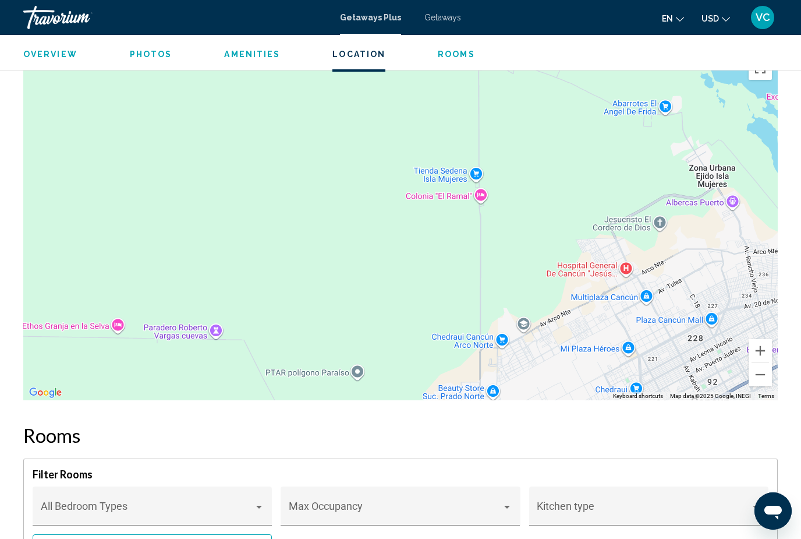
click at [512, 423] on h2 "Rooms" at bounding box center [400, 434] width 755 height 23
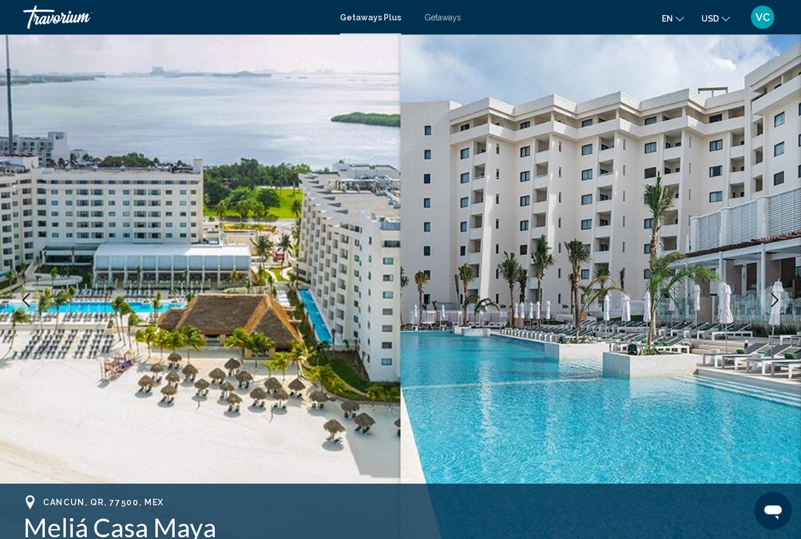
scroll to position [0, 0]
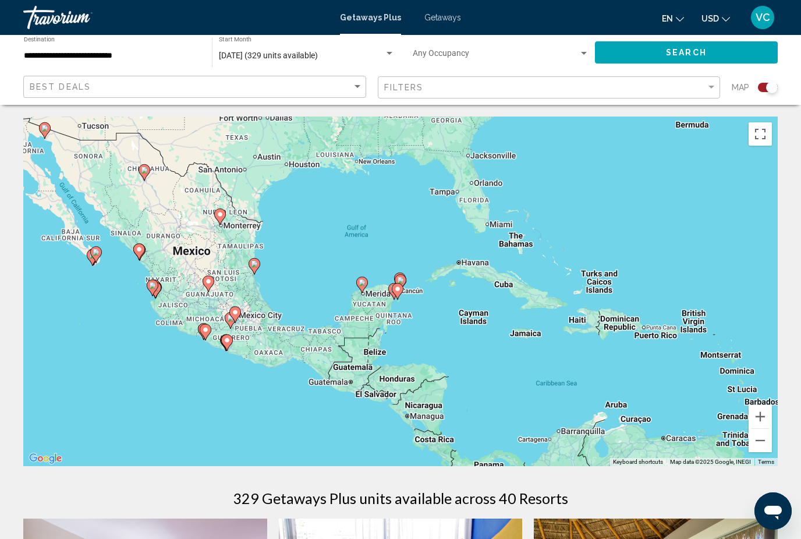
click at [405, 274] on gmp-advanced-marker "Main content" at bounding box center [401, 282] width 12 height 17
click at [405, 273] on gmp-advanced-marker "Main content" at bounding box center [400, 280] width 12 height 17
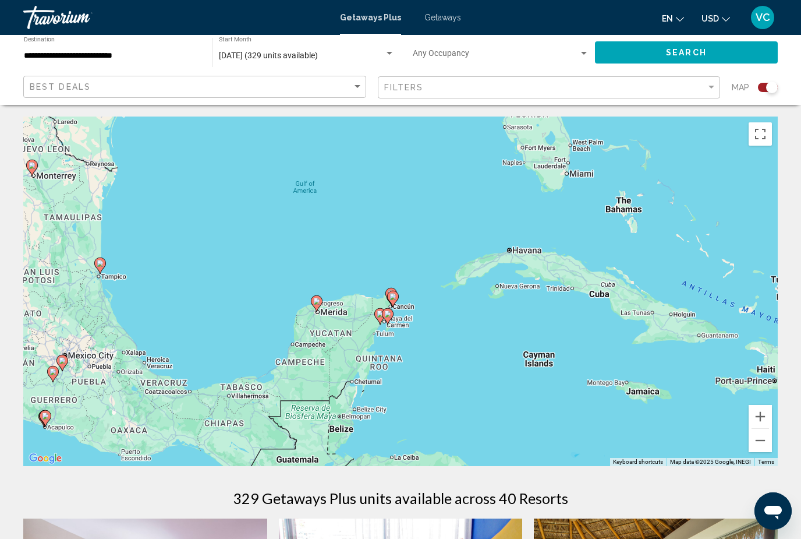
type input "**********"
click at [391, 309] on icon "Main content" at bounding box center [388, 316] width 10 height 15
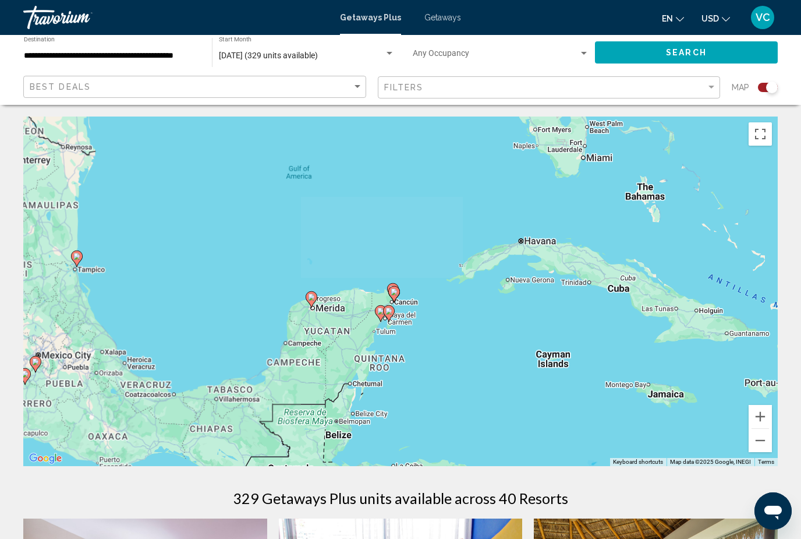
click at [389, 307] on gmp-advanced-marker "Main content" at bounding box center [389, 313] width 12 height 17
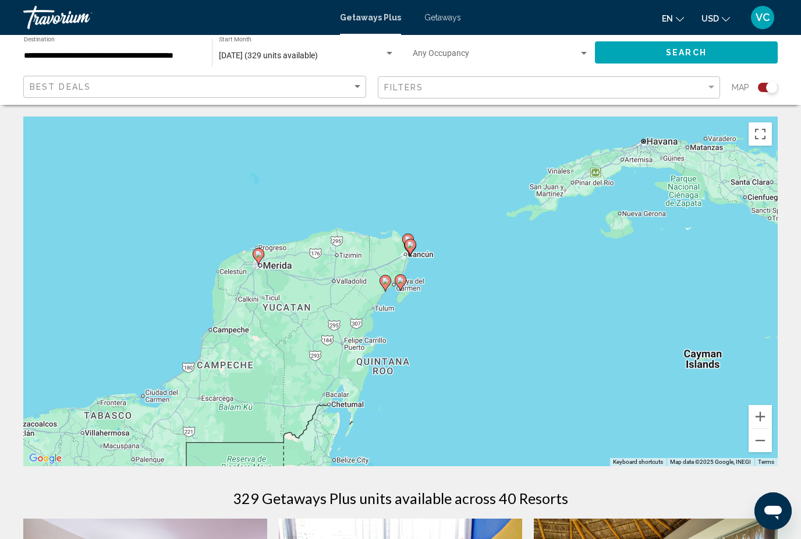
click at [404, 267] on div "To navigate, press the arrow keys. To activate drag with keyboard, press Alt + …" at bounding box center [400, 290] width 755 height 349
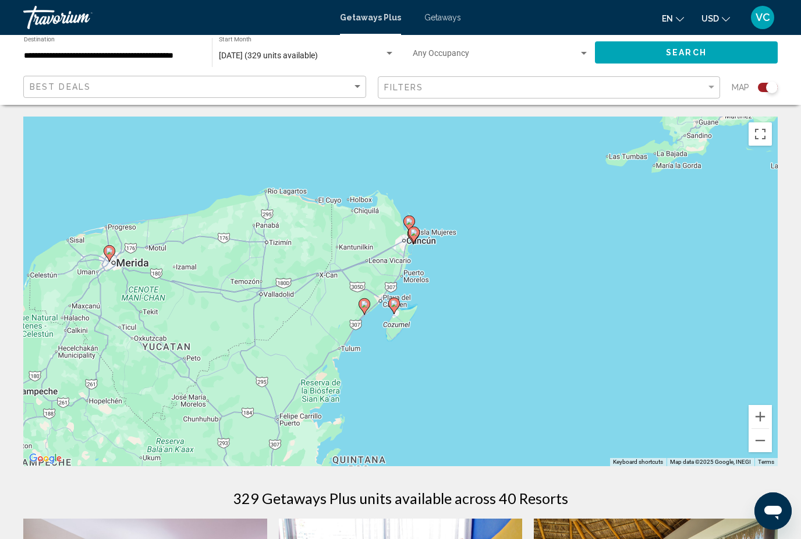
click at [417, 234] on image "Main content" at bounding box center [414, 232] width 7 height 7
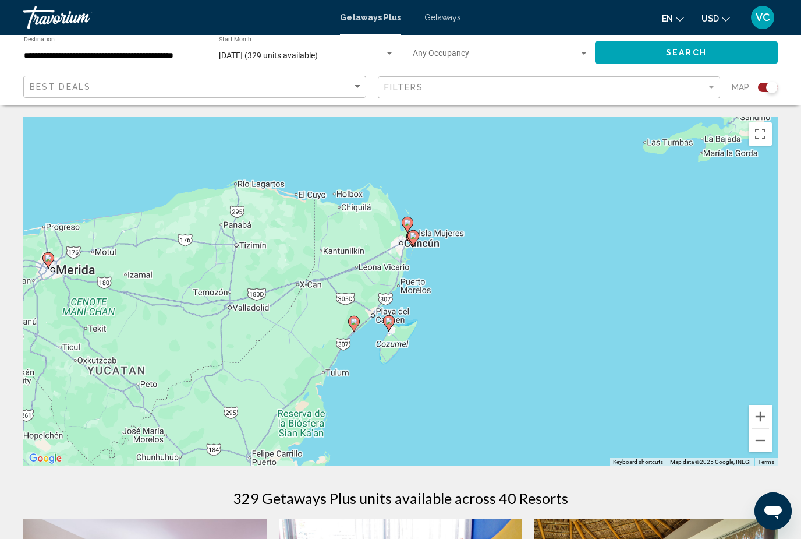
click at [417, 233] on div "To activate drag with keyboard, press Alt + Enter. Once in keyboard drag state,…" at bounding box center [400, 290] width 755 height 349
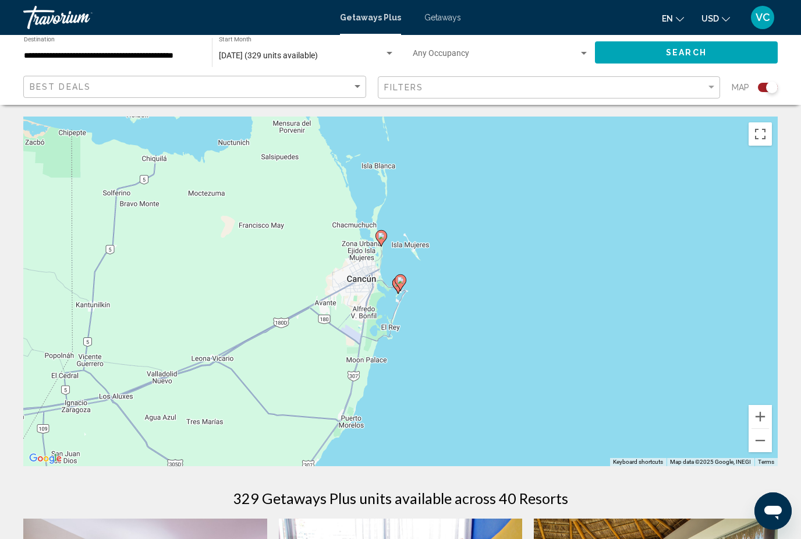
click at [405, 275] on gmp-advanced-marker "Main content" at bounding box center [401, 282] width 12 height 17
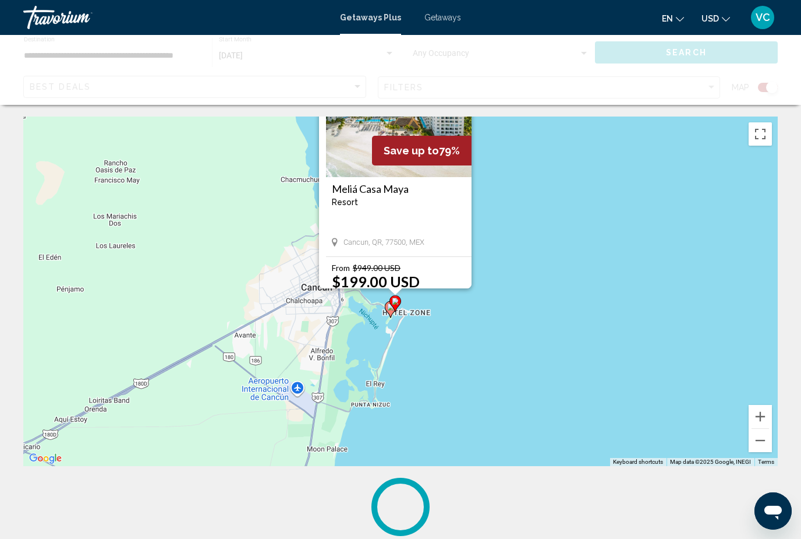
click at [395, 295] on div "Main content" at bounding box center [395, 291] width 15 height 7
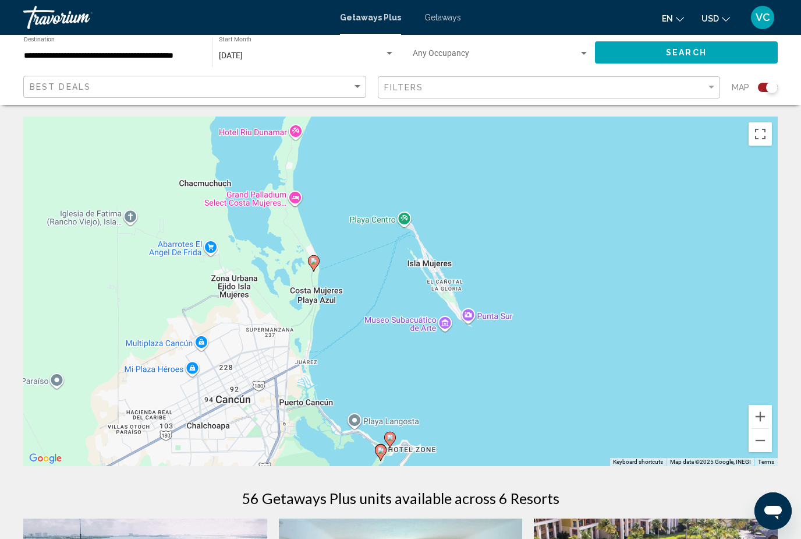
click at [526, 351] on div "To activate drag with keyboard, press Alt + Enter. Once in keyboard drag state,…" at bounding box center [400, 290] width 755 height 349
click at [325, 253] on div "To activate drag with keyboard, press Alt + Enter. Once in keyboard drag state,…" at bounding box center [400, 290] width 755 height 349
click at [320, 252] on div "To activate drag with keyboard, press Alt + Enter. Once in keyboard drag state,…" at bounding box center [400, 290] width 755 height 349
click at [319, 256] on gmp-advanced-marker "Main content" at bounding box center [314, 262] width 12 height 17
click at [321, 252] on div "To navigate, press the arrow keys. To activate drag with keyboard, press Alt + …" at bounding box center [400, 290] width 755 height 349
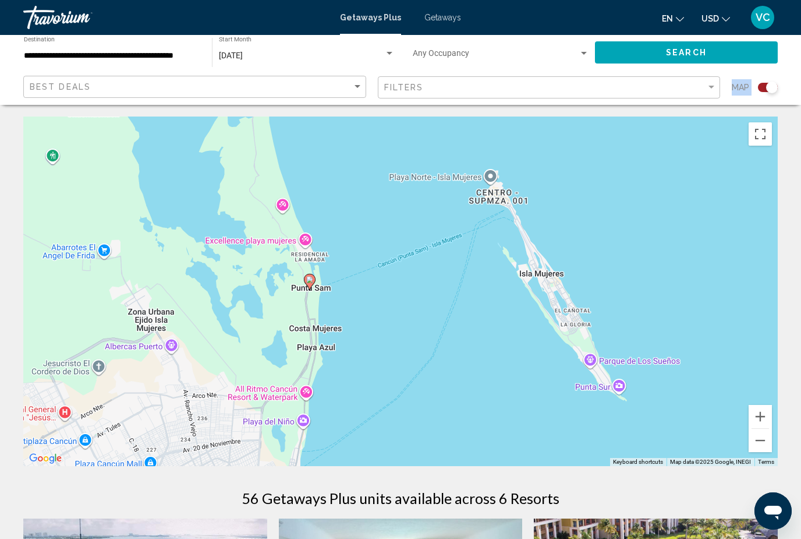
click at [324, 279] on div "To activate drag with keyboard, press Alt + Enter. Once in keyboard drag state,…" at bounding box center [400, 290] width 755 height 349
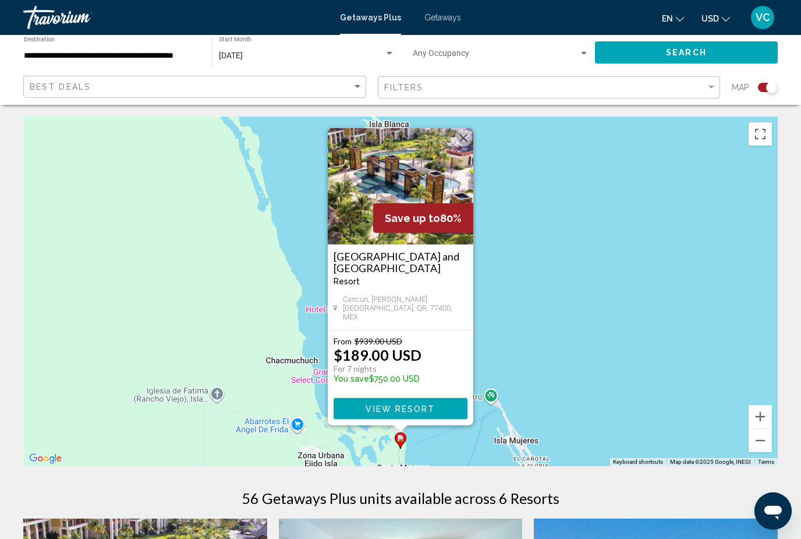
click at [403, 271] on h3 "[GEOGRAPHIC_DATA] and [GEOGRAPHIC_DATA]" at bounding box center [401, 261] width 134 height 23
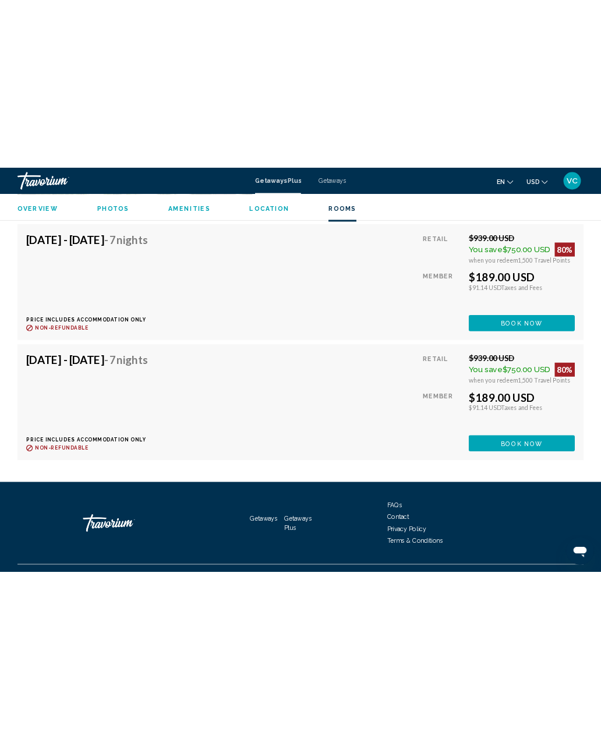
scroll to position [2328, 0]
